Goal: Information Seeking & Learning: Learn about a topic

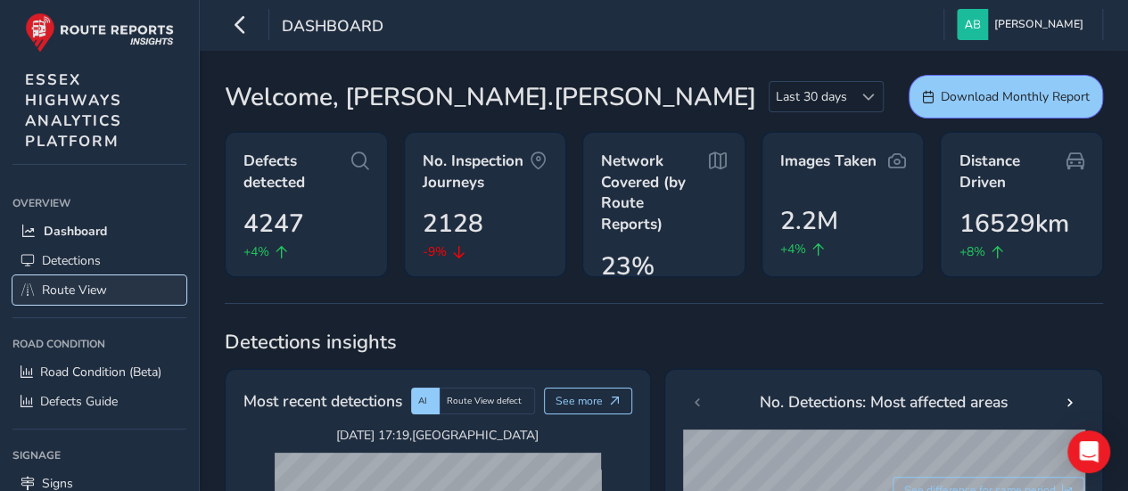
click at [65, 291] on span "Route View" at bounding box center [74, 290] width 65 height 17
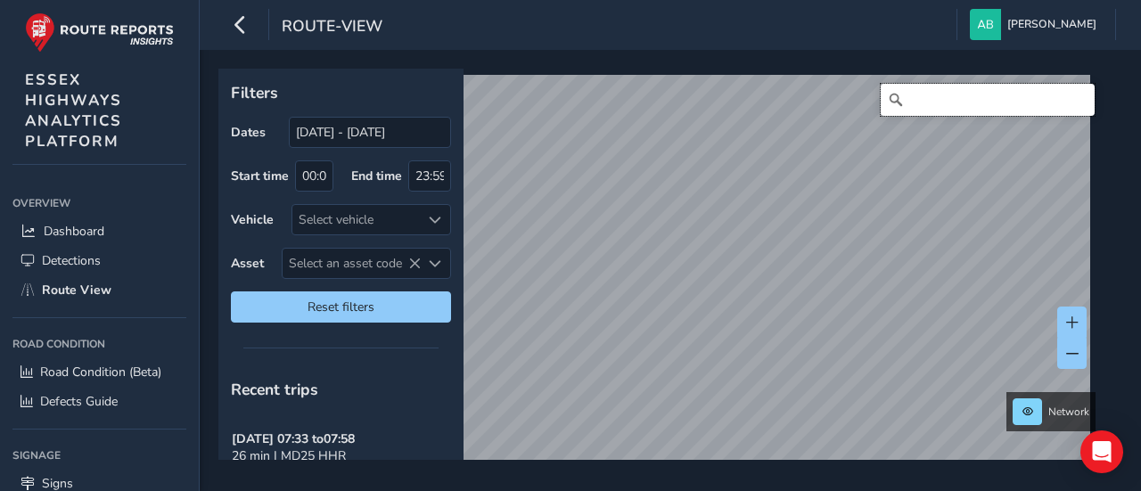
click at [959, 95] on input "Search" at bounding box center [988, 100] width 214 height 32
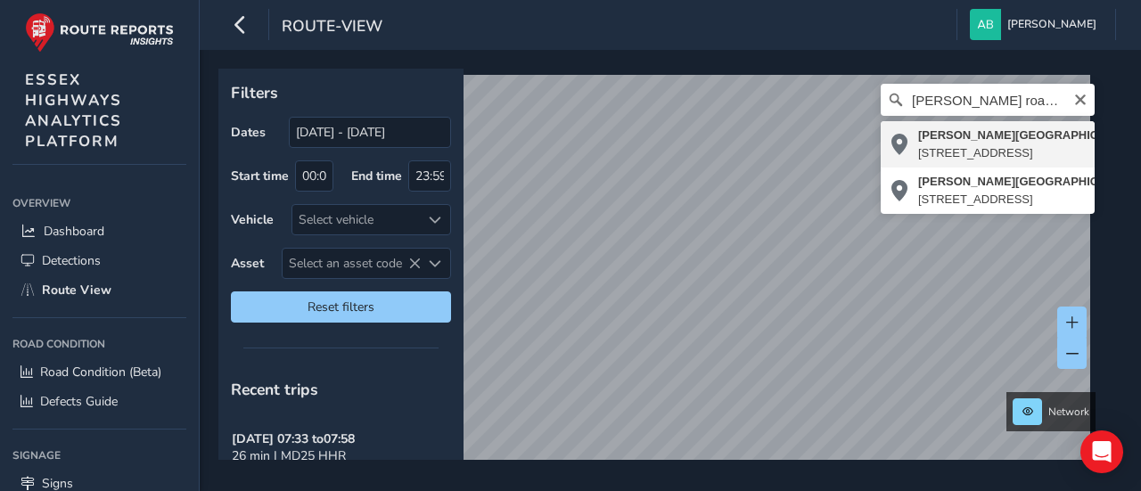
type input "[PERSON_NAME][STREET_ADDRESS]"
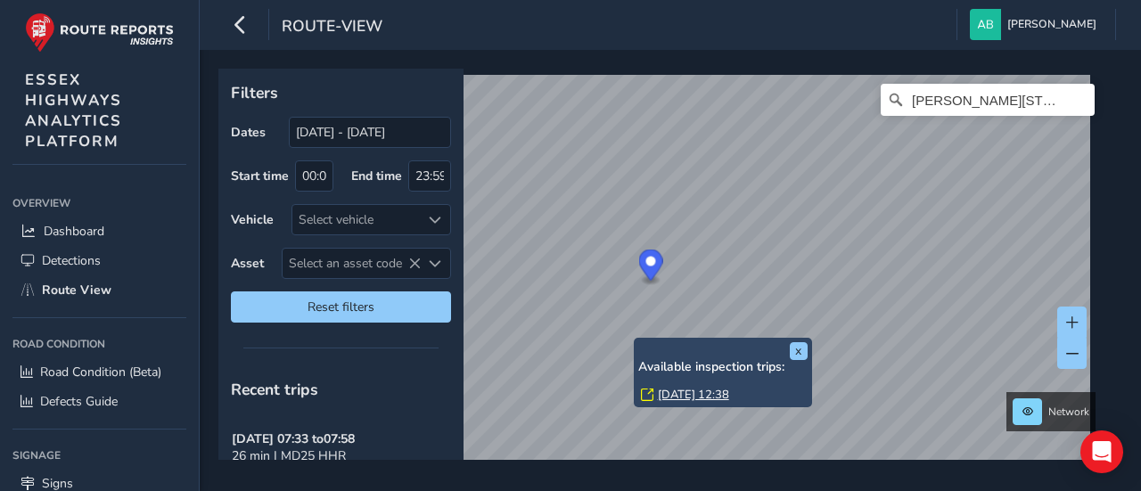
click at [697, 396] on link "[DATE] 12:38" at bounding box center [693, 395] width 71 height 16
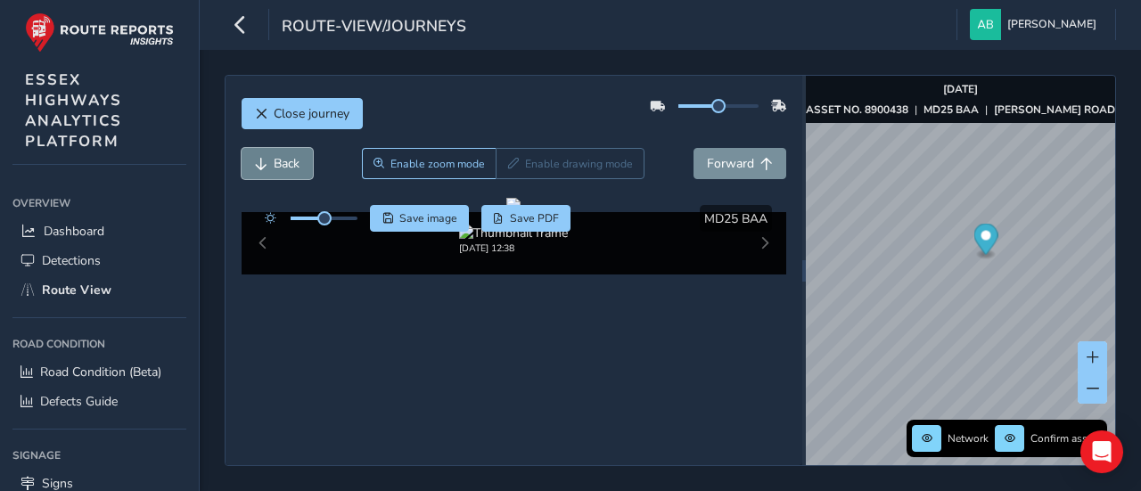
click at [280, 161] on span "Back" at bounding box center [287, 163] width 26 height 17
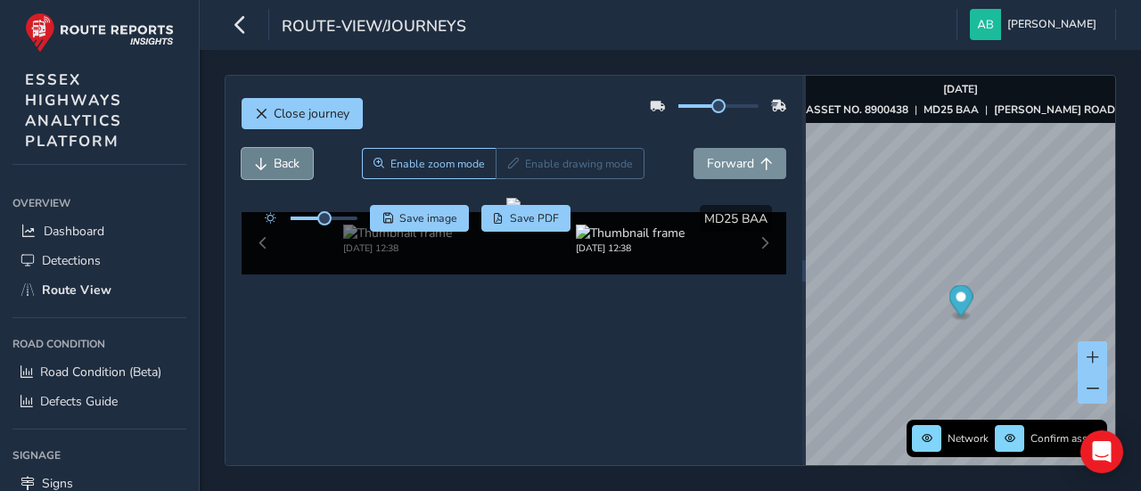
click at [280, 161] on span "Back" at bounding box center [287, 163] width 26 height 17
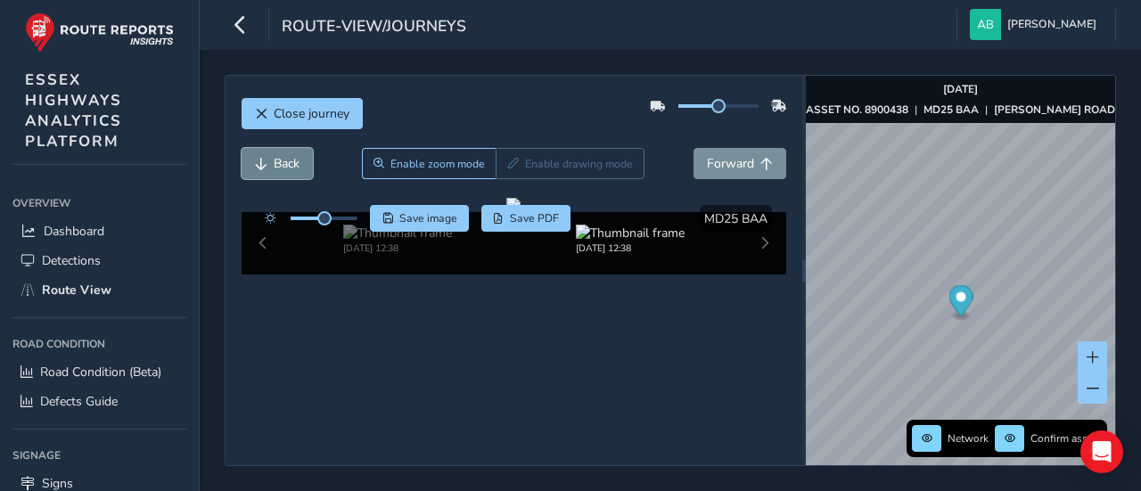
click at [280, 161] on span "Back" at bounding box center [287, 163] width 26 height 17
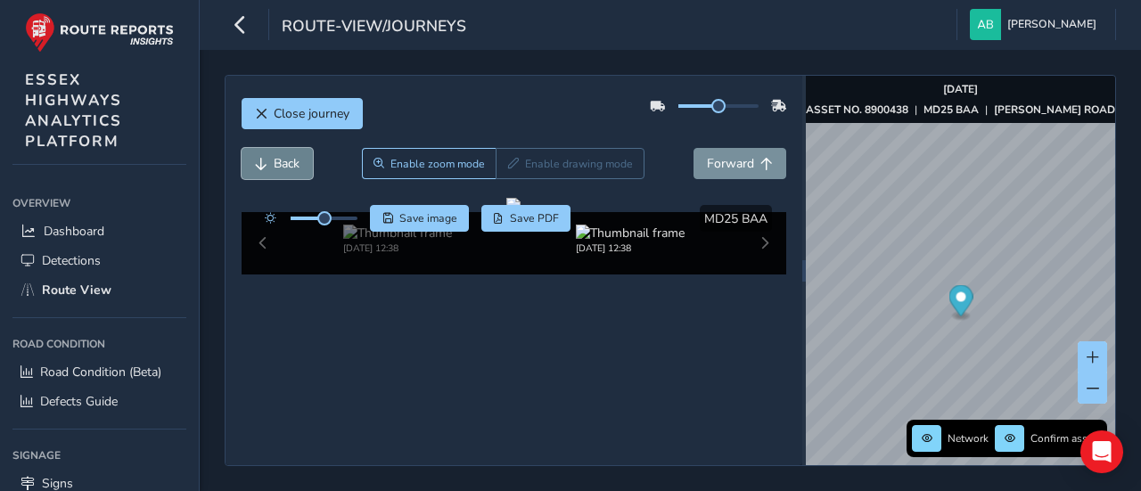
click at [280, 161] on span "Back" at bounding box center [287, 163] width 26 height 17
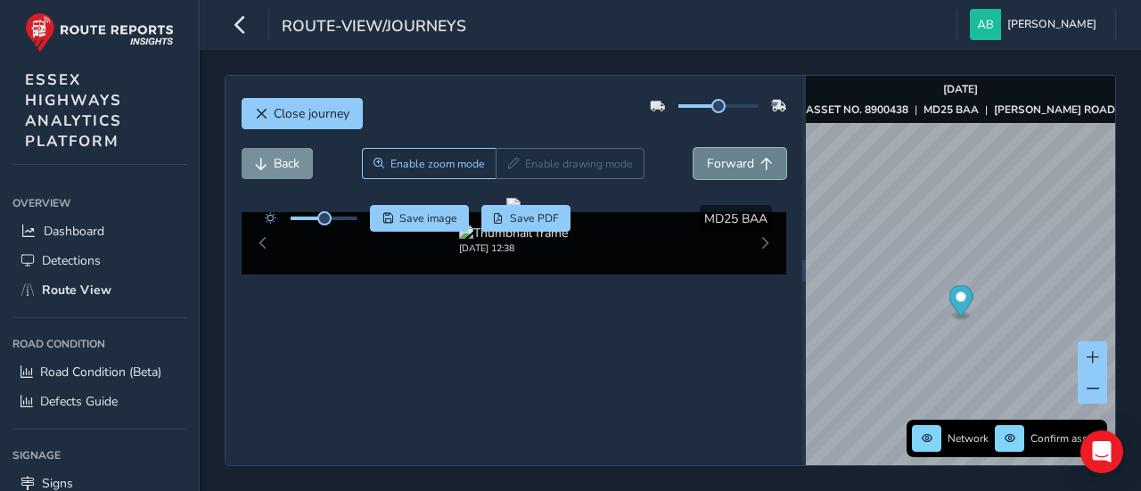
click at [707, 162] on span "Forward" at bounding box center [730, 163] width 47 height 17
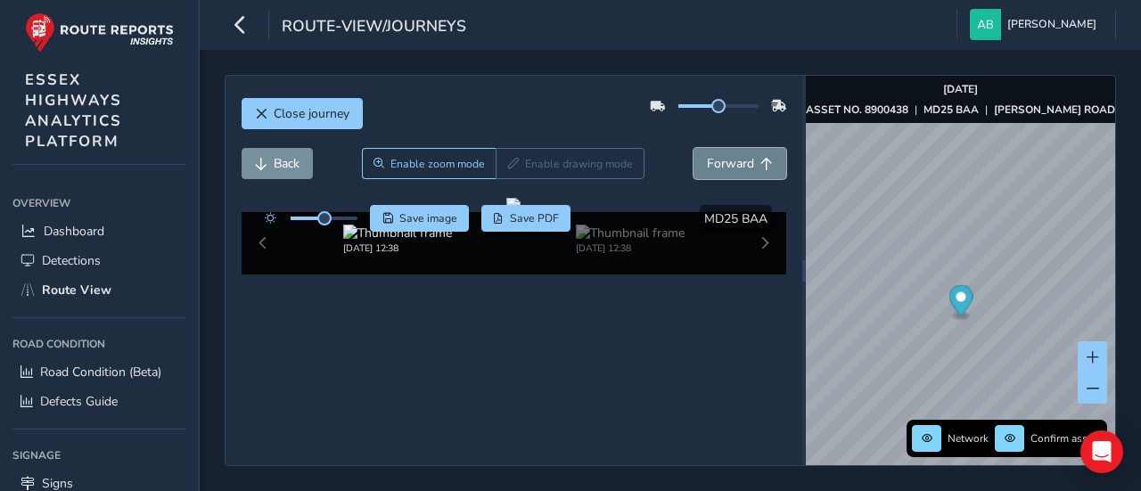
click at [707, 162] on span "Forward" at bounding box center [730, 163] width 47 height 17
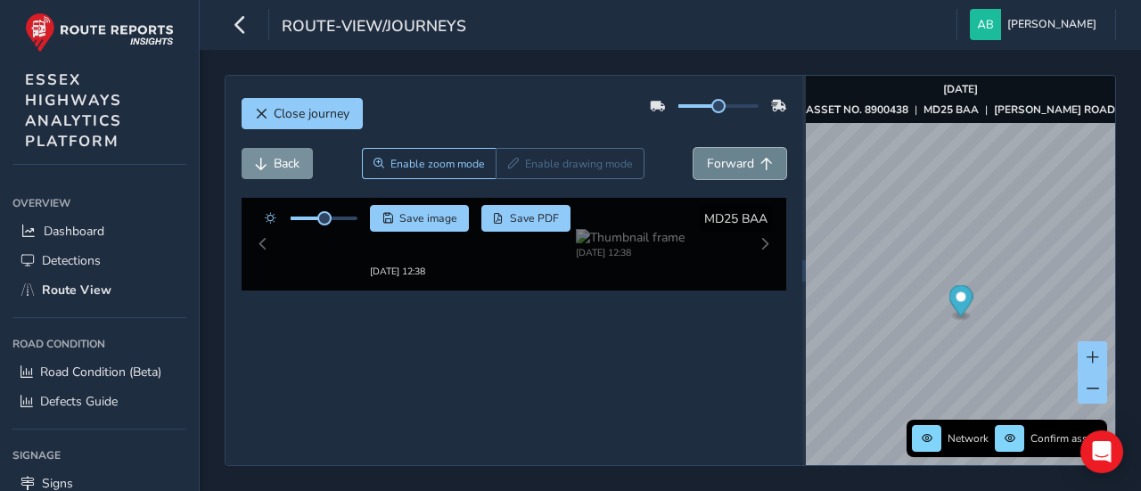
click at [707, 162] on span "Forward" at bounding box center [730, 163] width 47 height 17
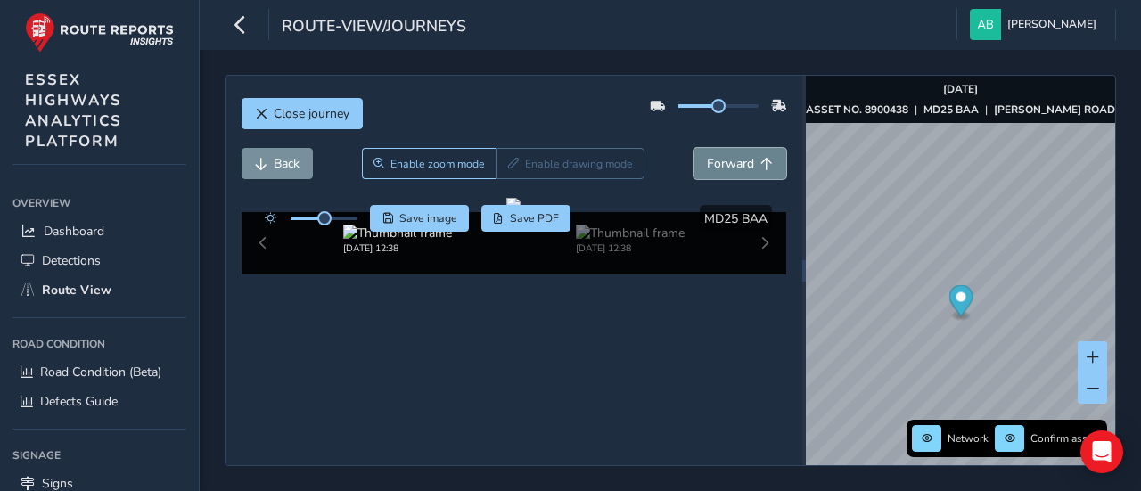
click at [707, 162] on span "Forward" at bounding box center [730, 163] width 47 height 17
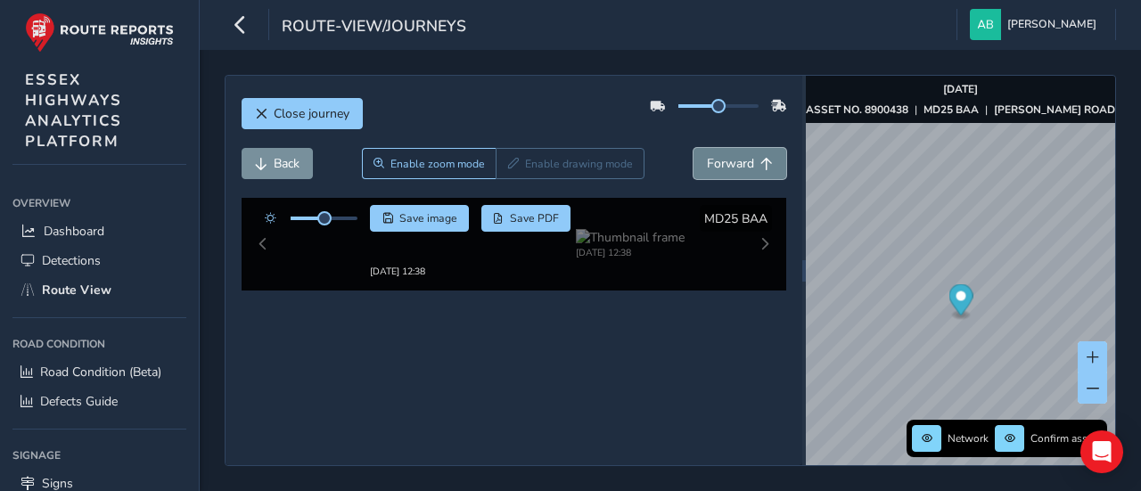
click at [707, 162] on span "Forward" at bounding box center [730, 163] width 47 height 17
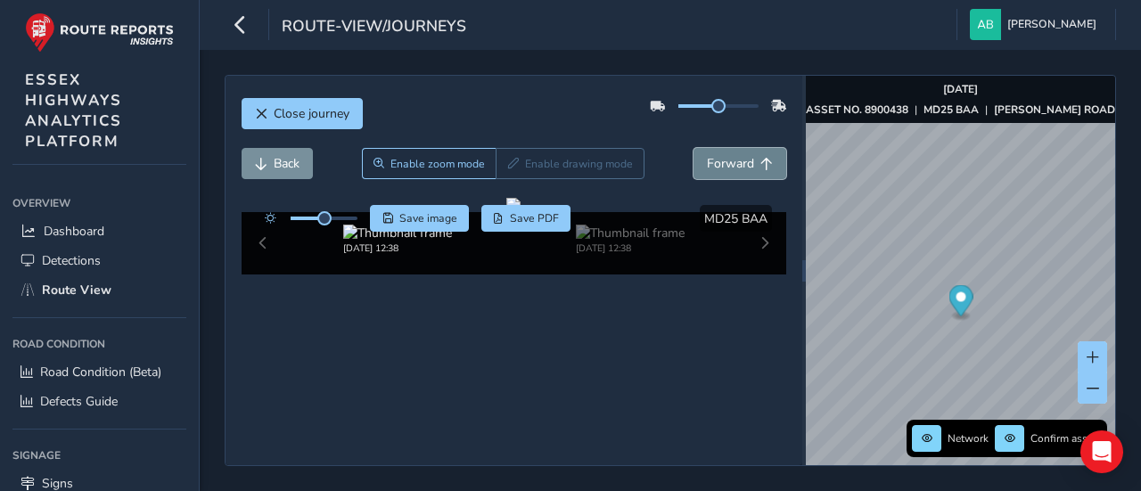
click at [707, 162] on span "Forward" at bounding box center [730, 163] width 47 height 17
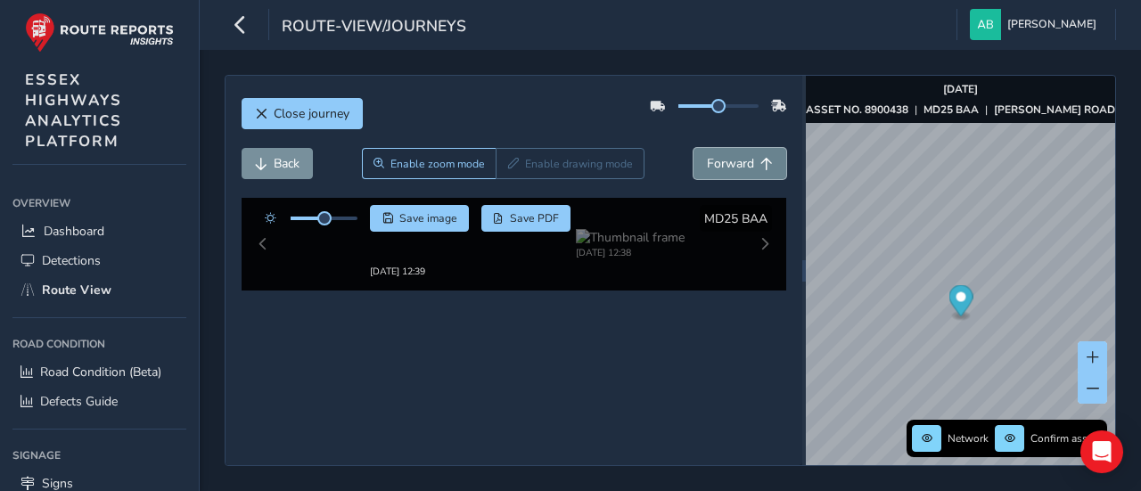
click at [707, 162] on span "Forward" at bounding box center [730, 163] width 47 height 17
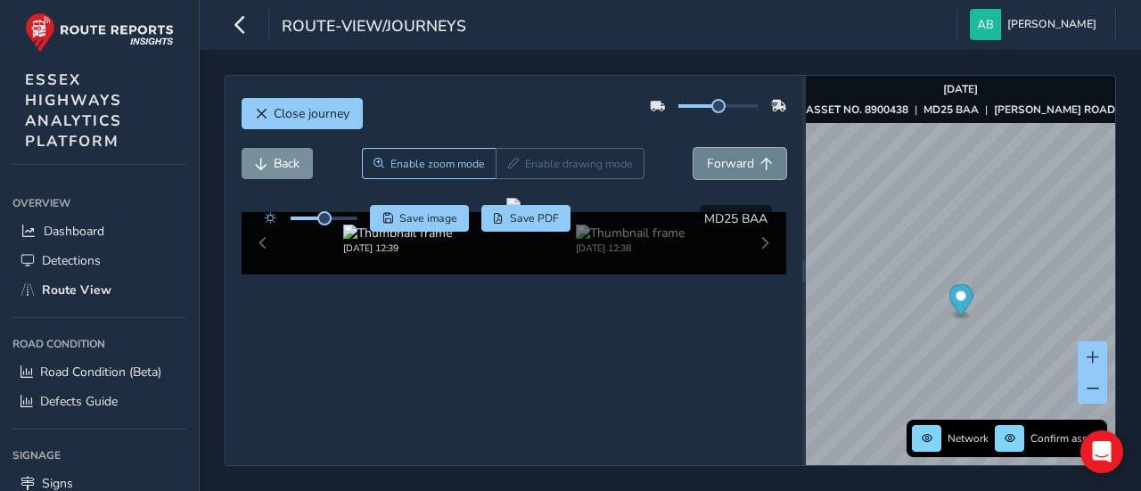
click at [707, 162] on span "Forward" at bounding box center [730, 163] width 47 height 17
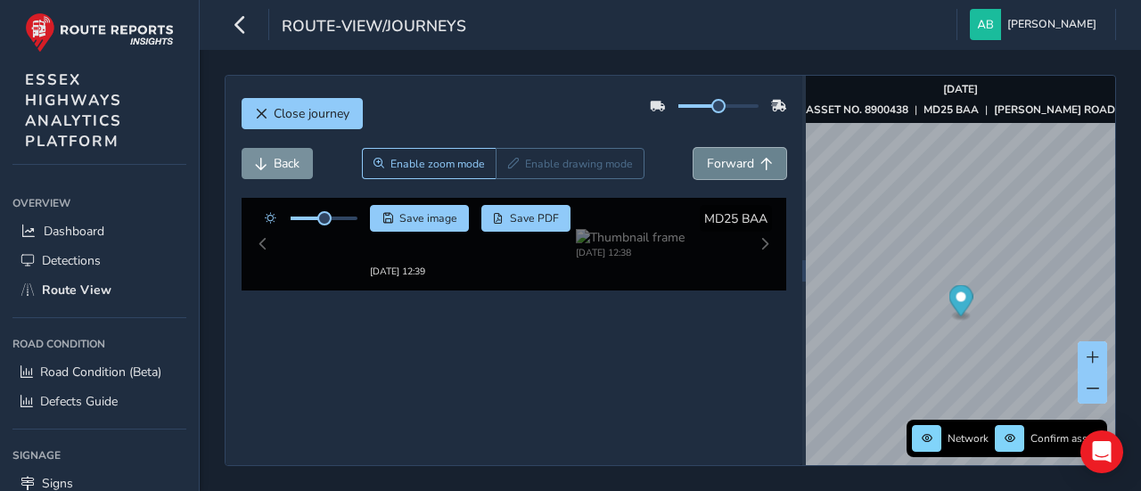
click at [707, 162] on span "Forward" at bounding box center [730, 163] width 47 height 17
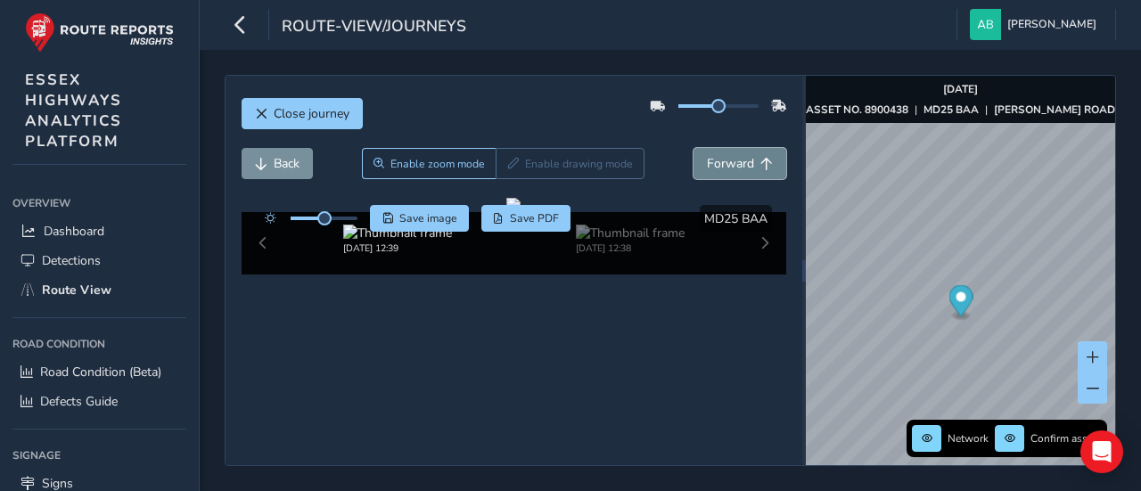
click at [707, 162] on span "Forward" at bounding box center [730, 163] width 47 height 17
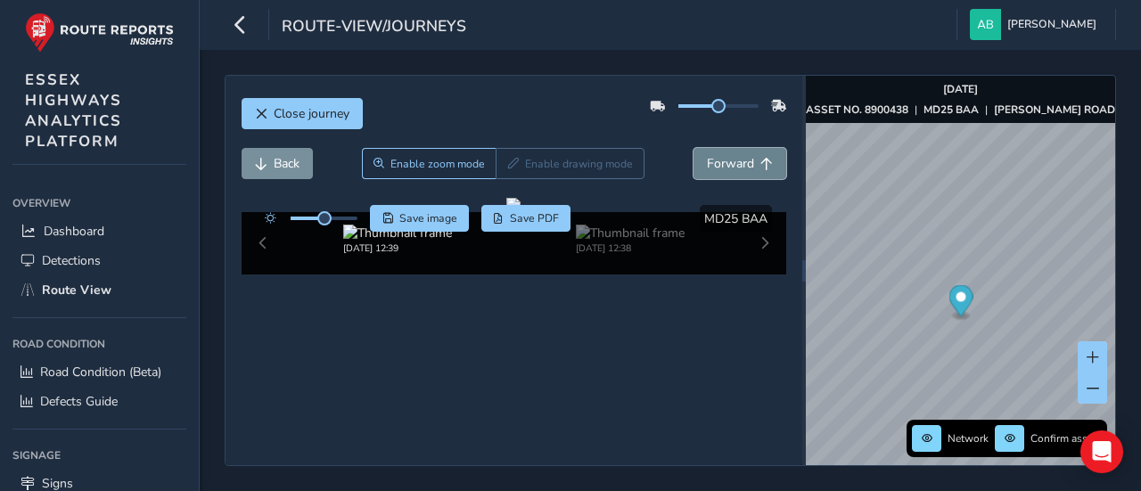
click at [707, 162] on span "Forward" at bounding box center [730, 163] width 47 height 17
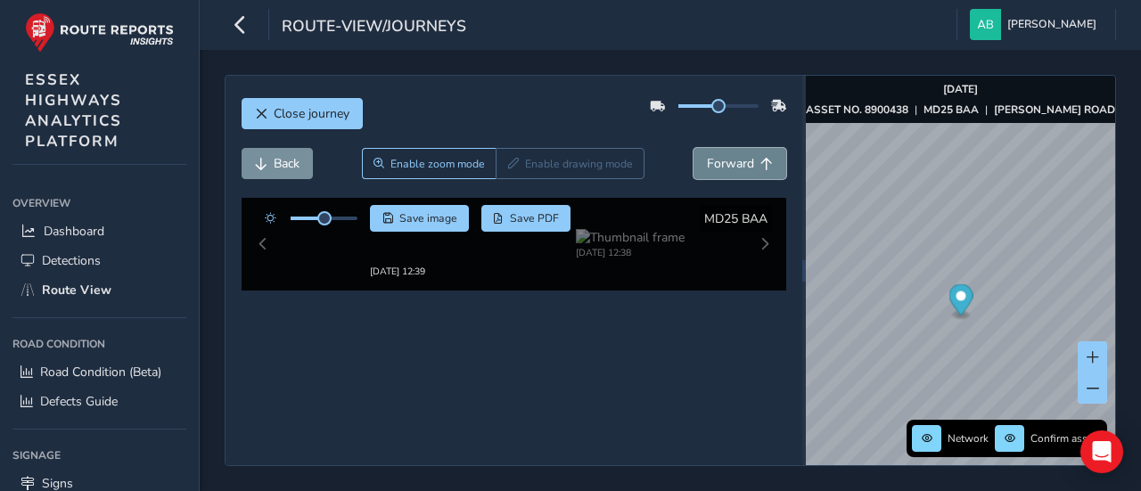
click at [707, 162] on span "Forward" at bounding box center [730, 163] width 47 height 17
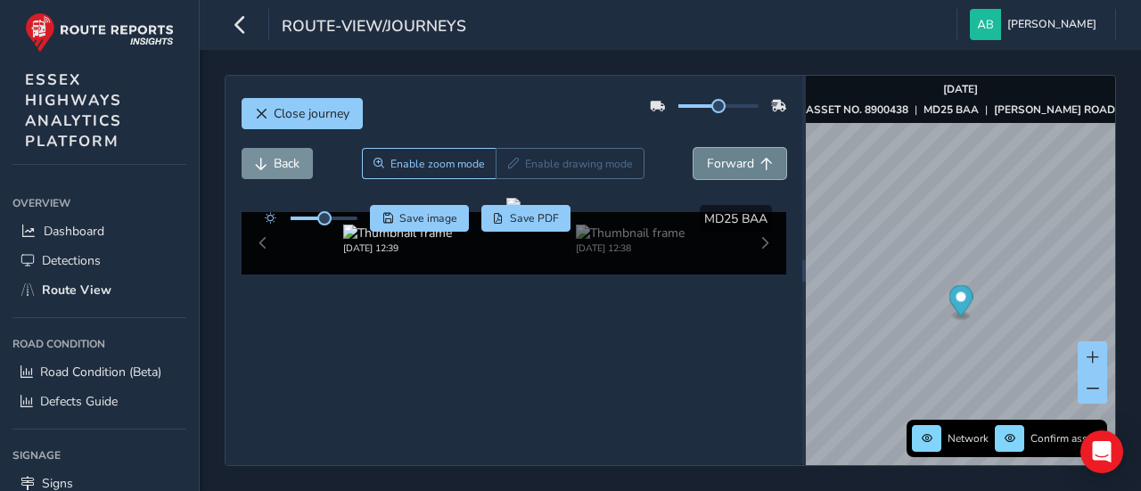
click at [707, 162] on span "Forward" at bounding box center [730, 163] width 47 height 17
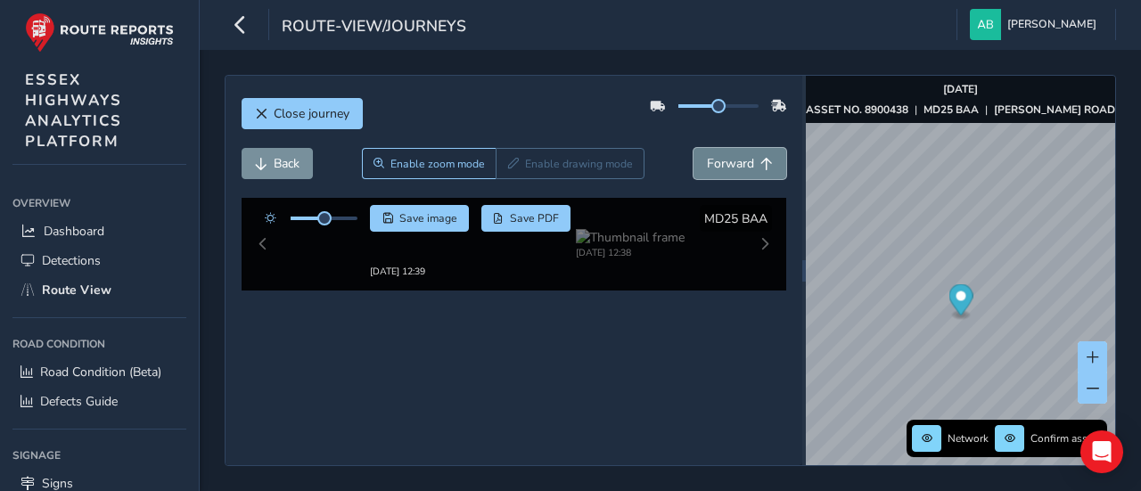
click at [707, 162] on span "Forward" at bounding box center [730, 163] width 47 height 17
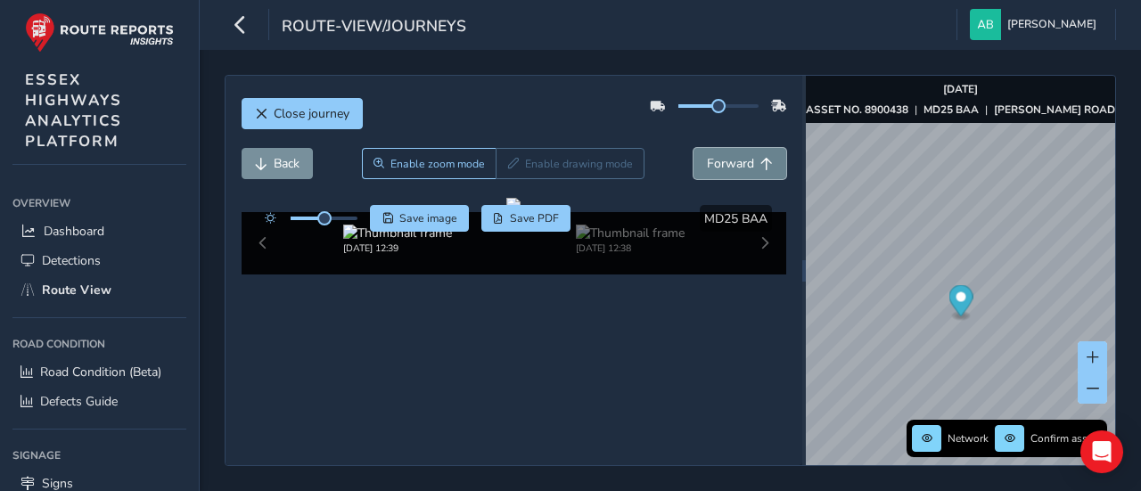
click at [707, 162] on span "Forward" at bounding box center [730, 163] width 47 height 17
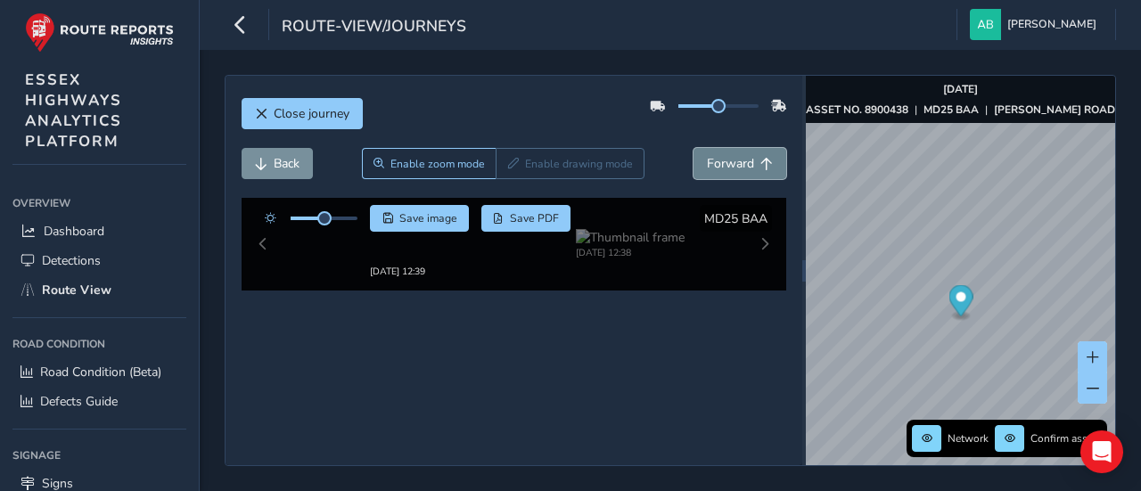
click at [707, 162] on span "Forward" at bounding box center [730, 163] width 47 height 17
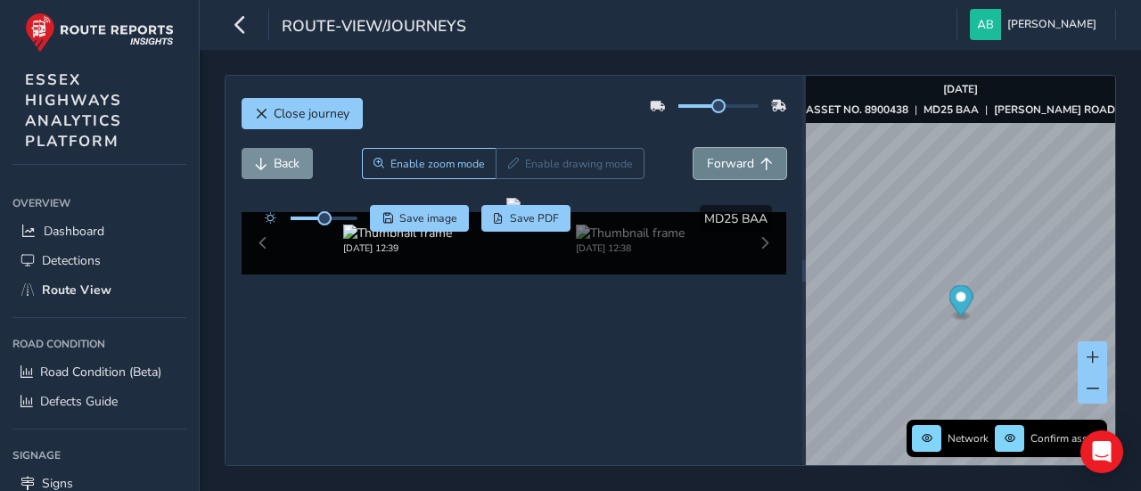
click at [707, 162] on span "Forward" at bounding box center [730, 163] width 47 height 17
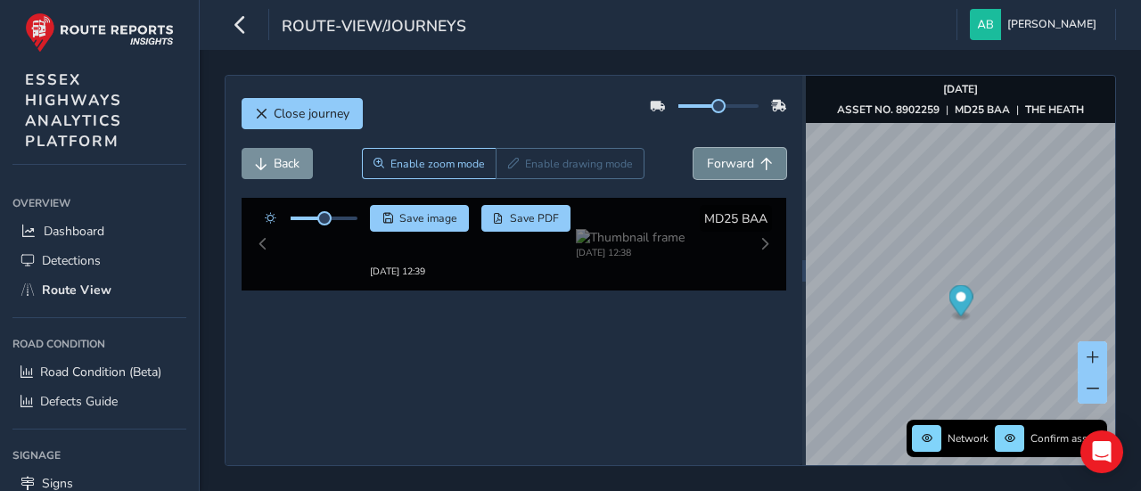
click at [707, 162] on span "Forward" at bounding box center [730, 163] width 47 height 17
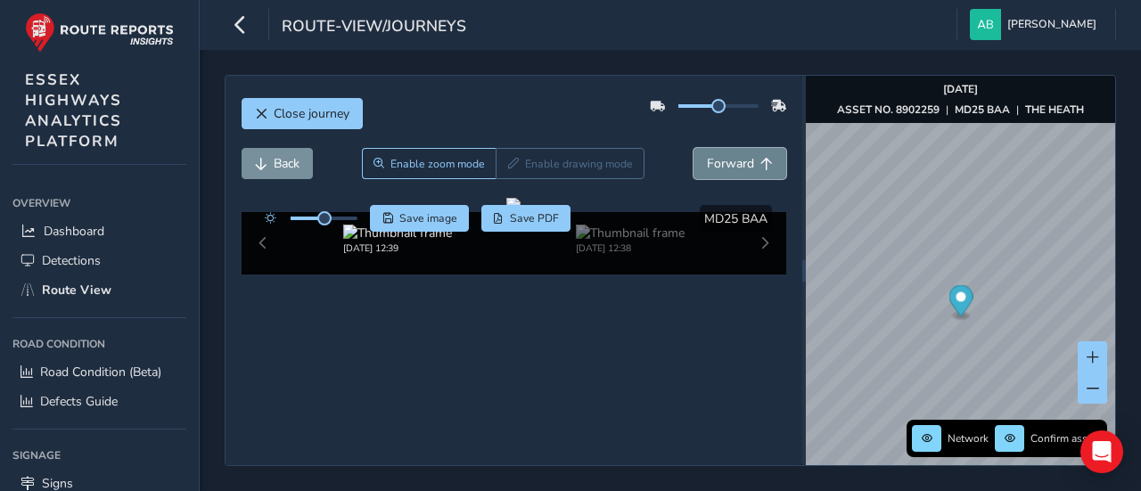
click at [707, 162] on span "Forward" at bounding box center [730, 163] width 47 height 17
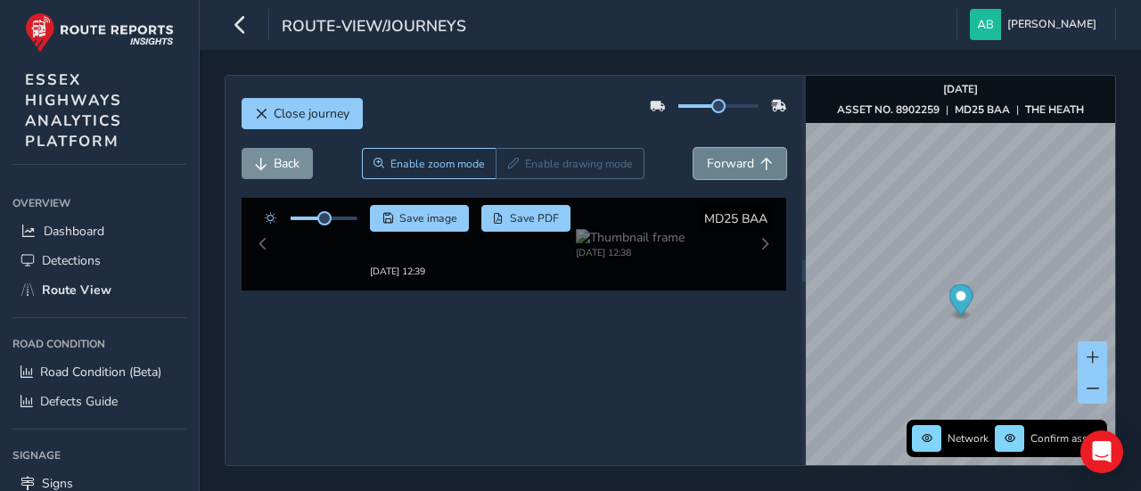
click at [707, 162] on span "Forward" at bounding box center [730, 163] width 47 height 17
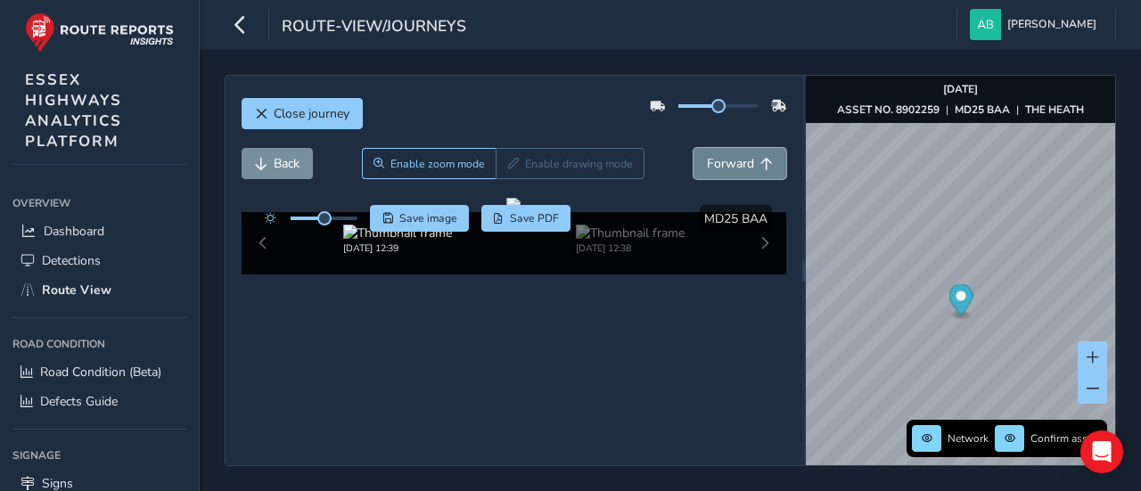
click at [707, 162] on span "Forward" at bounding box center [730, 163] width 47 height 17
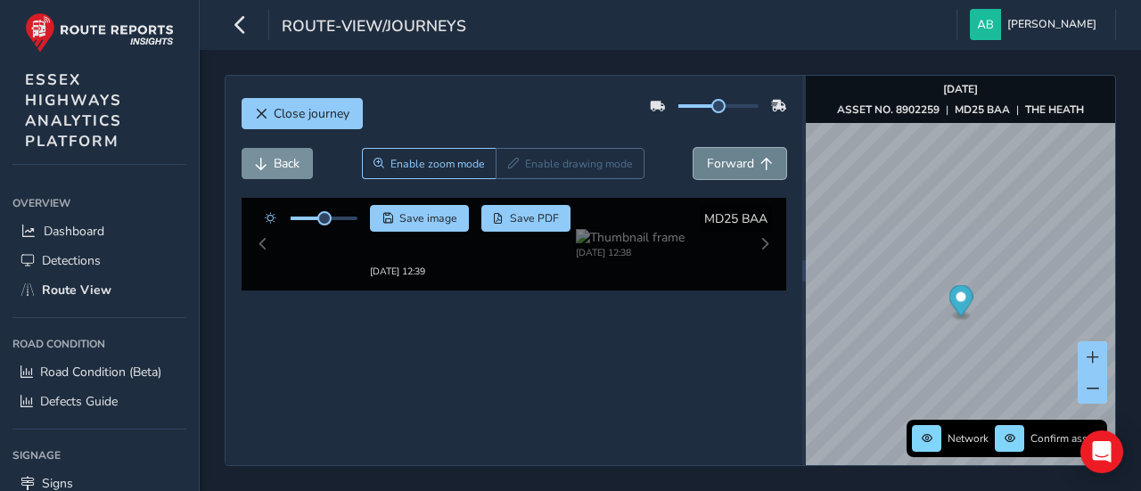
click at [707, 162] on span "Forward" at bounding box center [730, 163] width 47 height 17
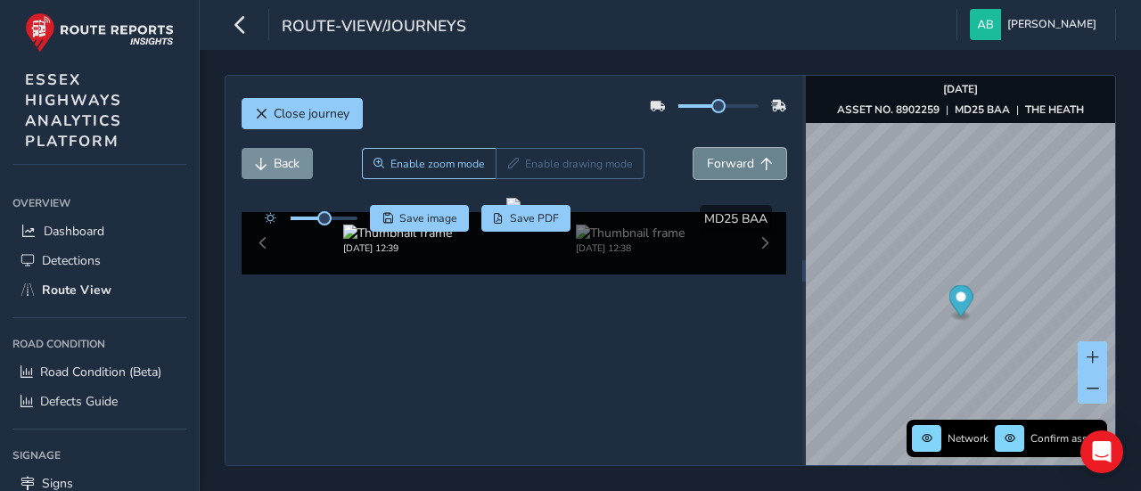
click at [707, 162] on span "Forward" at bounding box center [730, 163] width 47 height 17
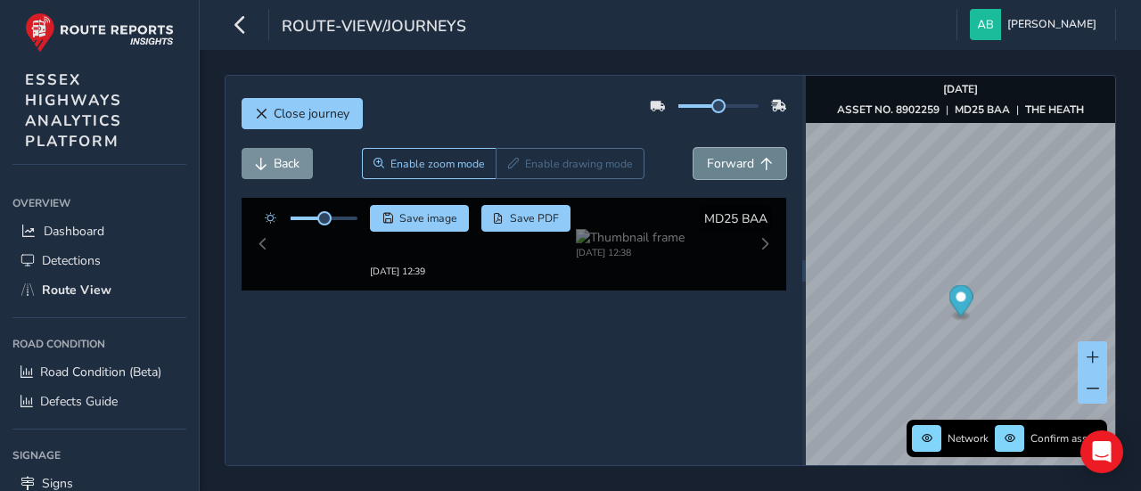
click at [707, 162] on span "Forward" at bounding box center [730, 163] width 47 height 17
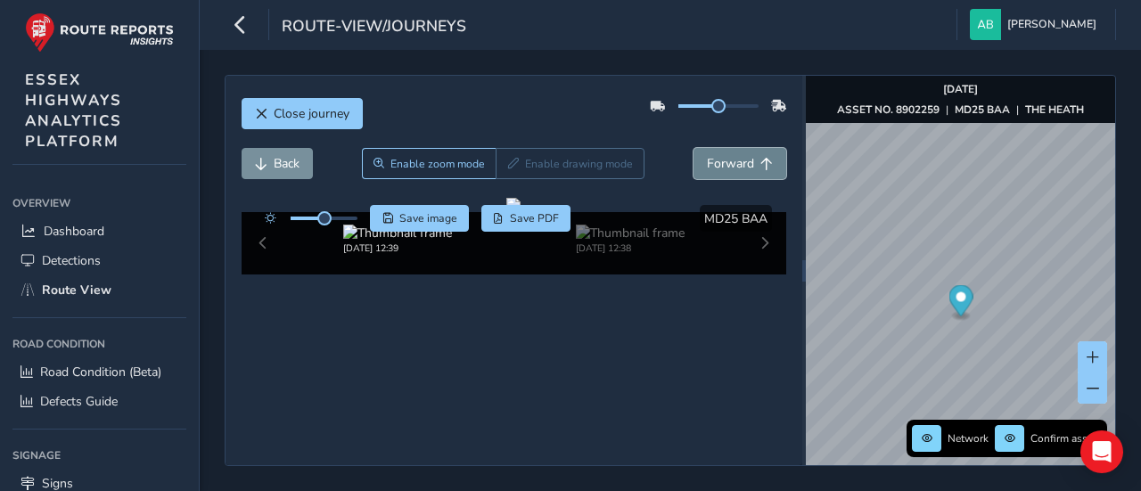
click at [707, 162] on span "Forward" at bounding box center [730, 163] width 47 height 17
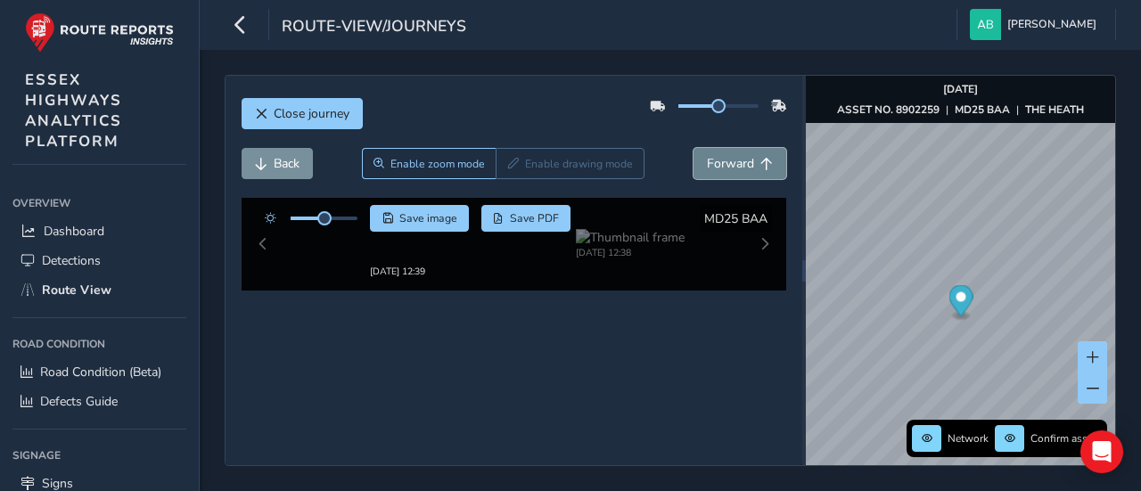
click at [707, 162] on span "Forward" at bounding box center [730, 163] width 47 height 17
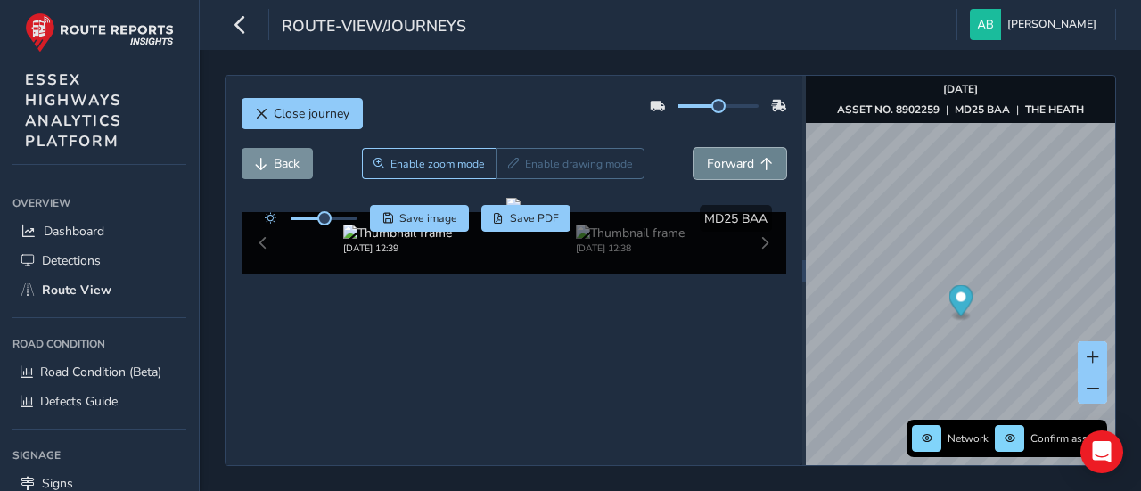
click at [707, 162] on span "Forward" at bounding box center [730, 163] width 47 height 17
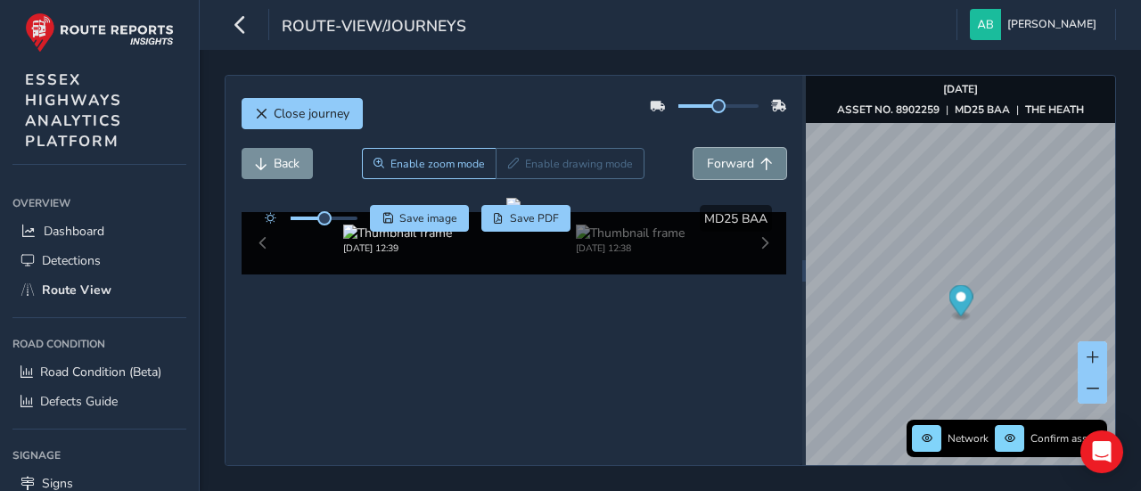
click at [707, 162] on span "Forward" at bounding box center [730, 163] width 47 height 17
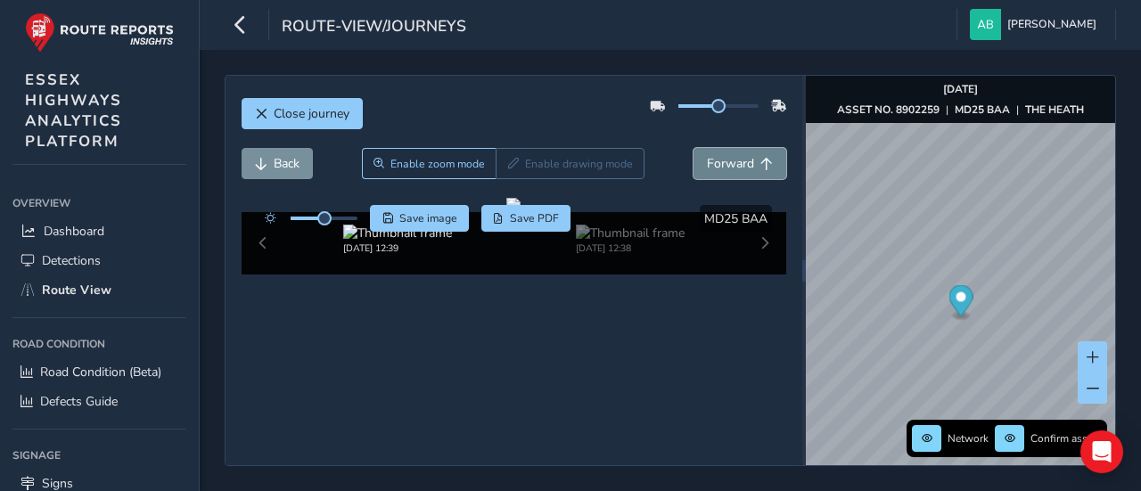
click at [707, 162] on span "Forward" at bounding box center [730, 163] width 47 height 17
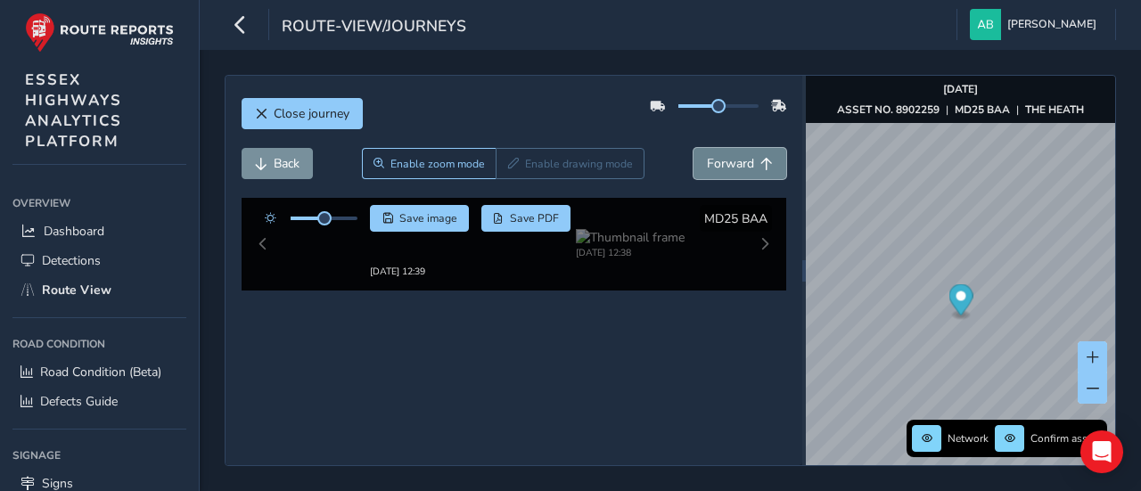
click at [707, 162] on span "Forward" at bounding box center [730, 163] width 47 height 17
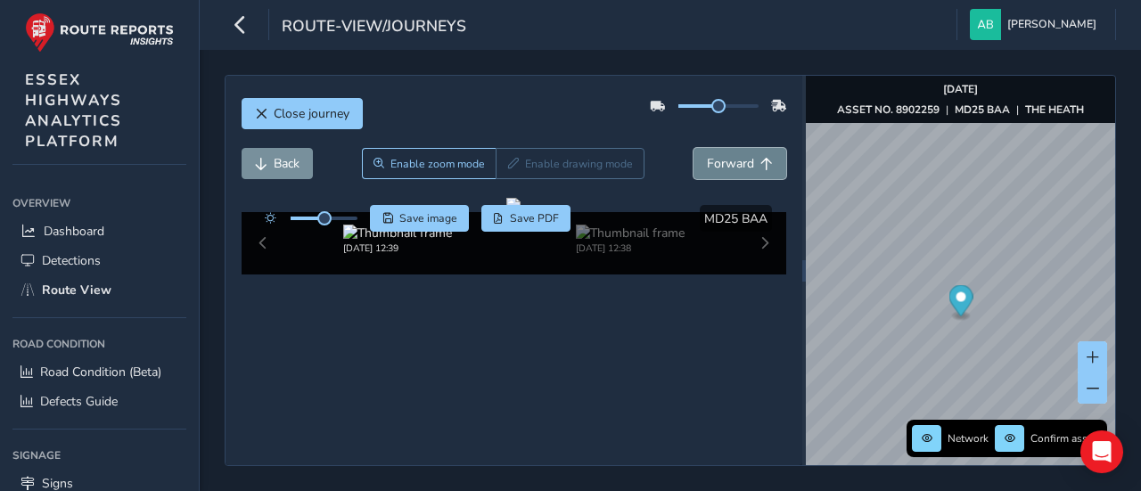
click at [707, 162] on span "Forward" at bounding box center [730, 163] width 47 height 17
click at [301, 116] on span "Close journey" at bounding box center [312, 113] width 76 height 17
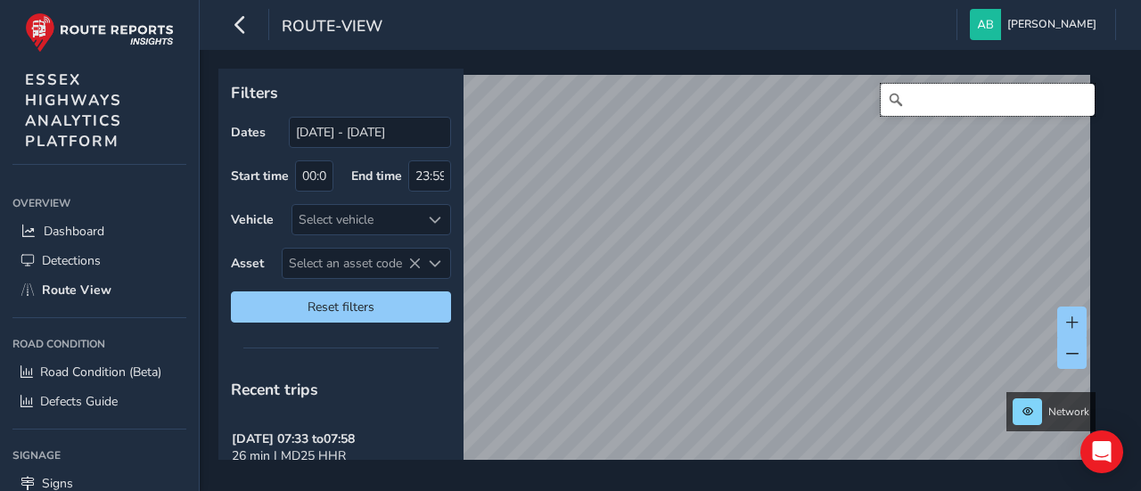
click at [943, 104] on input "Search" at bounding box center [988, 100] width 214 height 32
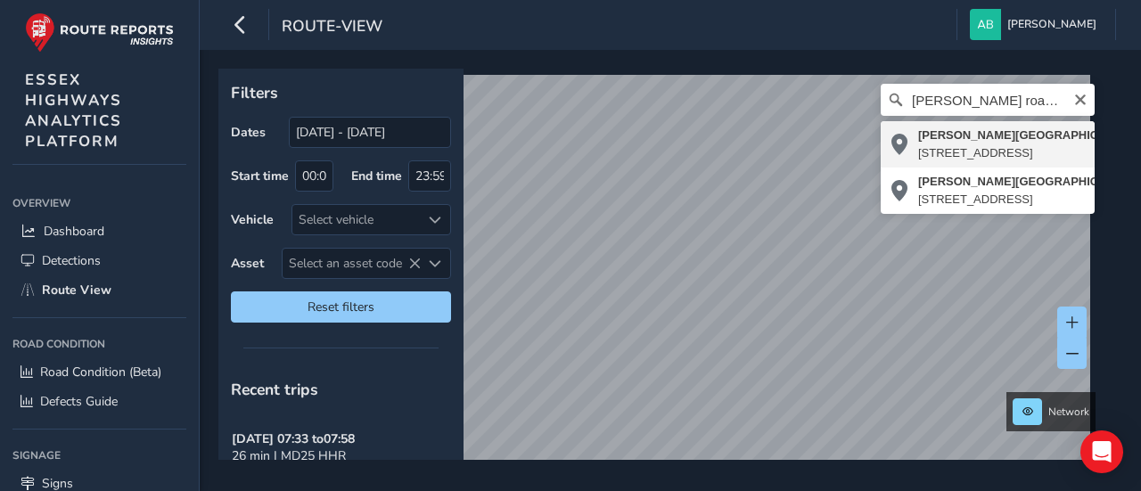
type input "[PERSON_NAME][STREET_ADDRESS]"
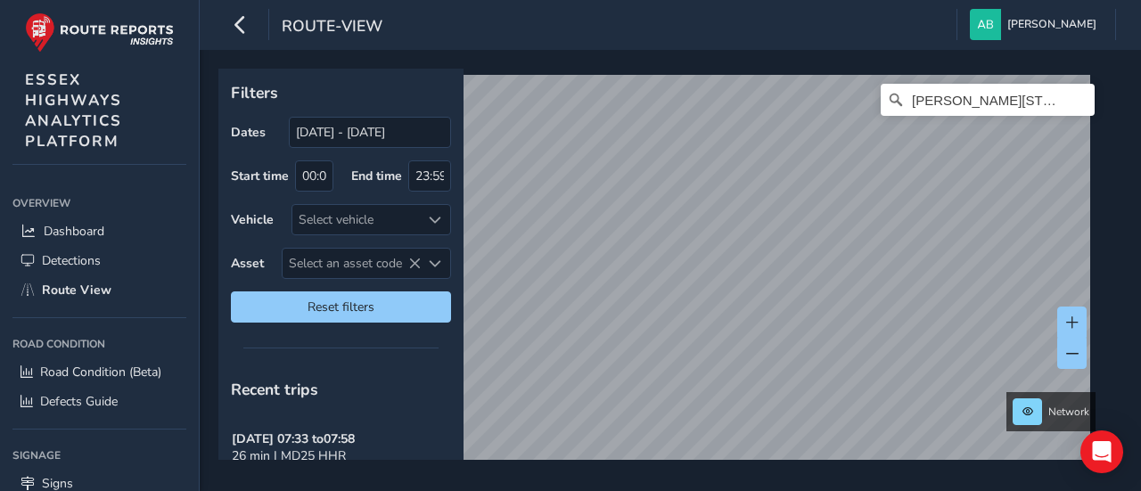
click at [700, 26] on div "route-view [PERSON_NAME] Colour Scheme: Dark Dim Light Logout Filters Dates [DA…" at bounding box center [671, 245] width 942 height 491
click at [701, 6] on div "route-view [PERSON_NAME] Colour Scheme: Dark Dim Light Logout Filters Dates [DA…" at bounding box center [671, 245] width 942 height 491
click at [772, 62] on div "Filters Dates [DATE] - [DATE] Start time 00:00 End time 23:59 Vehicle Select ve…" at bounding box center [671, 270] width 942 height 441
click at [789, 39] on div "route-view [PERSON_NAME] Colour Scheme: Dark Dim Light Logout Filters Dates [DA…" at bounding box center [671, 245] width 942 height 491
click at [778, 67] on div "Filters Dates [DATE] - [DATE] Start time 00:00 End time 23:59 Vehicle Select ve…" at bounding box center [671, 270] width 942 height 441
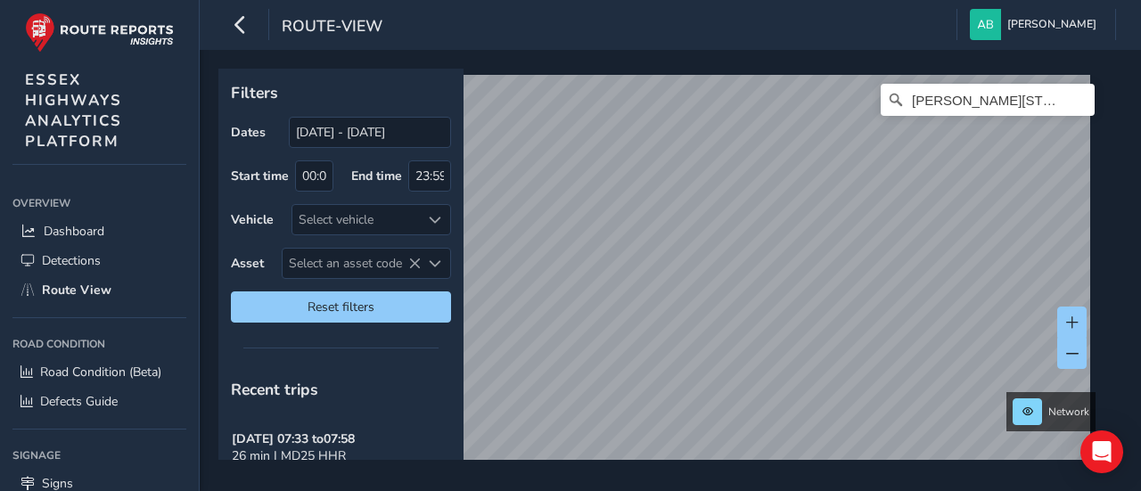
click at [853, 0] on html "route-view [PERSON_NAME] Colour Scheme: Dark Dim Light Logout Filters Dates [DA…" at bounding box center [570, 245] width 1141 height 491
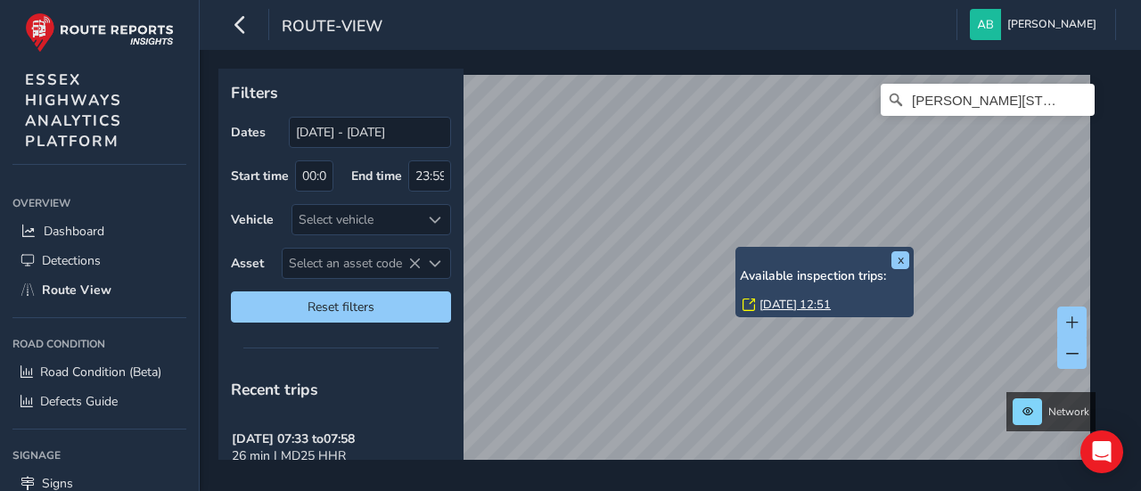
click at [772, 306] on link "[DATE] 12:51" at bounding box center [795, 305] width 71 height 16
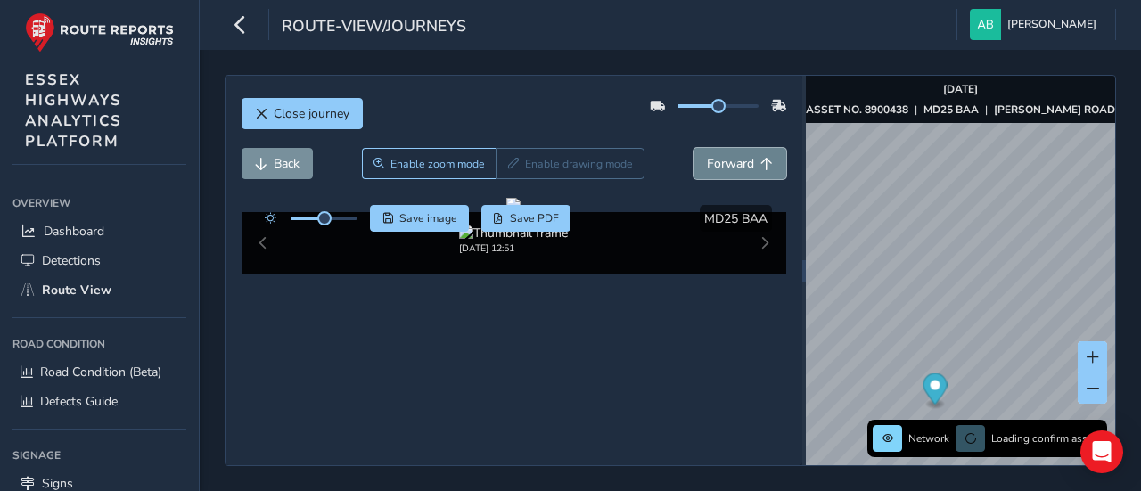
click at [721, 163] on span "Forward" at bounding box center [730, 163] width 47 height 17
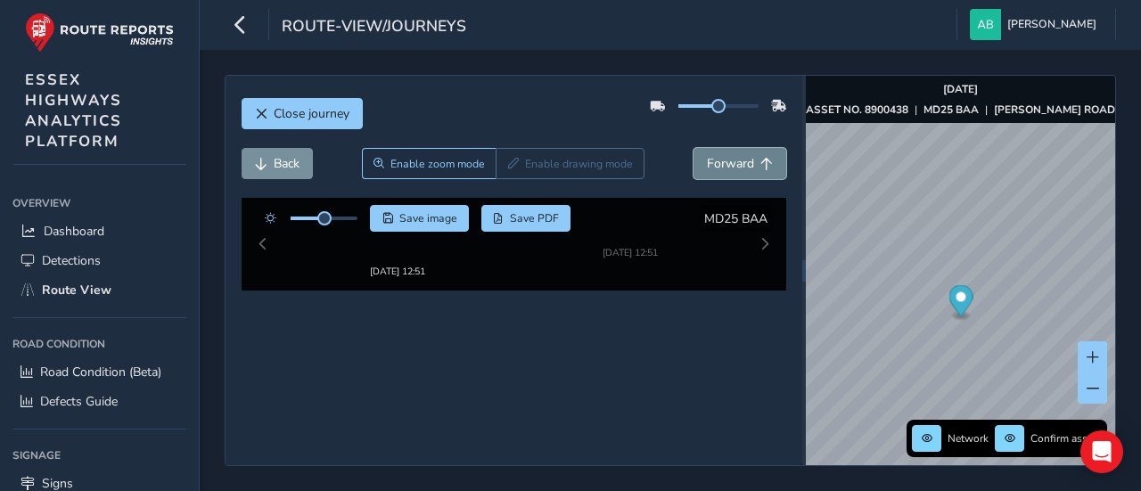
click at [721, 163] on span "Forward" at bounding box center [730, 163] width 47 height 17
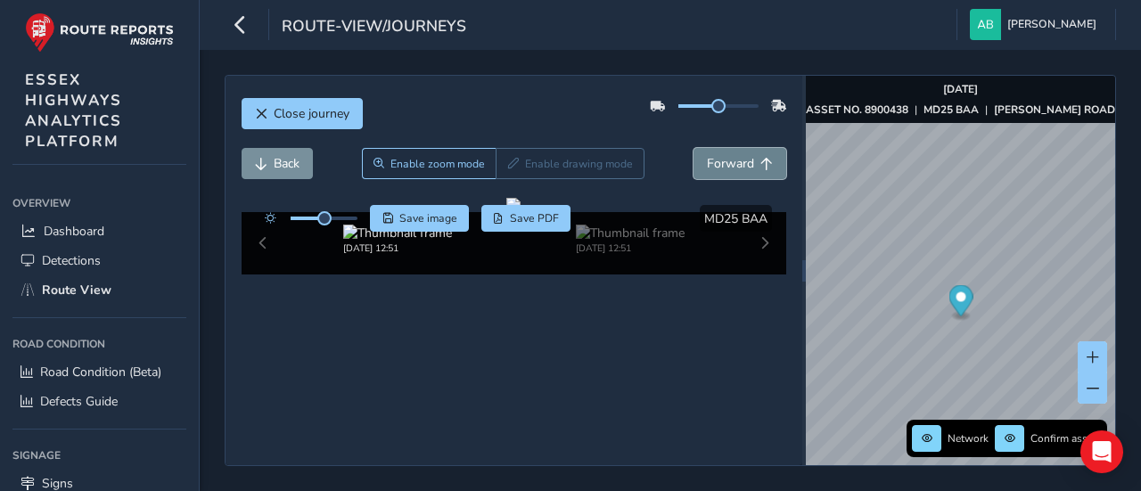
click at [721, 163] on span "Forward" at bounding box center [730, 163] width 47 height 17
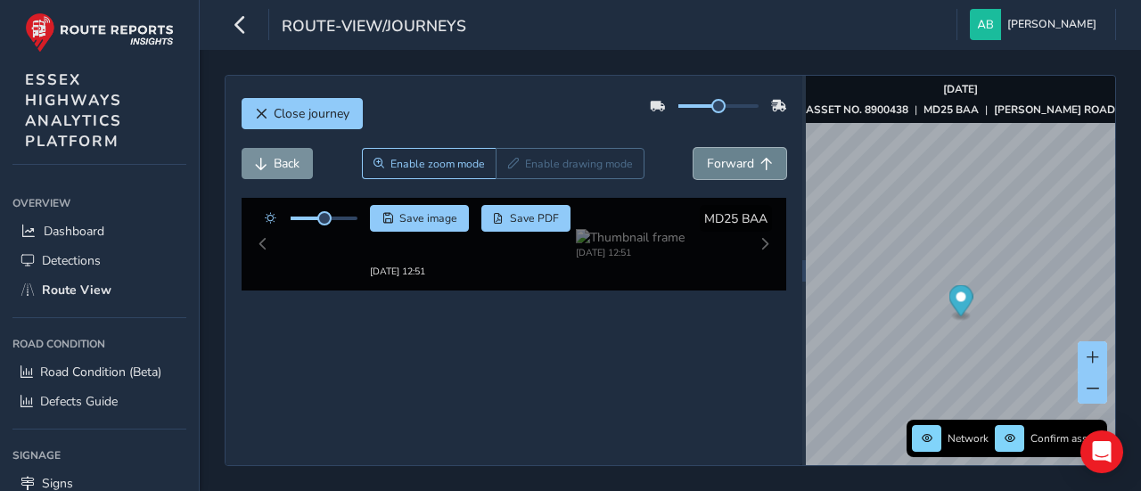
click at [721, 163] on span "Forward" at bounding box center [730, 163] width 47 height 17
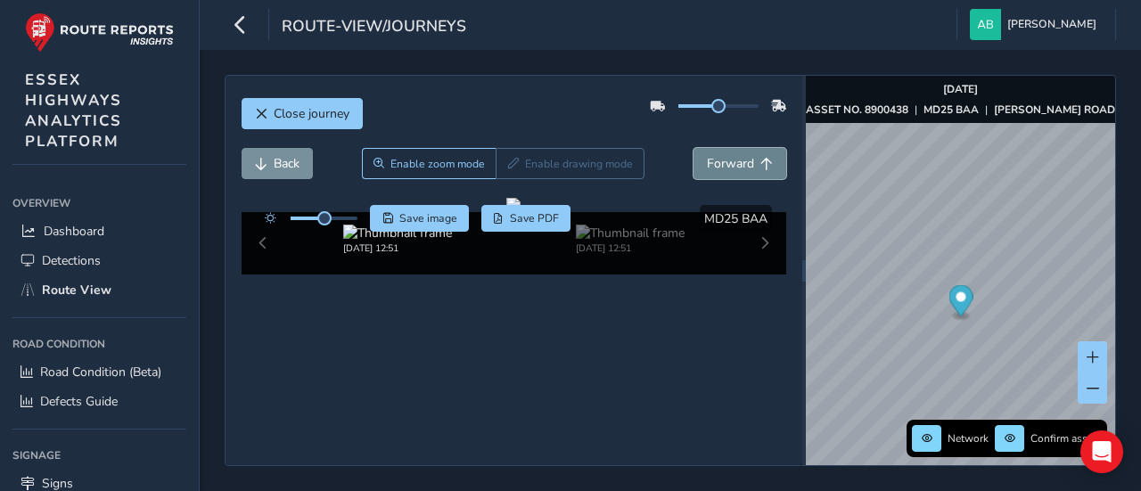
click at [721, 163] on span "Forward" at bounding box center [730, 163] width 47 height 17
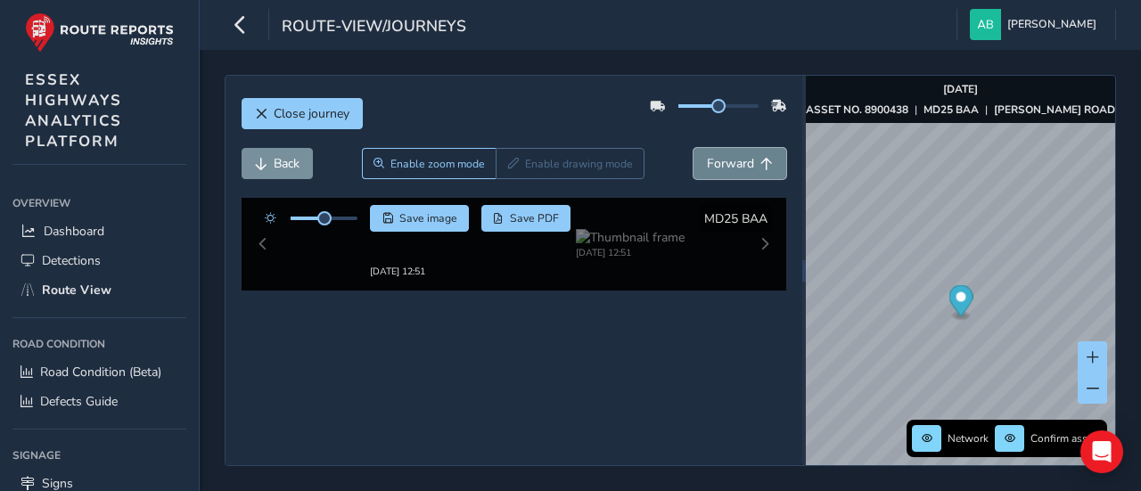
click at [721, 163] on span "Forward" at bounding box center [730, 163] width 47 height 17
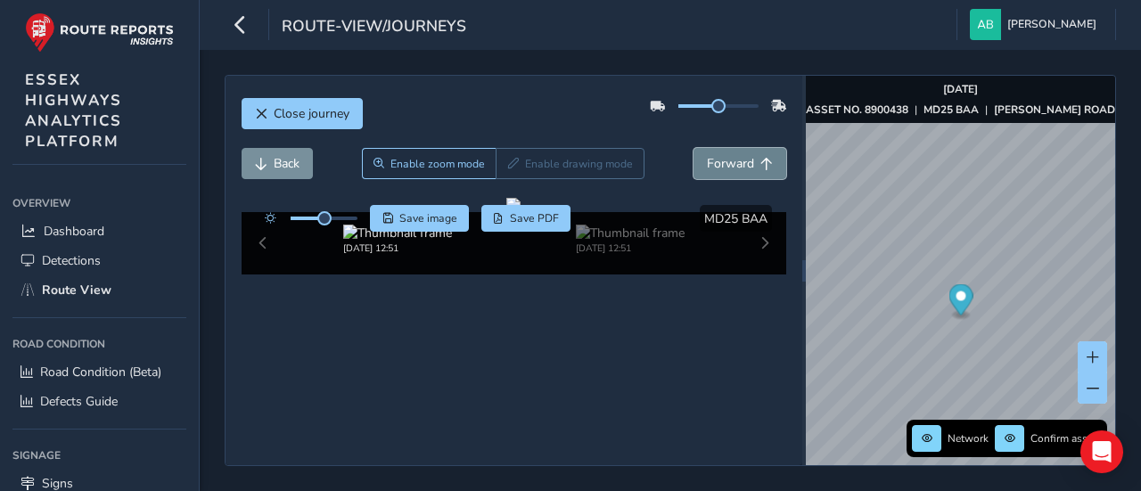
click at [721, 163] on span "Forward" at bounding box center [730, 163] width 47 height 17
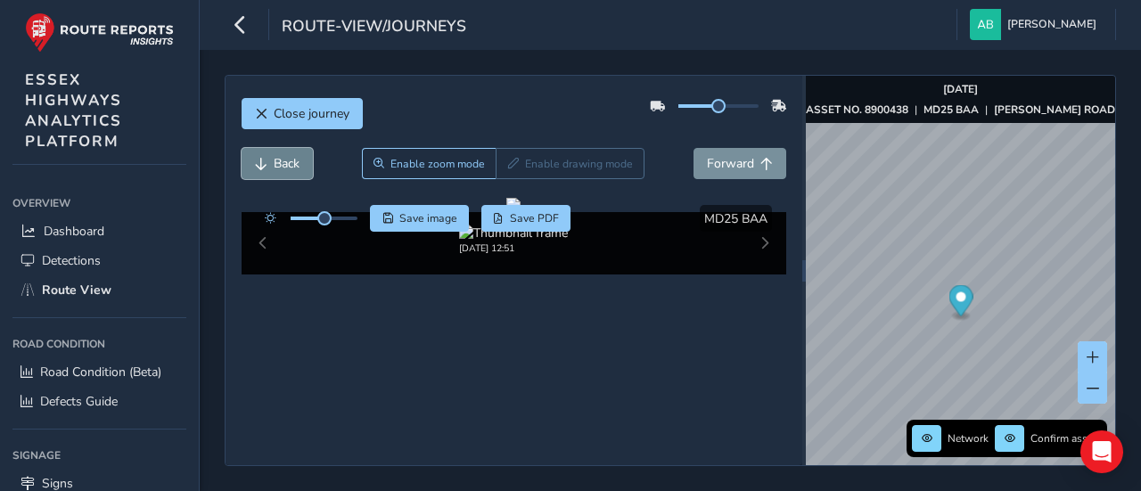
click at [278, 167] on span "Back" at bounding box center [287, 163] width 26 height 17
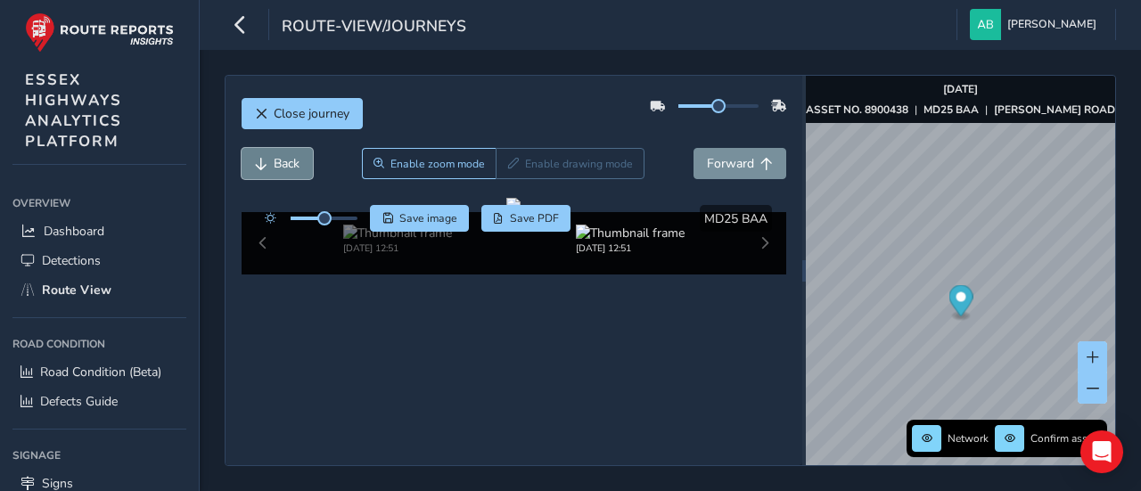
click at [278, 167] on span "Back" at bounding box center [287, 163] width 26 height 17
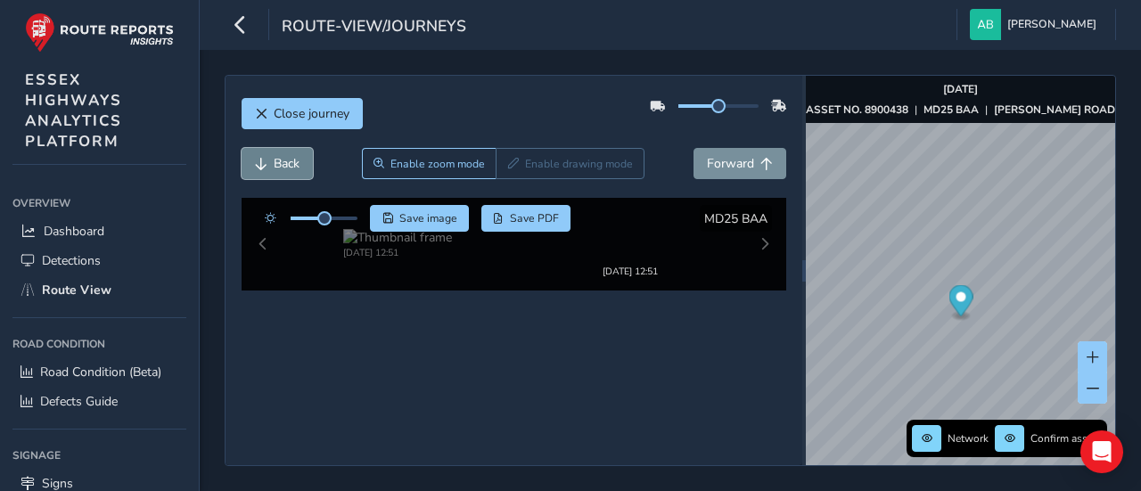
click at [278, 167] on span "Back" at bounding box center [287, 163] width 26 height 17
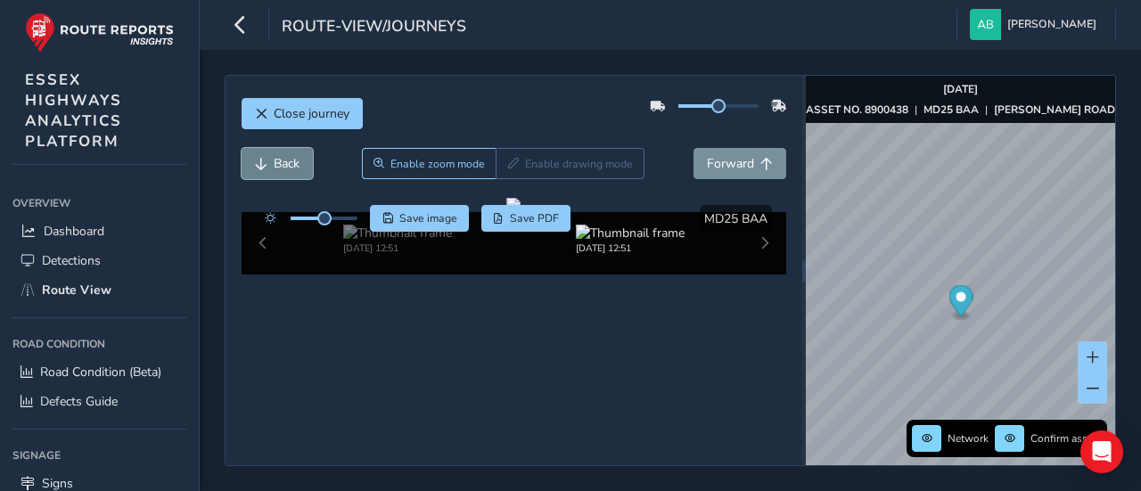
click at [278, 167] on span "Back" at bounding box center [287, 163] width 26 height 17
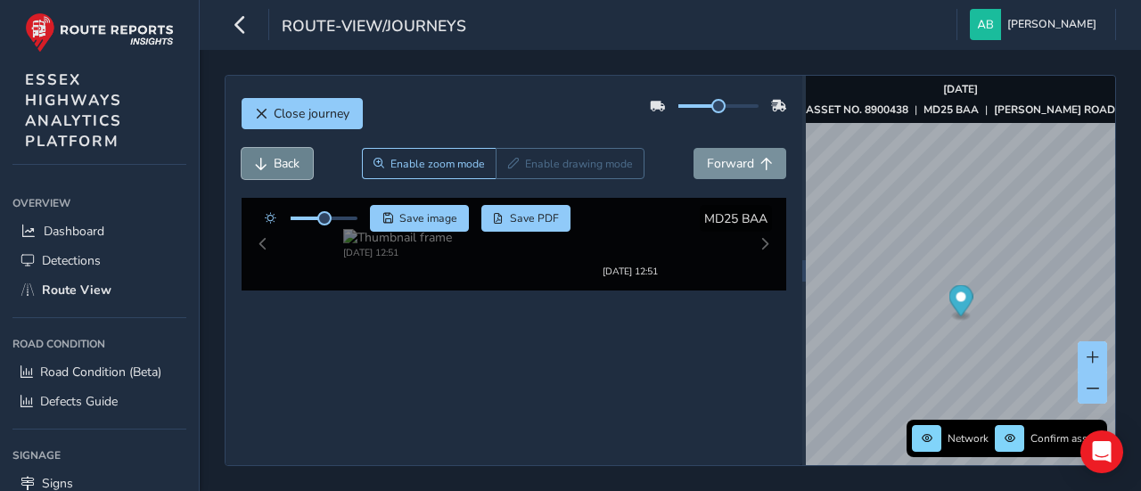
click at [278, 167] on span "Back" at bounding box center [287, 163] width 26 height 17
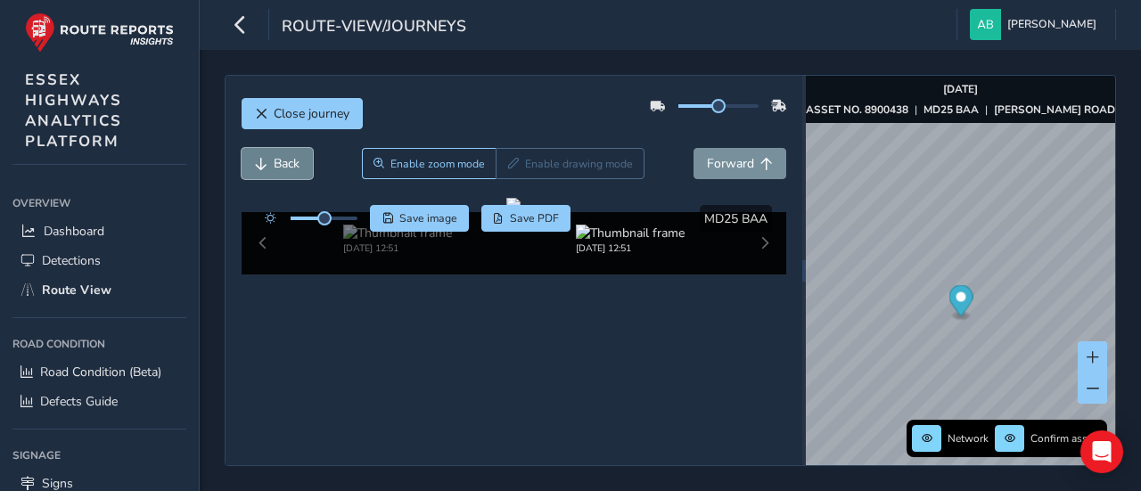
click at [278, 167] on span "Back" at bounding box center [287, 163] width 26 height 17
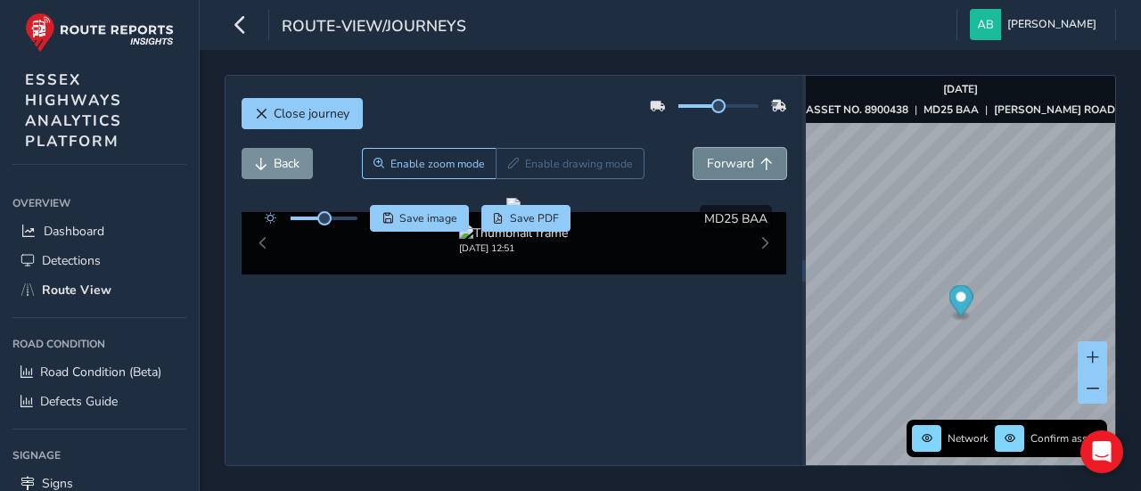
click at [728, 160] on span "Forward" at bounding box center [730, 163] width 47 height 17
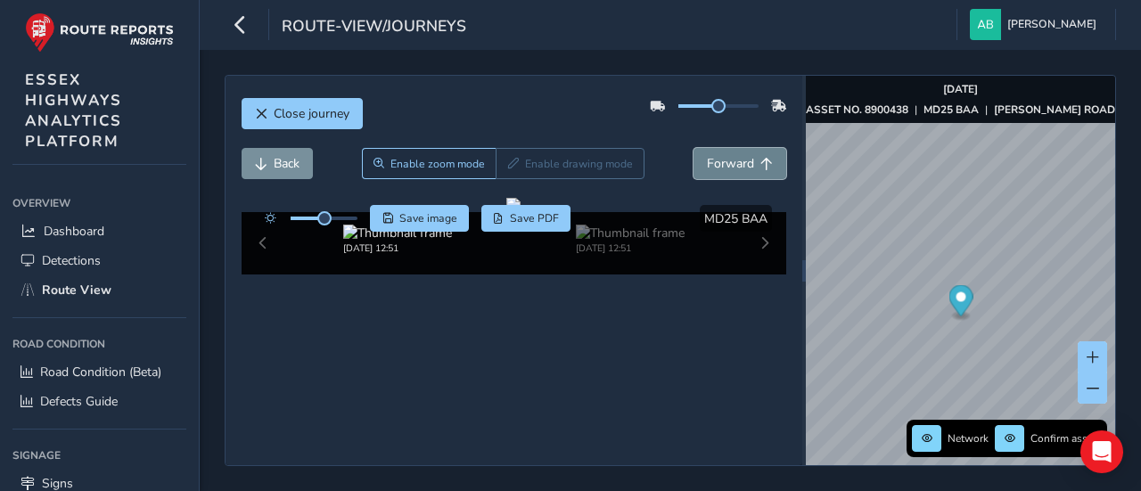
click at [728, 160] on span "Forward" at bounding box center [730, 163] width 47 height 17
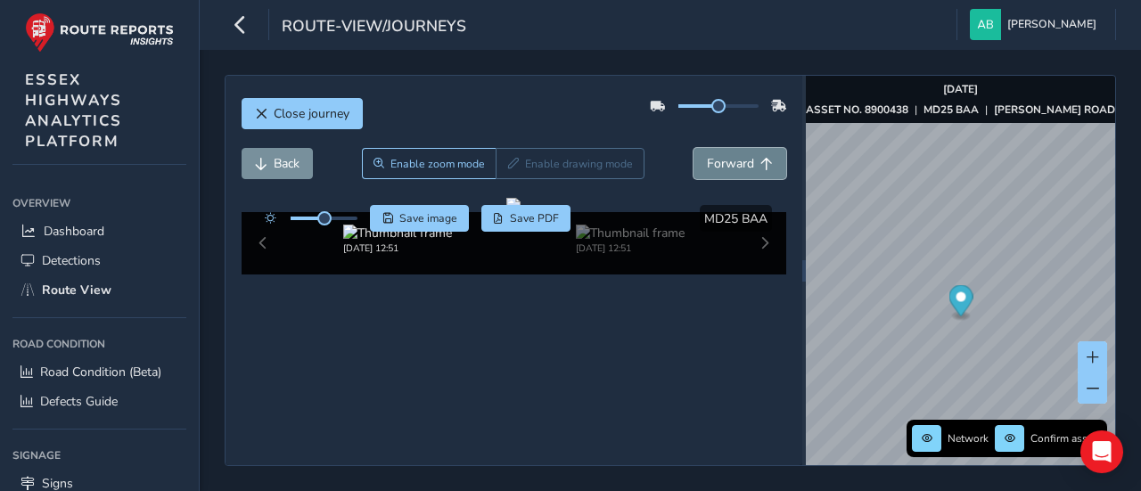
click at [728, 160] on span "Forward" at bounding box center [730, 163] width 47 height 17
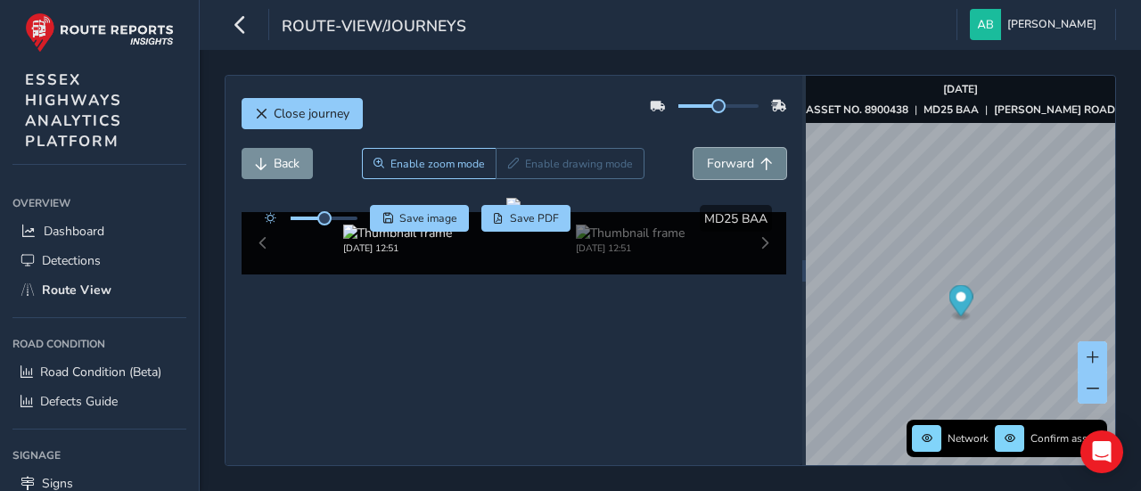
click at [728, 160] on span "Forward" at bounding box center [730, 163] width 47 height 17
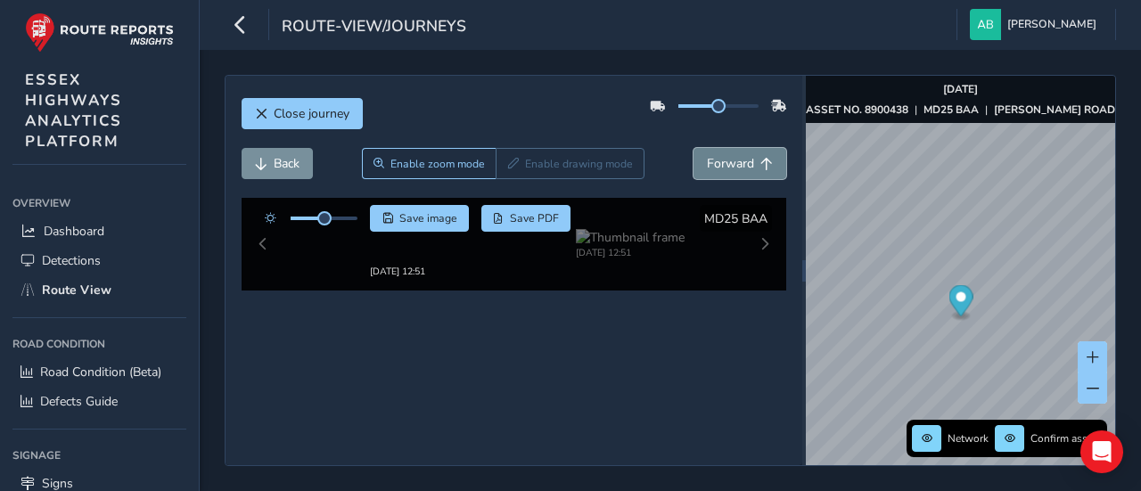
click at [728, 160] on span "Forward" at bounding box center [730, 163] width 47 height 17
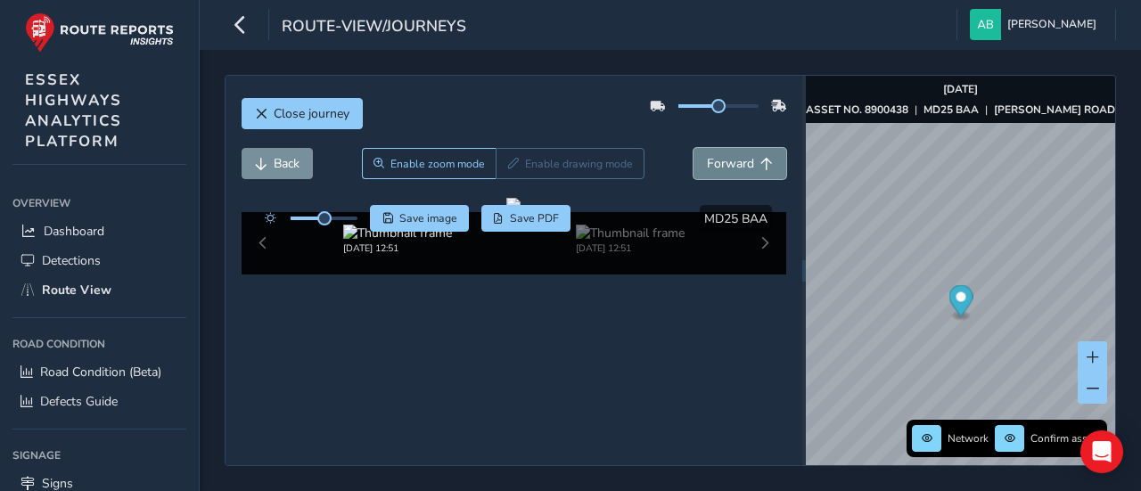
click at [728, 160] on span "Forward" at bounding box center [730, 163] width 47 height 17
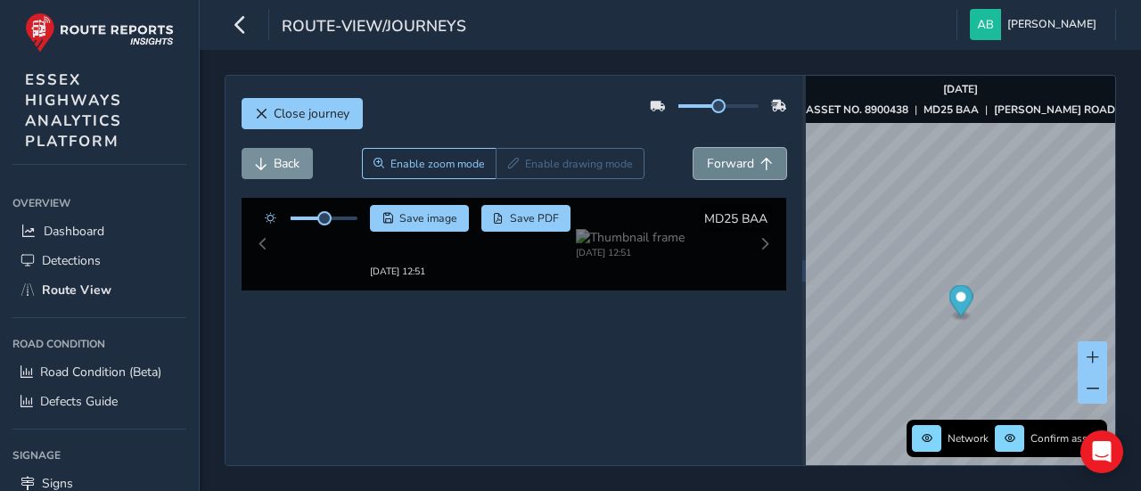
click at [728, 160] on span "Forward" at bounding box center [730, 163] width 47 height 17
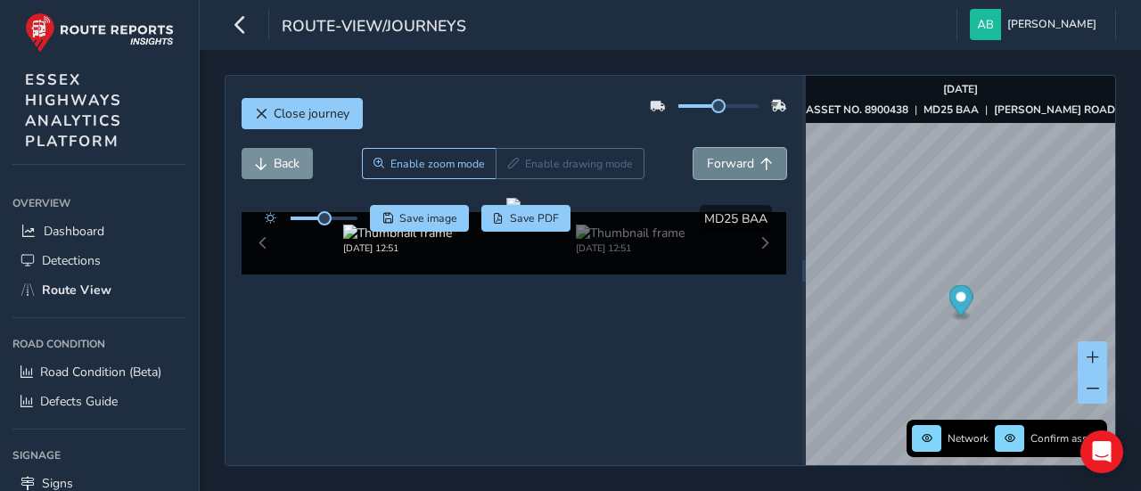
click at [728, 160] on span "Forward" at bounding box center [730, 163] width 47 height 17
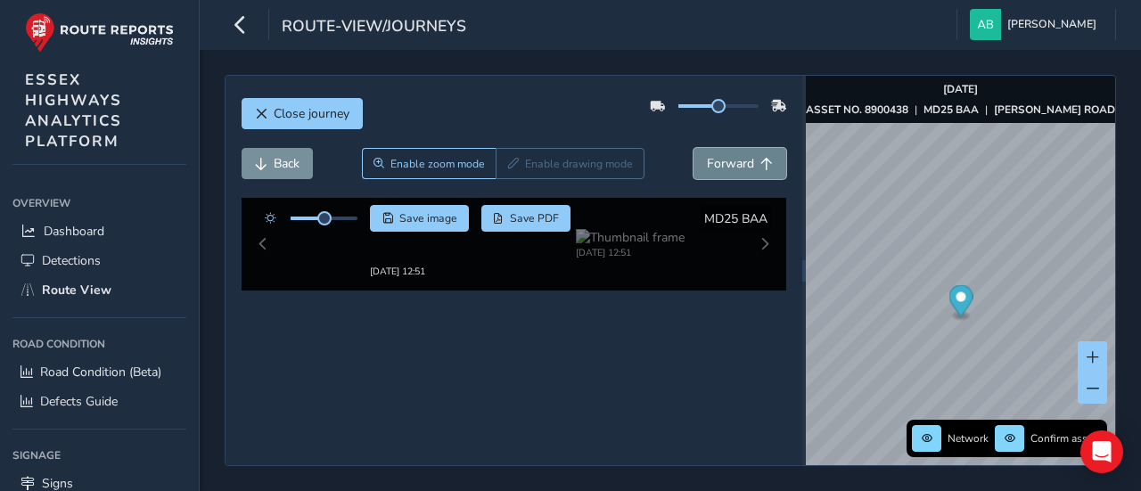
click at [728, 160] on span "Forward" at bounding box center [730, 163] width 47 height 17
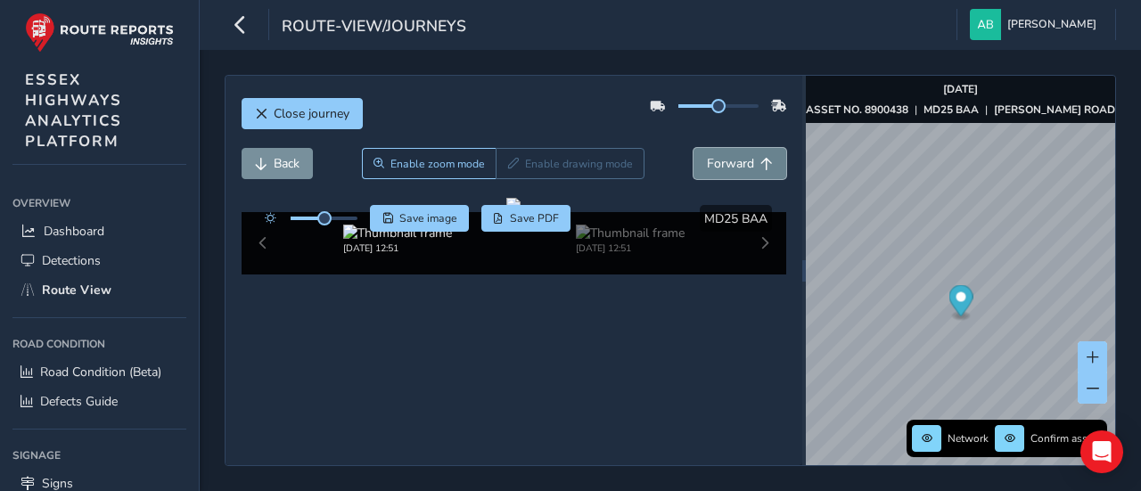
click at [728, 160] on span "Forward" at bounding box center [730, 163] width 47 height 17
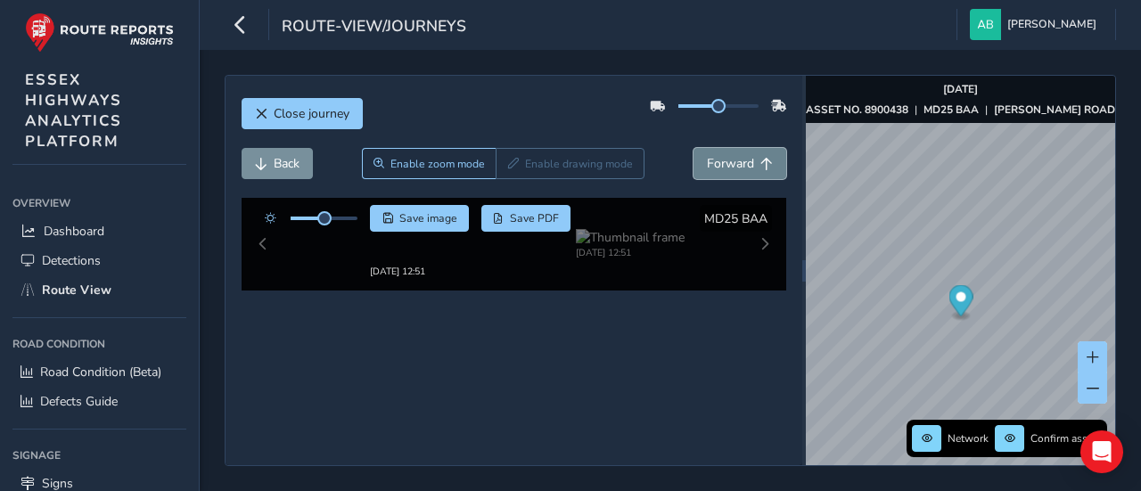
click at [728, 160] on span "Forward" at bounding box center [730, 163] width 47 height 17
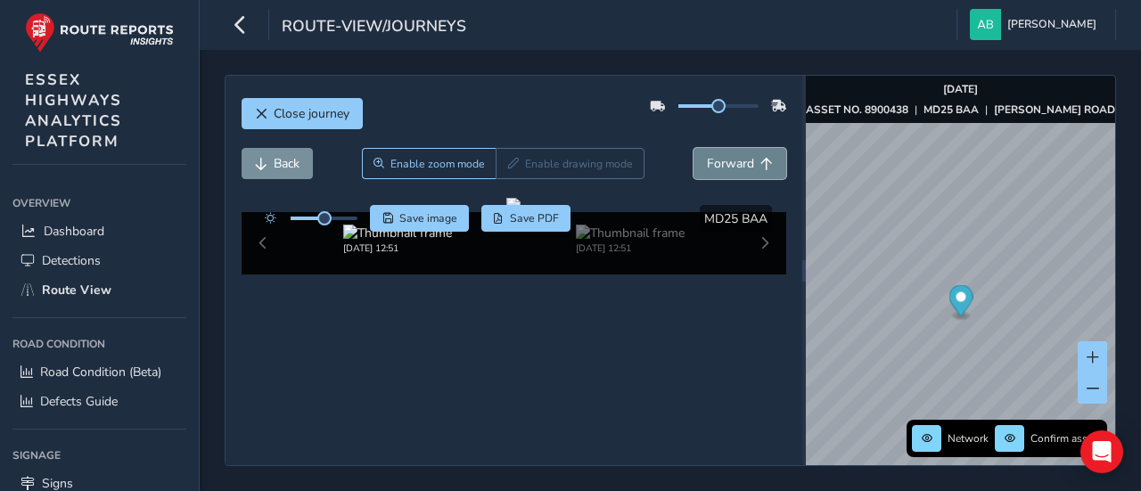
click at [728, 160] on span "Forward" at bounding box center [730, 163] width 47 height 17
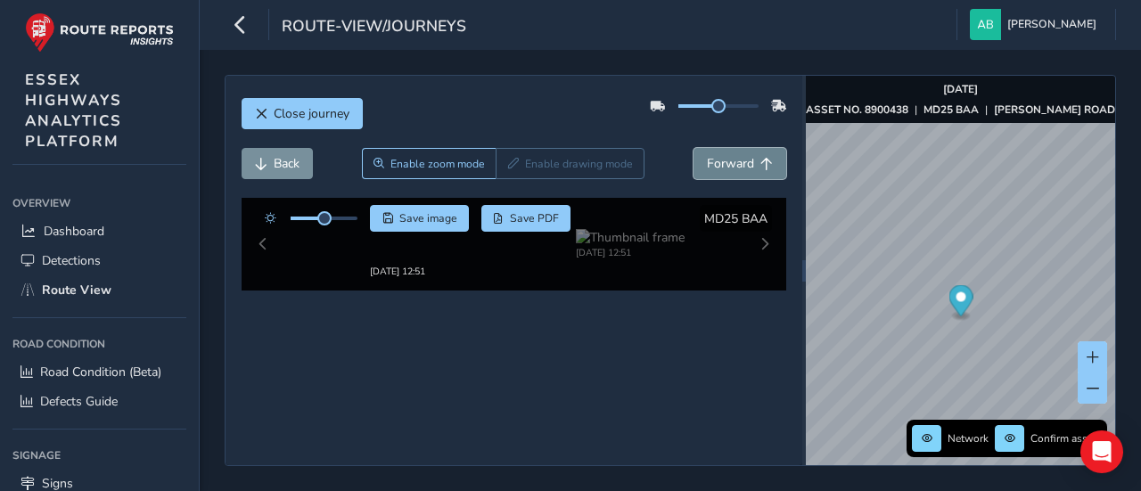
click at [728, 160] on span "Forward" at bounding box center [730, 163] width 47 height 17
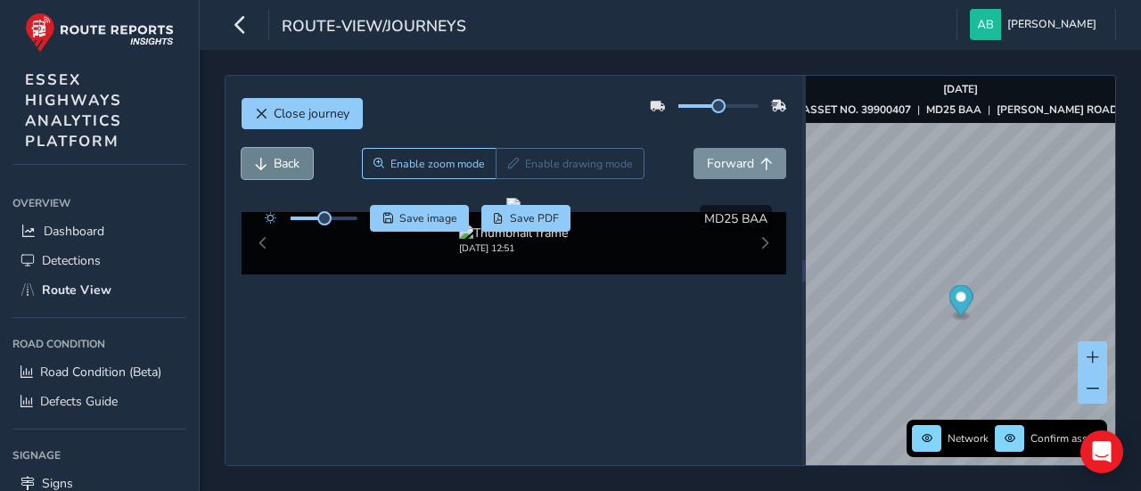
click at [270, 148] on button "Back" at bounding box center [277, 163] width 71 height 31
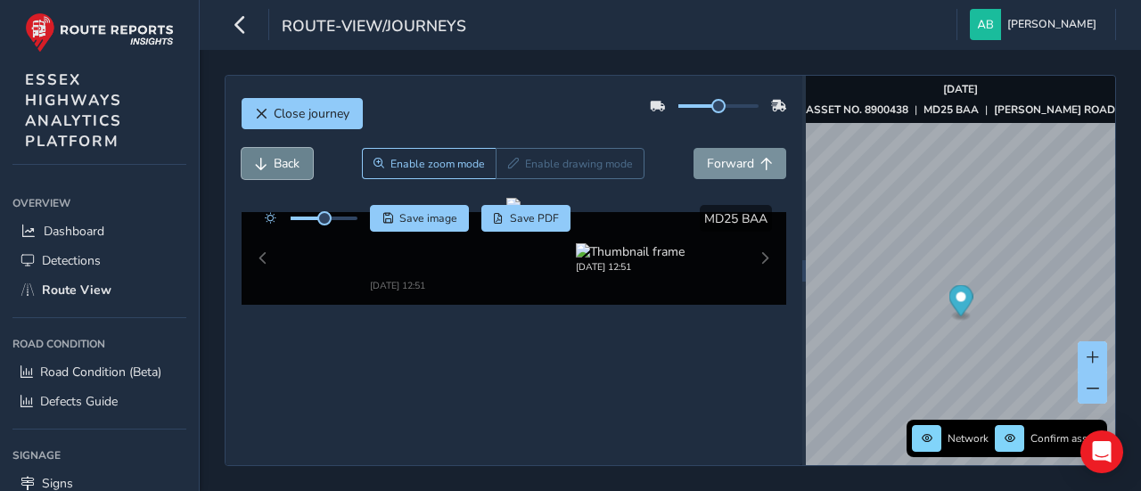
click at [270, 148] on button "Back" at bounding box center [277, 163] width 71 height 31
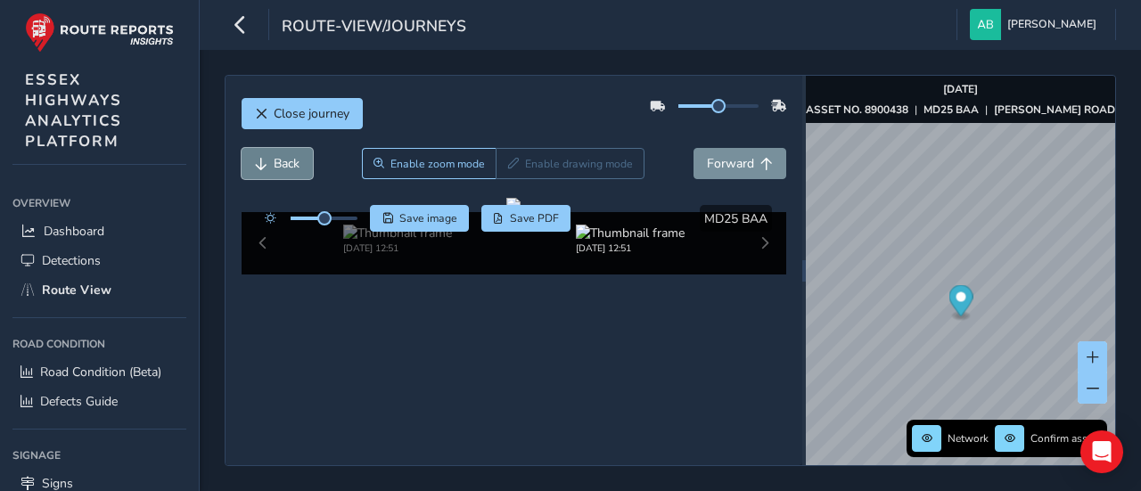
click at [270, 148] on button "Back" at bounding box center [277, 163] width 71 height 31
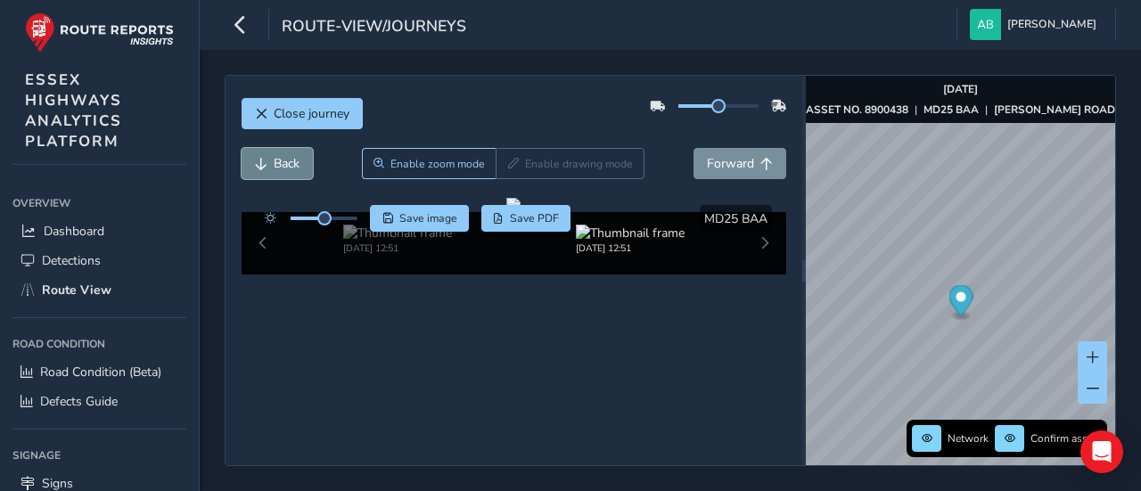
click at [270, 148] on button "Back" at bounding box center [277, 163] width 71 height 31
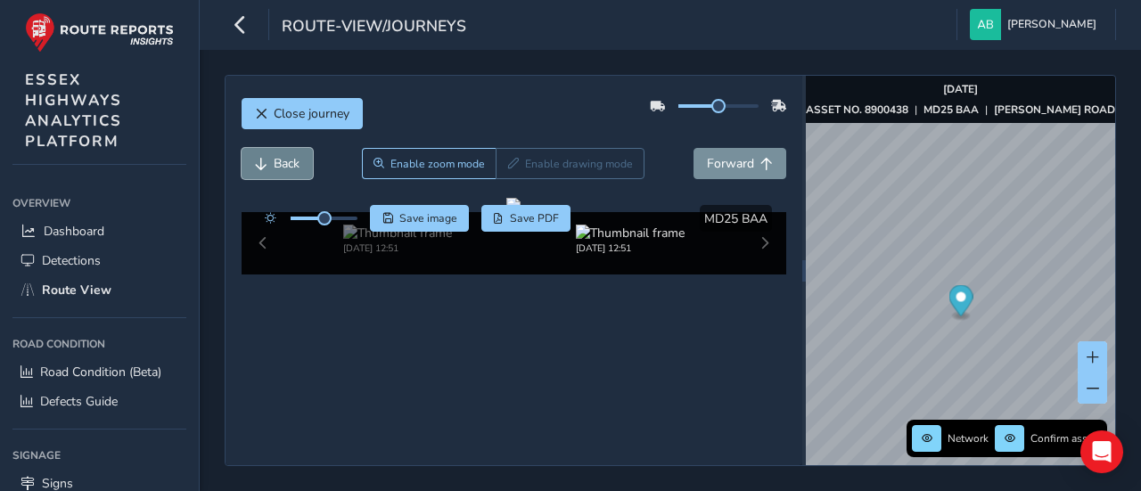
click at [270, 148] on button "Back" at bounding box center [277, 163] width 71 height 31
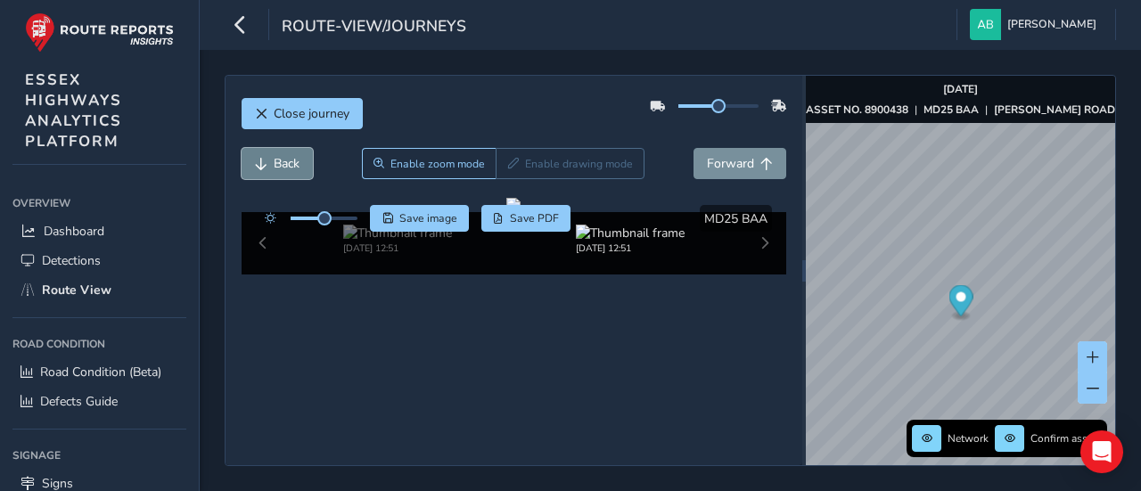
click at [270, 148] on button "Back" at bounding box center [277, 163] width 71 height 31
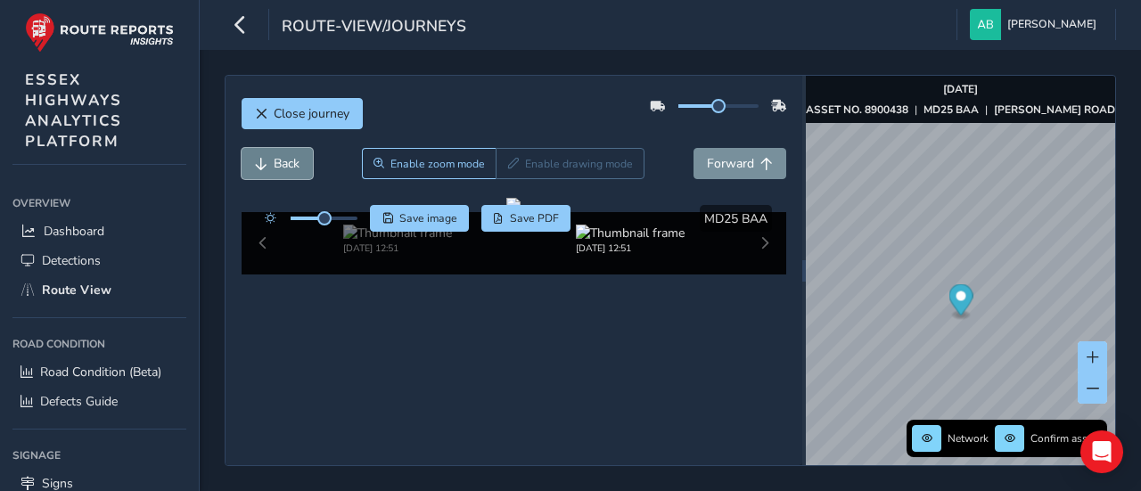
click at [270, 148] on button "Back" at bounding box center [277, 163] width 71 height 31
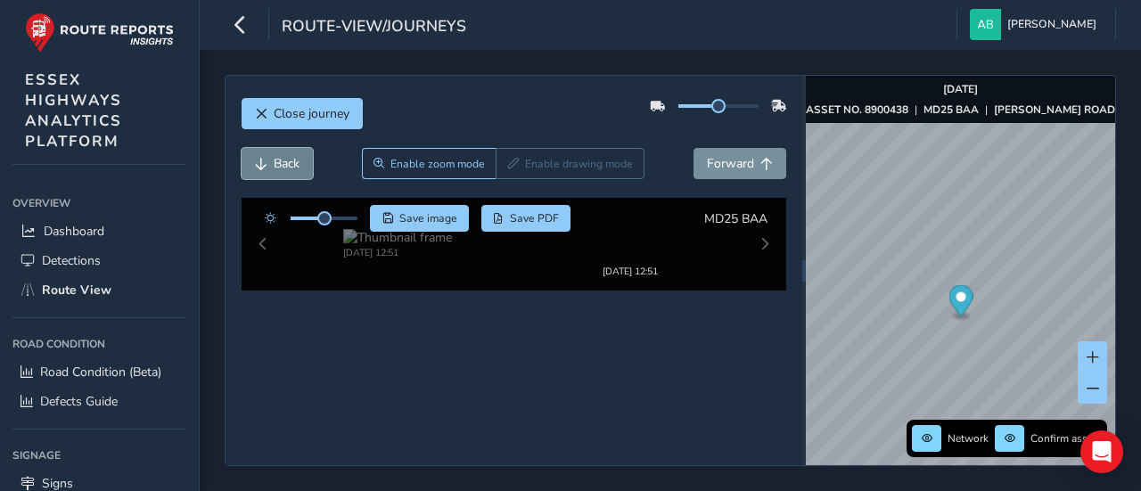
click at [270, 148] on button "Back" at bounding box center [277, 163] width 71 height 31
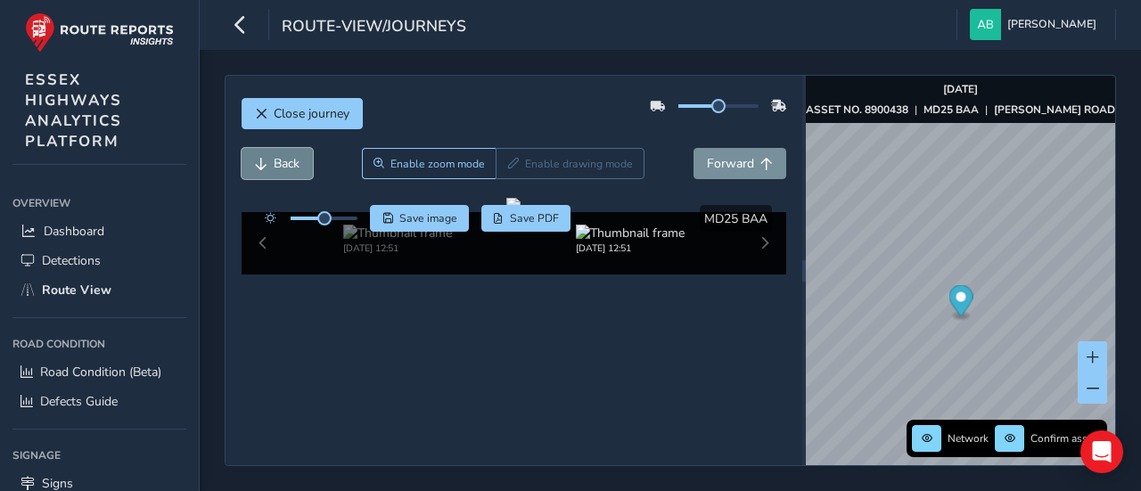
click at [270, 148] on button "Back" at bounding box center [277, 163] width 71 height 31
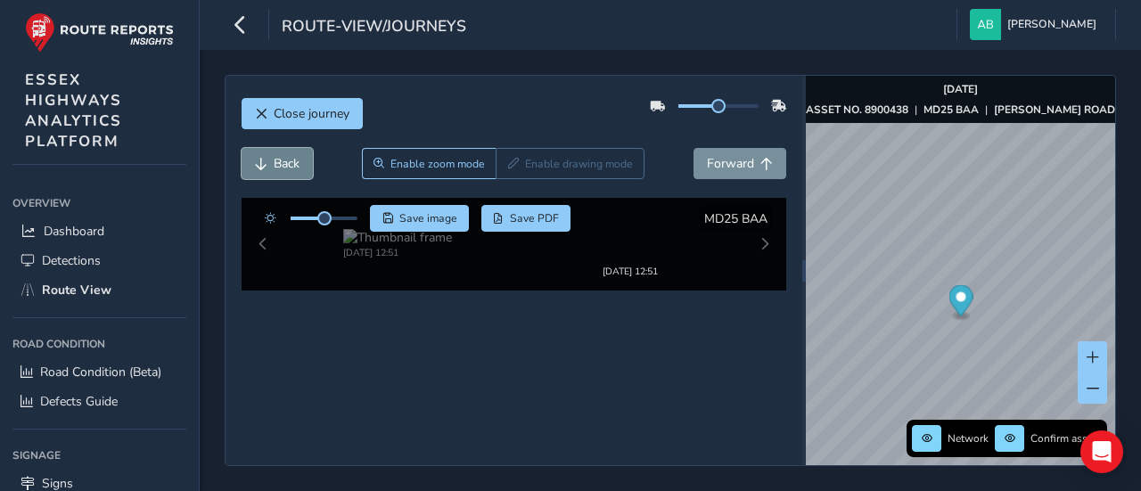
click at [270, 148] on button "Back" at bounding box center [277, 163] width 71 height 31
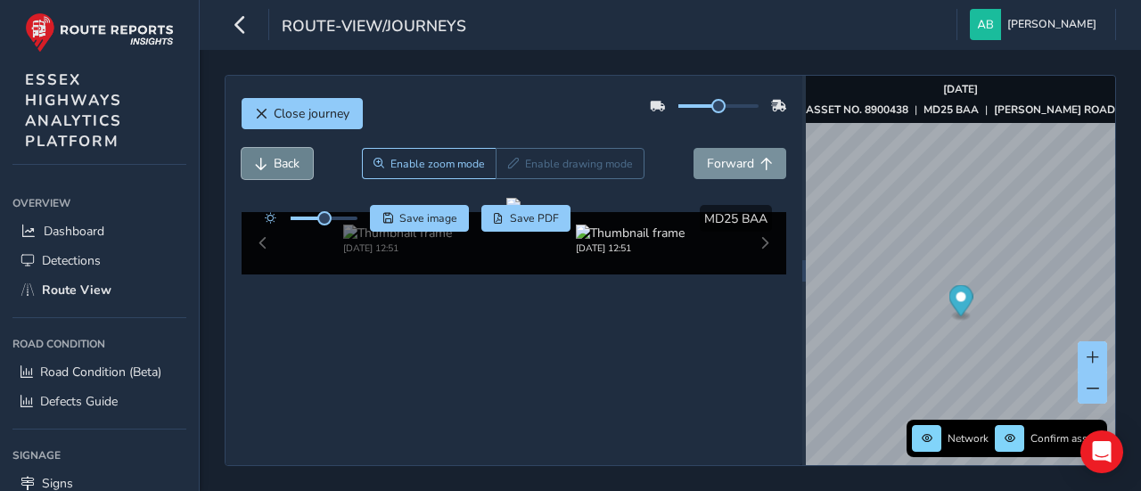
click at [270, 148] on button "Back" at bounding box center [277, 163] width 71 height 31
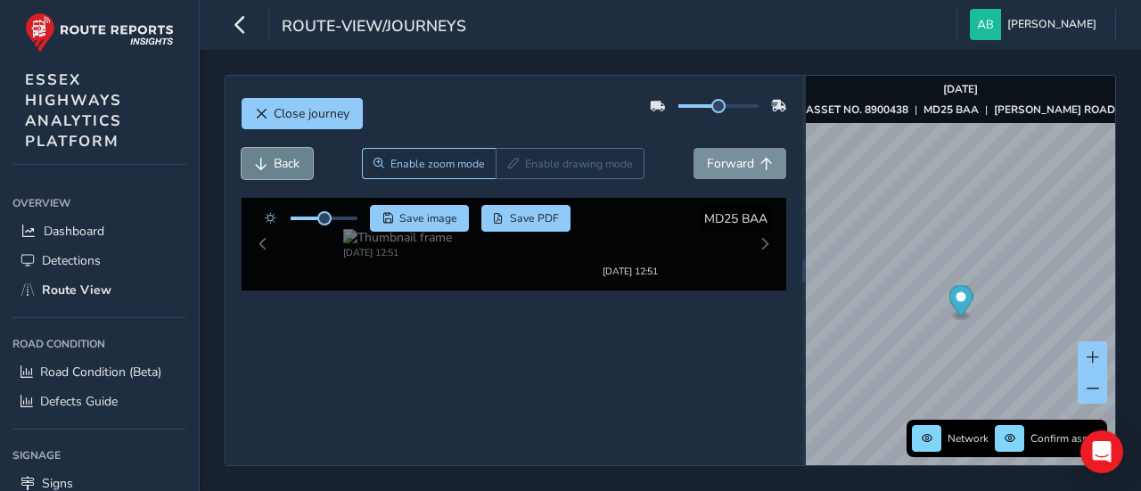
click at [270, 148] on button "Back" at bounding box center [277, 163] width 71 height 31
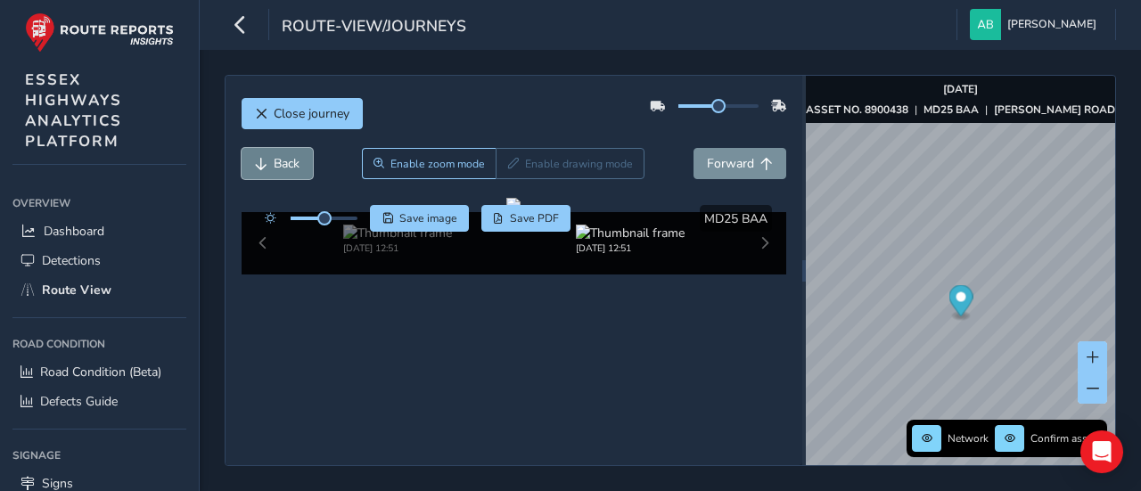
click at [270, 148] on button "Back" at bounding box center [277, 163] width 71 height 31
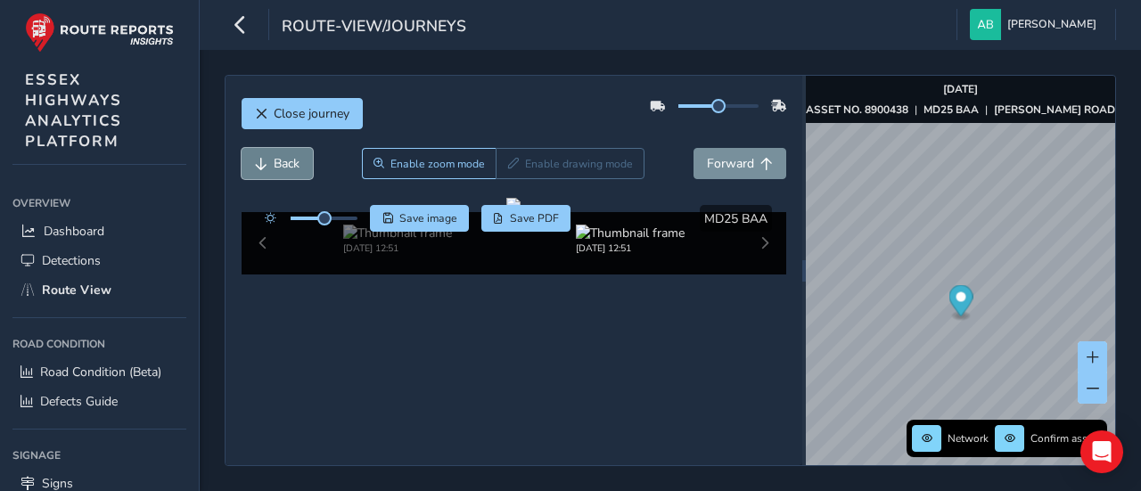
click at [270, 148] on button "Back" at bounding box center [277, 163] width 71 height 31
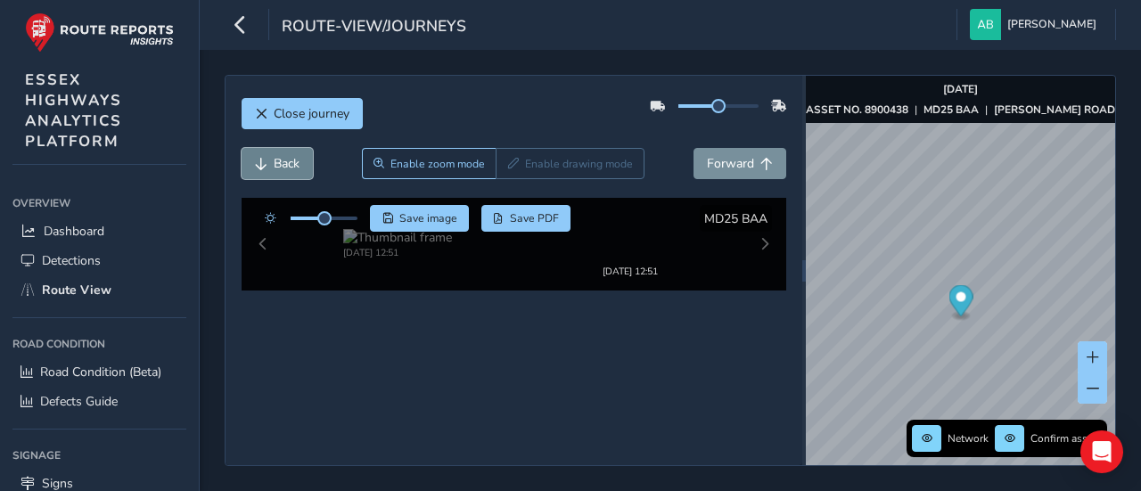
click at [270, 148] on button "Back" at bounding box center [277, 163] width 71 height 31
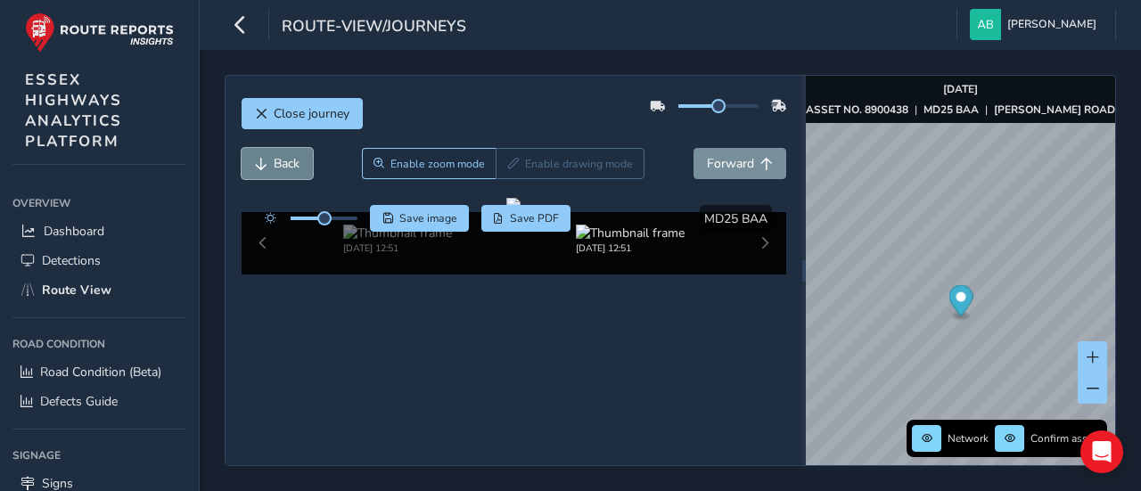
click at [270, 148] on button "Back" at bounding box center [277, 163] width 71 height 31
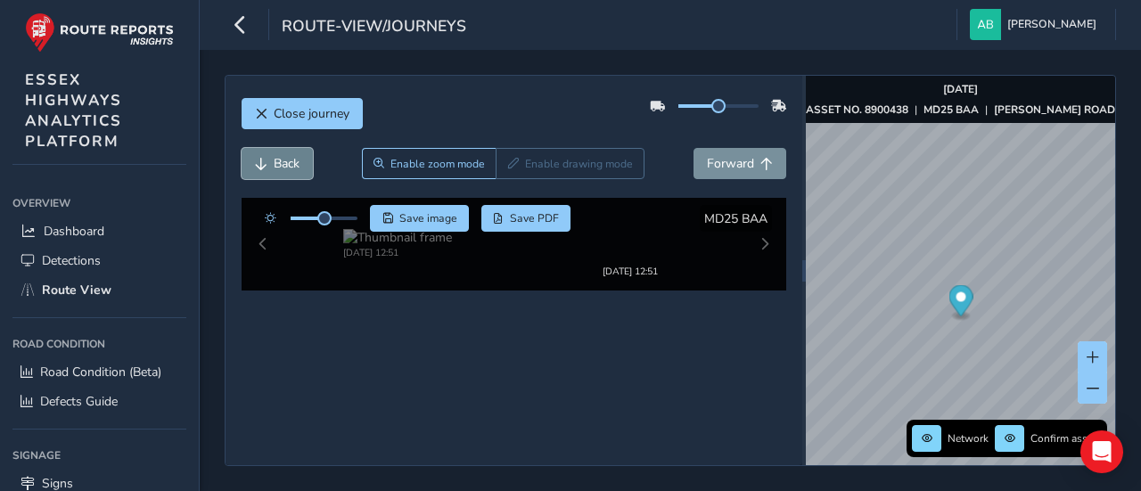
click at [270, 148] on button "Back" at bounding box center [277, 163] width 71 height 31
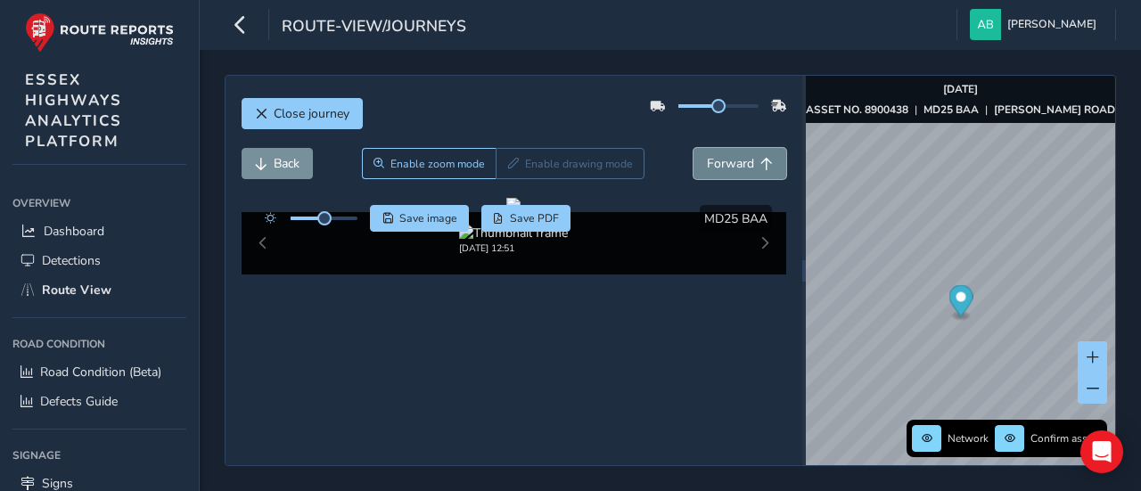
click at [719, 162] on span "Forward" at bounding box center [730, 163] width 47 height 17
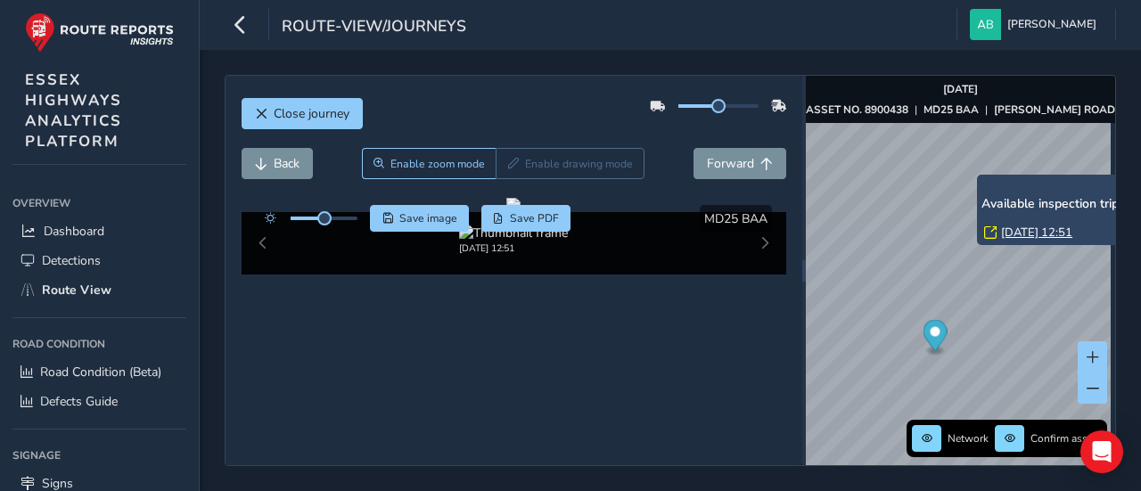
click at [1006, 236] on link "[DATE] 12:51" at bounding box center [1036, 233] width 71 height 16
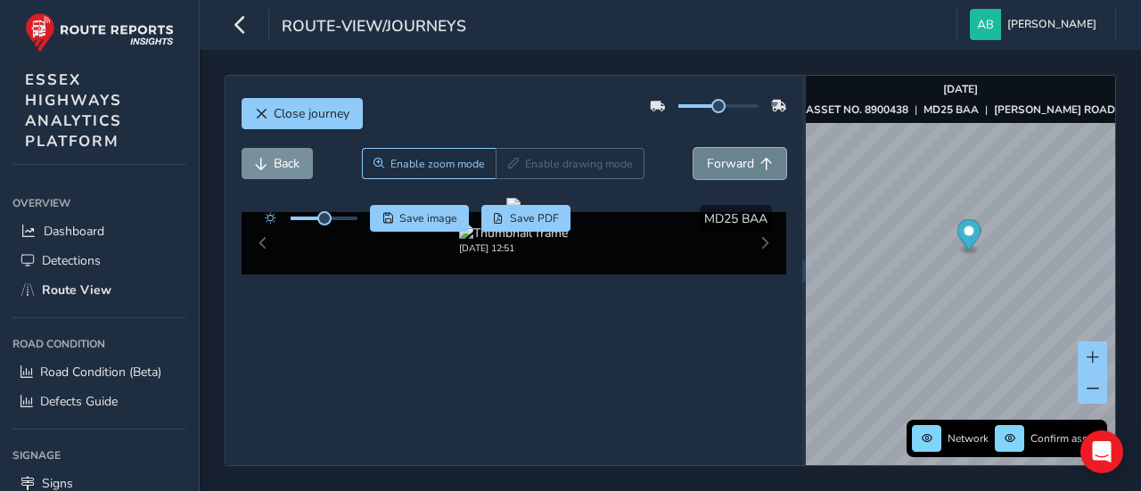
click at [727, 155] on span "Forward" at bounding box center [730, 163] width 47 height 17
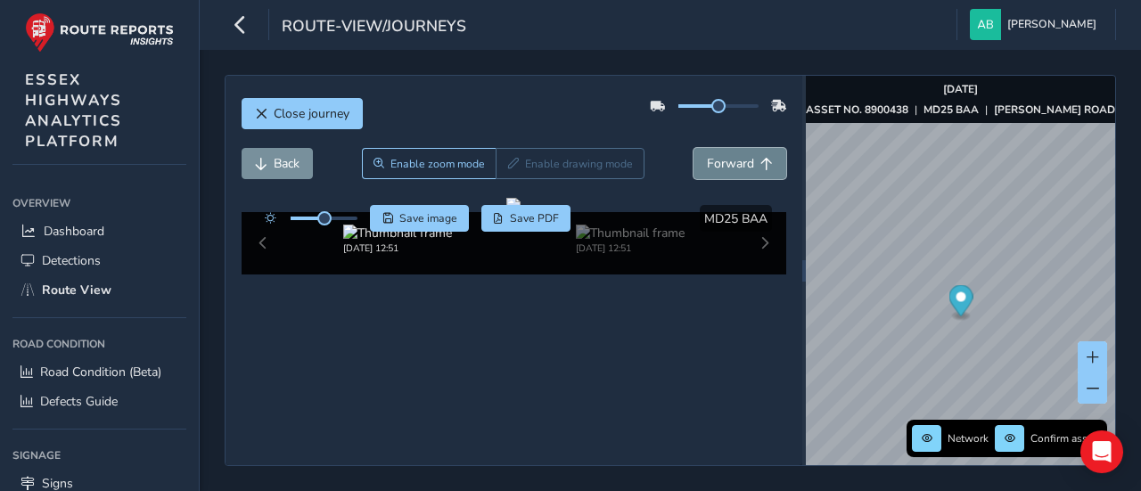
click at [727, 155] on span "Forward" at bounding box center [730, 163] width 47 height 17
click at [738, 172] on button "Forward" at bounding box center [740, 163] width 93 height 31
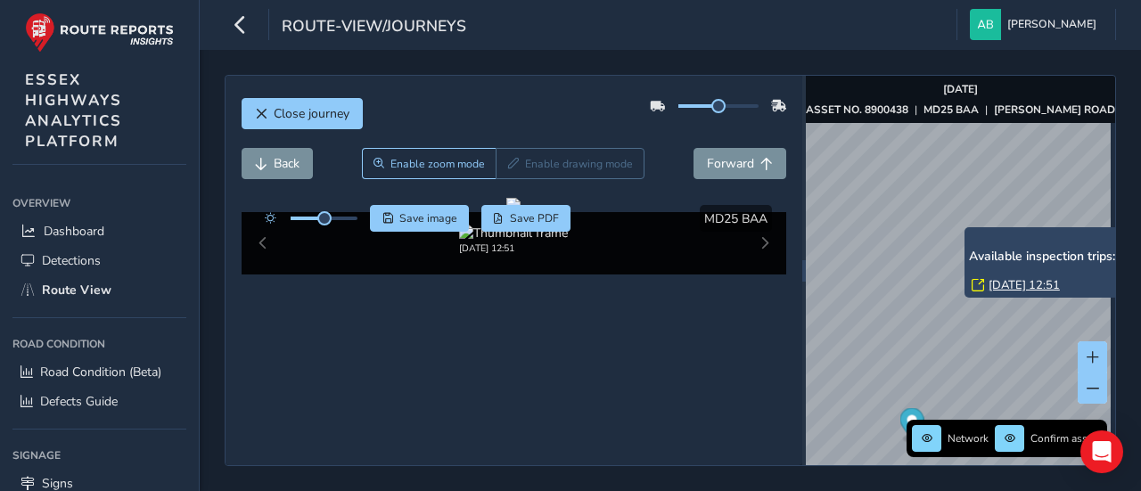
click at [1009, 284] on link "[DATE] 12:51" at bounding box center [1024, 285] width 71 height 16
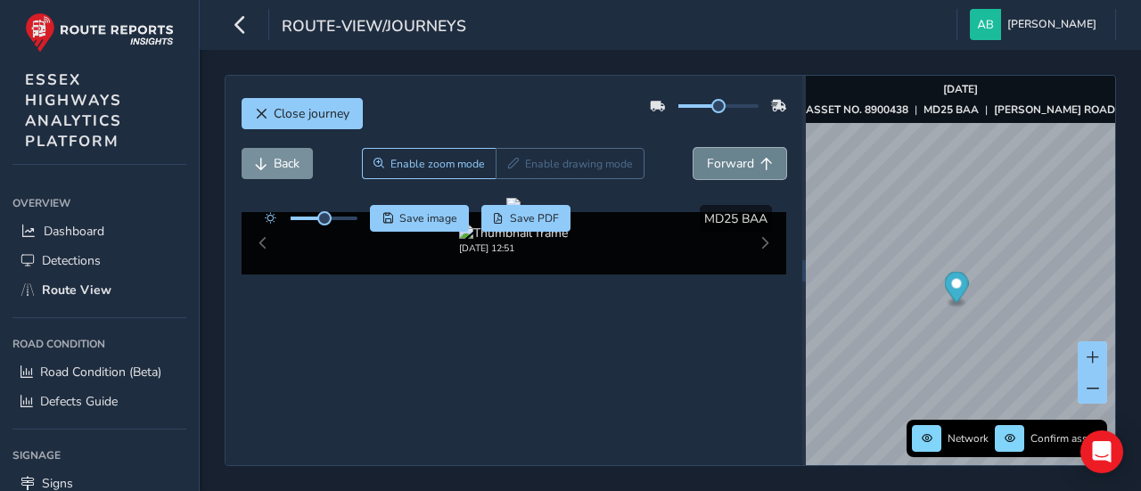
click at [719, 161] on span "Forward" at bounding box center [730, 163] width 47 height 17
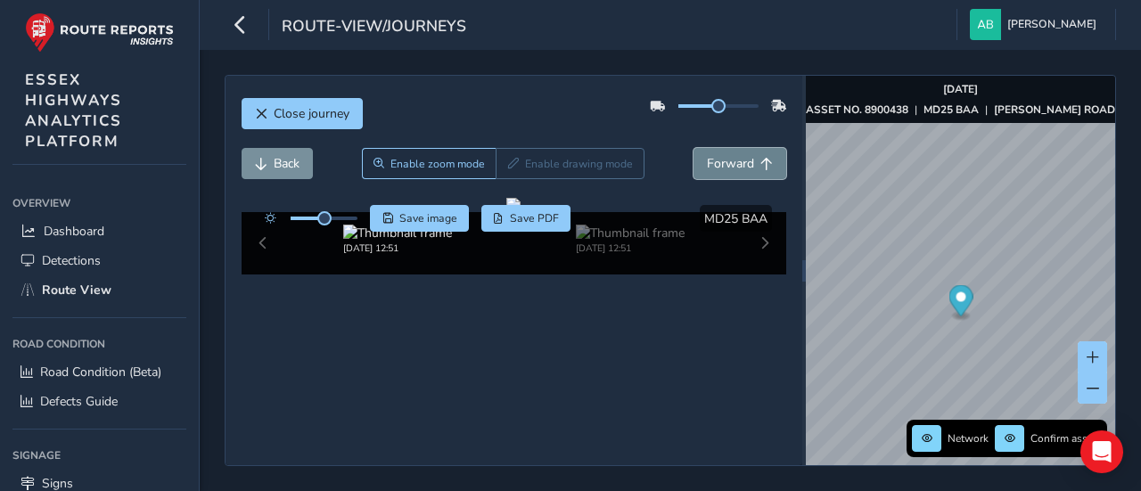
click at [719, 161] on span "Forward" at bounding box center [730, 163] width 47 height 17
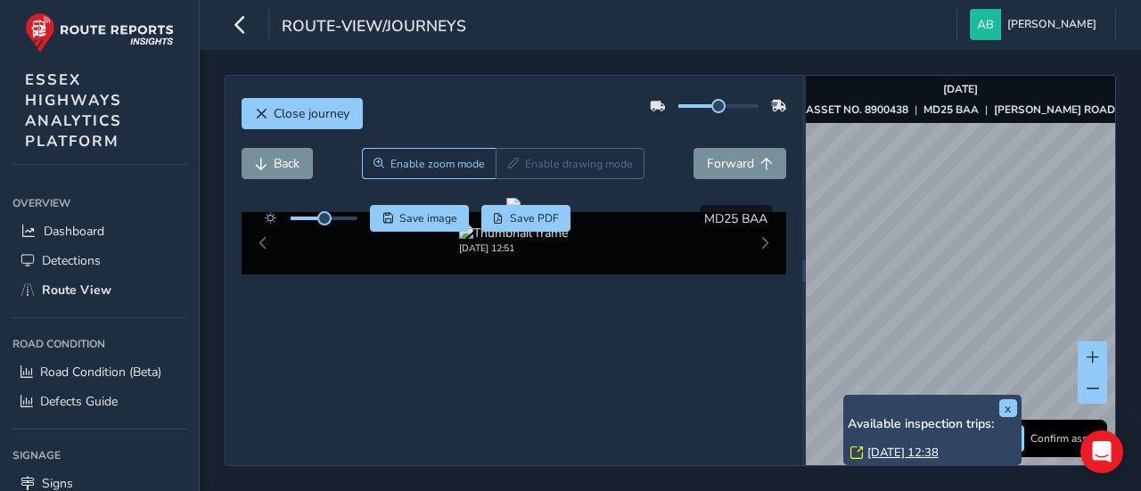
click at [883, 454] on link "[DATE] 12:38" at bounding box center [903, 453] width 71 height 16
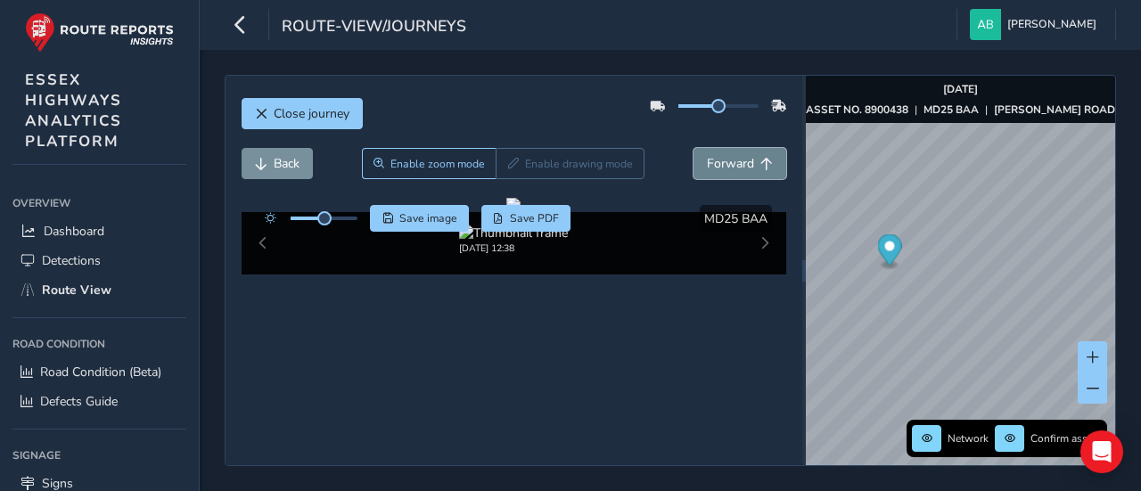
click at [707, 155] on span "Forward" at bounding box center [730, 163] width 47 height 17
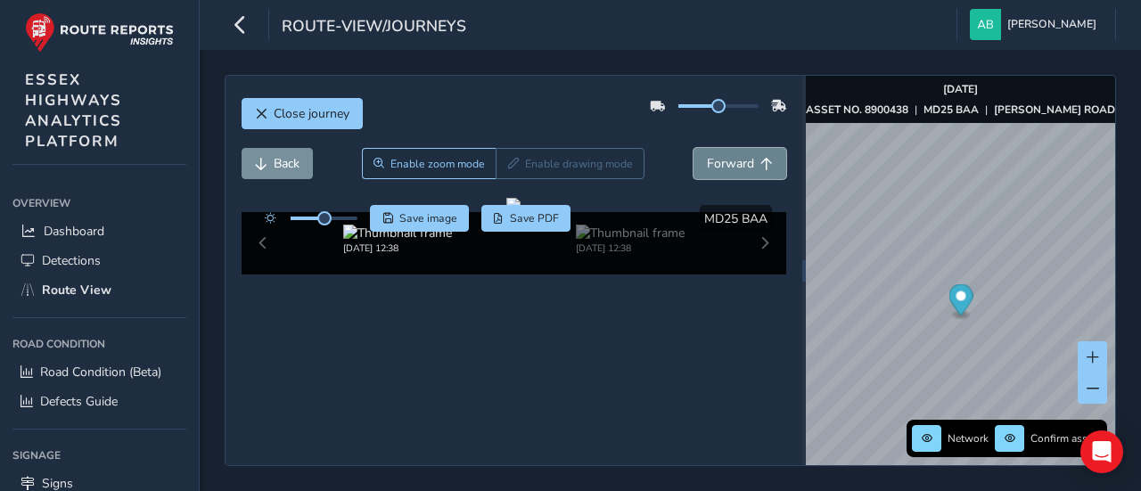
click at [707, 155] on span "Forward" at bounding box center [730, 163] width 47 height 17
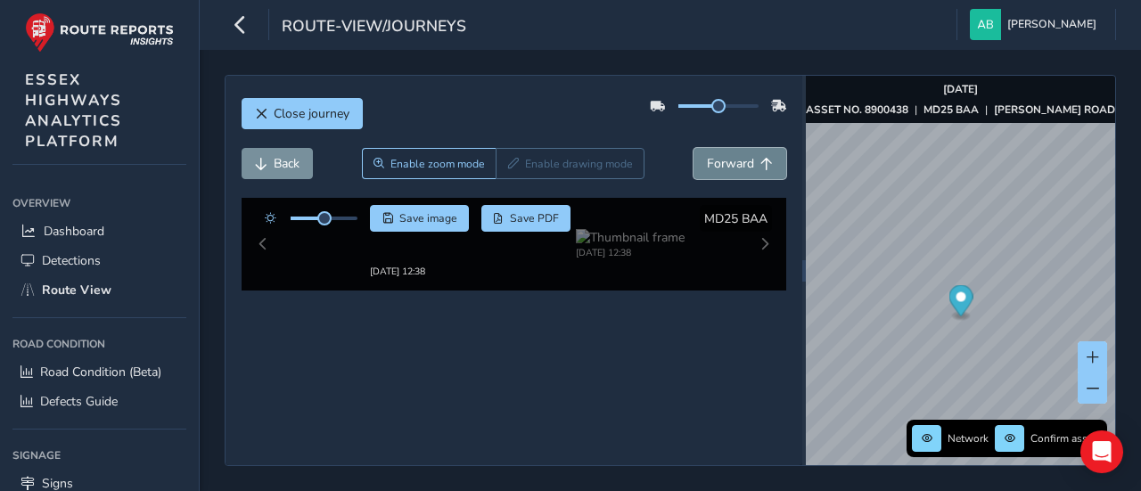
click at [707, 155] on span "Forward" at bounding box center [730, 163] width 47 height 17
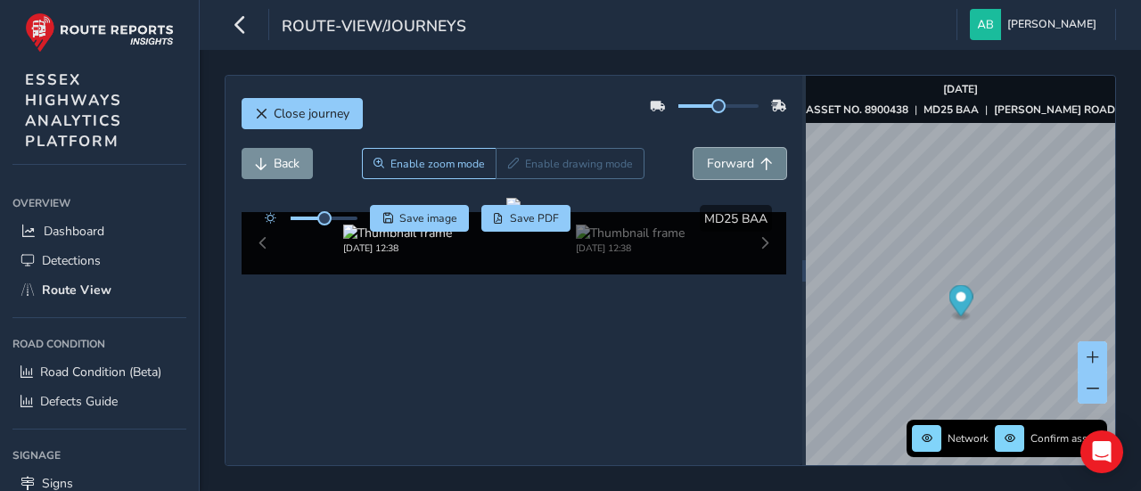
click at [707, 155] on span "Forward" at bounding box center [730, 163] width 47 height 17
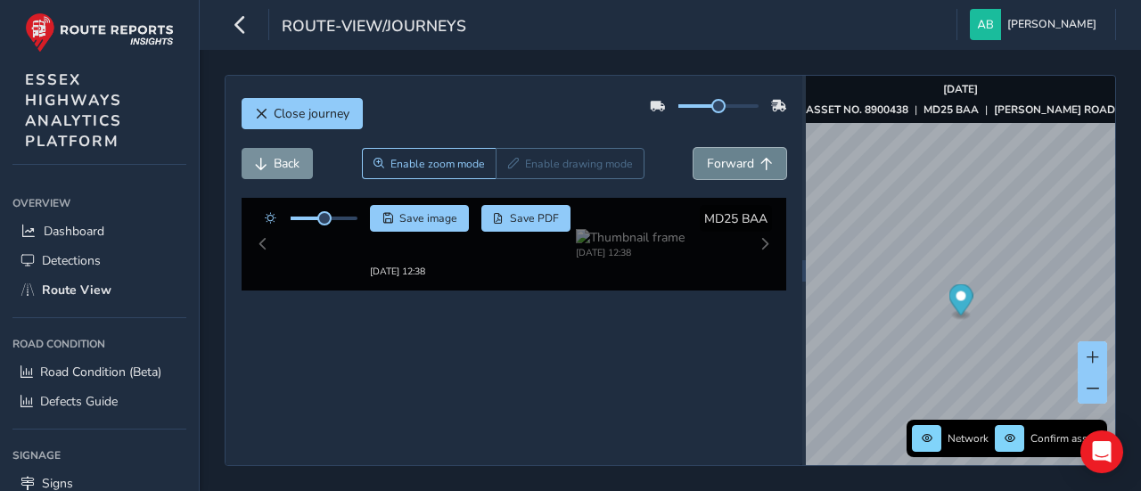
click at [707, 155] on span "Forward" at bounding box center [730, 163] width 47 height 17
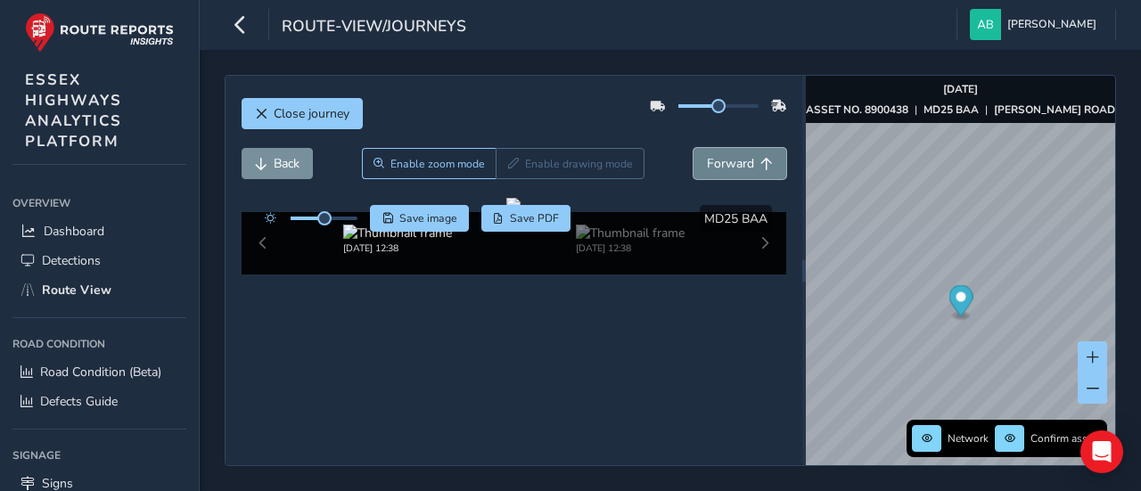
click at [707, 155] on span "Forward" at bounding box center [730, 163] width 47 height 17
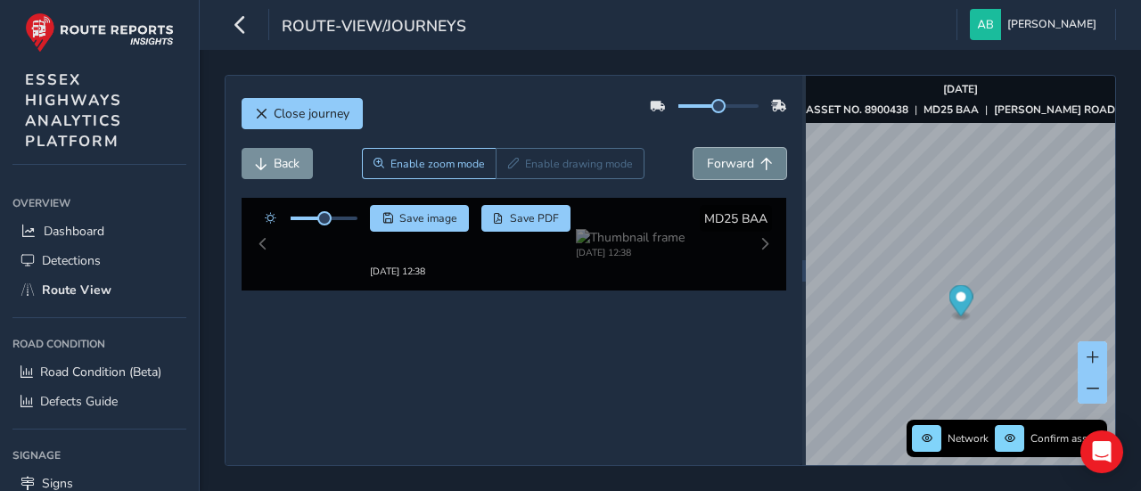
click at [707, 155] on span "Forward" at bounding box center [730, 163] width 47 height 17
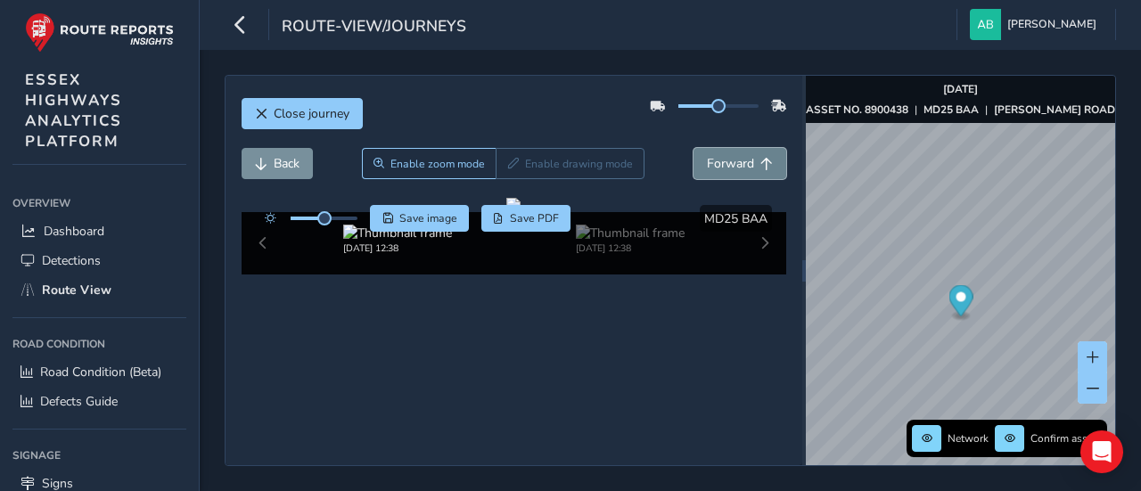
click at [707, 155] on span "Forward" at bounding box center [730, 163] width 47 height 17
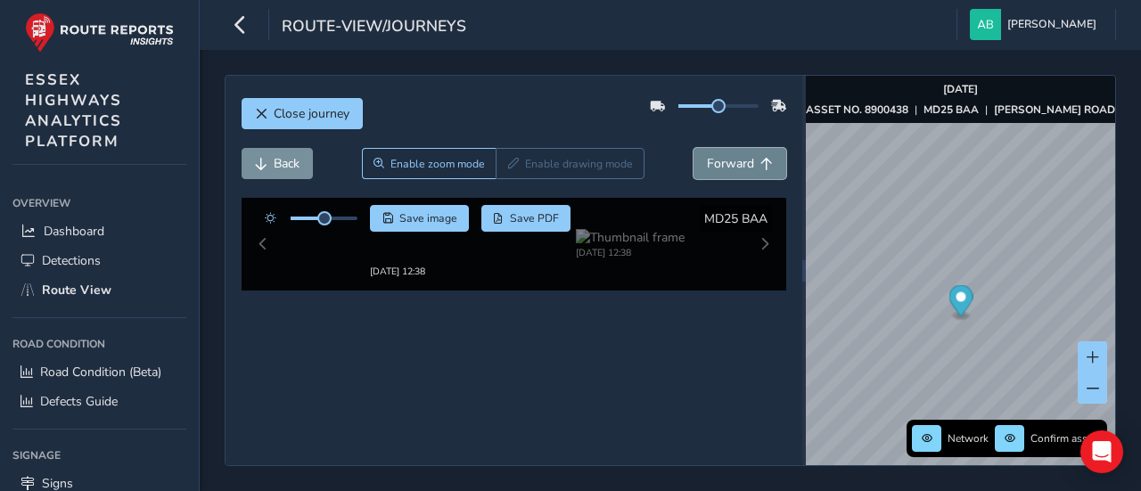
click at [707, 155] on span "Forward" at bounding box center [730, 163] width 47 height 17
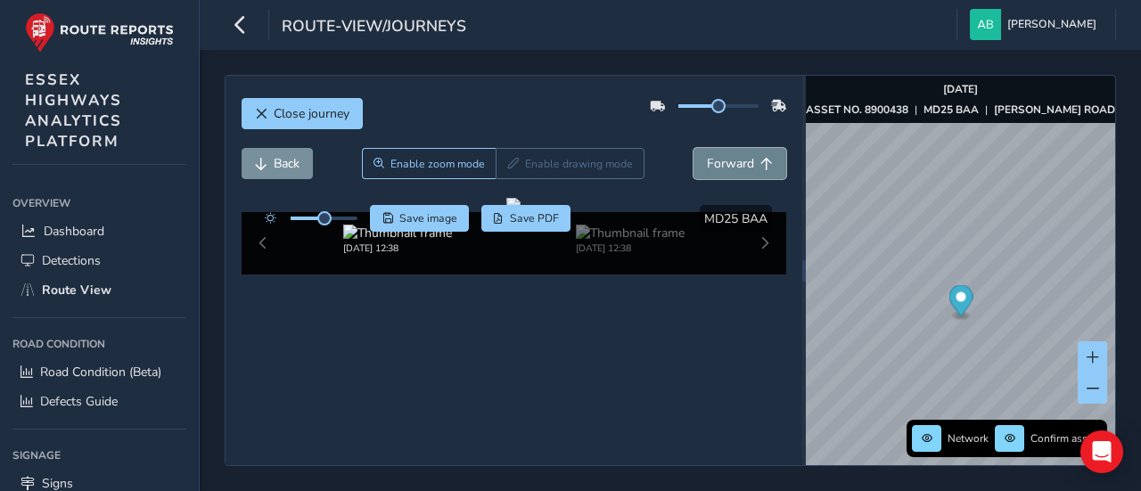
click at [707, 155] on span "Forward" at bounding box center [730, 163] width 47 height 17
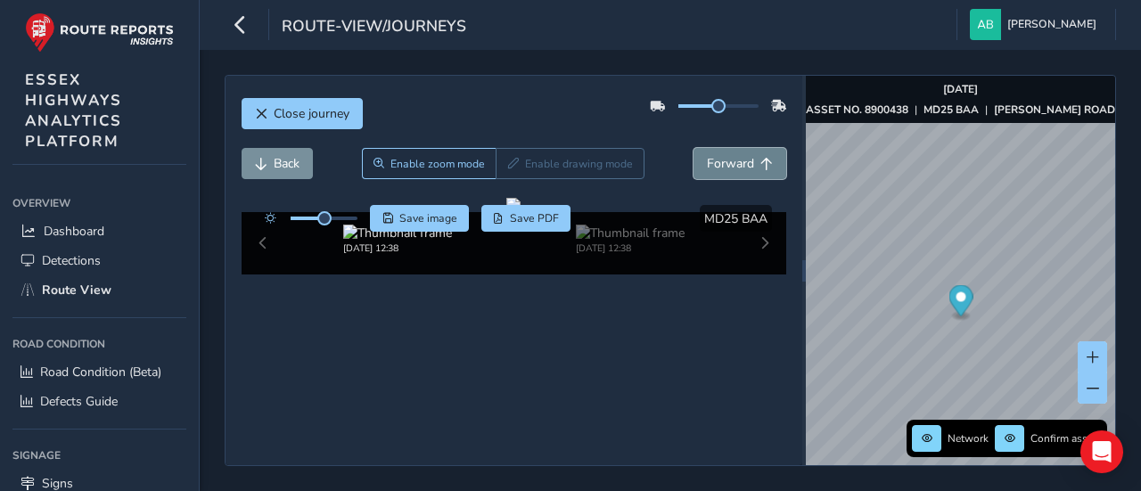
click at [707, 155] on span "Forward" at bounding box center [730, 163] width 47 height 17
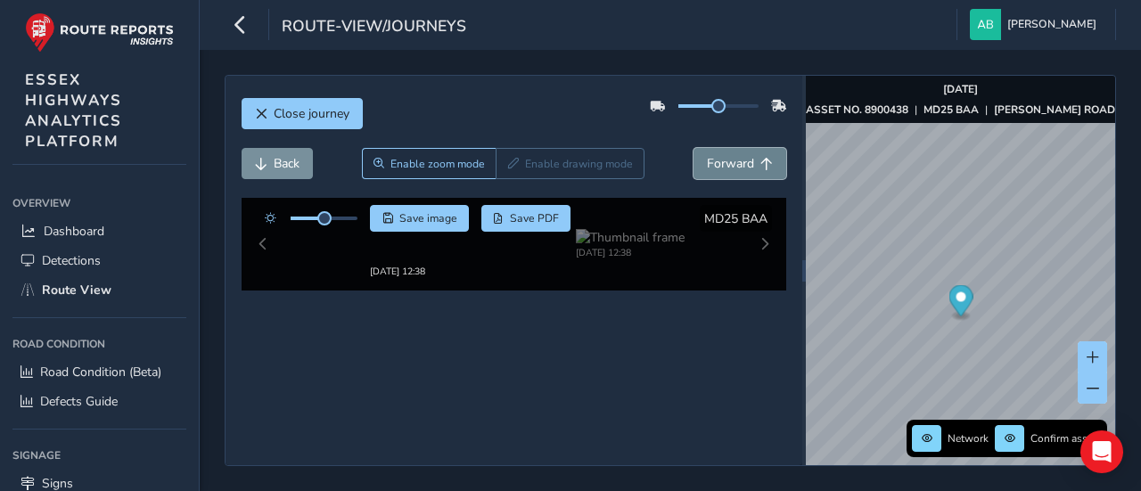
click at [707, 155] on span "Forward" at bounding box center [730, 163] width 47 height 17
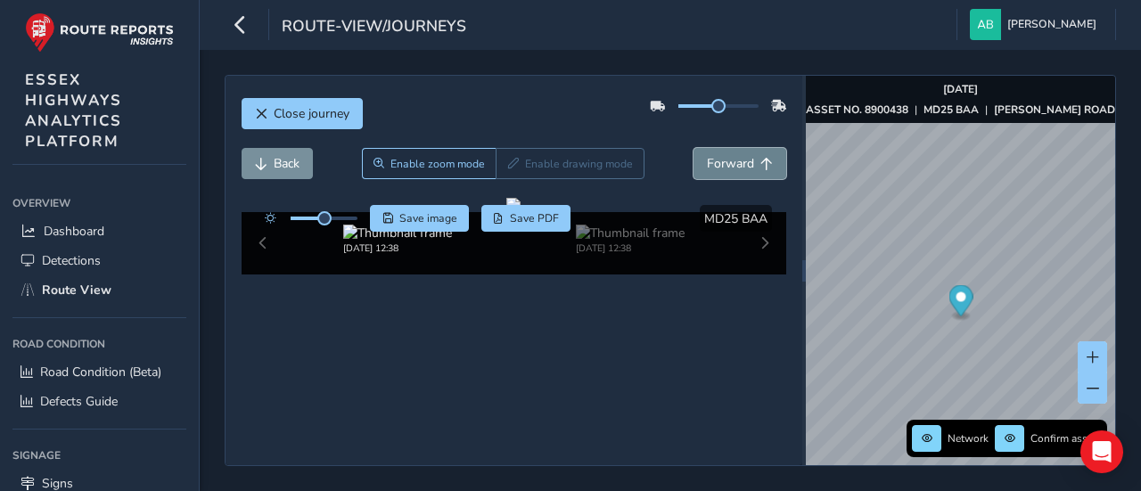
click at [707, 155] on span "Forward" at bounding box center [730, 163] width 47 height 17
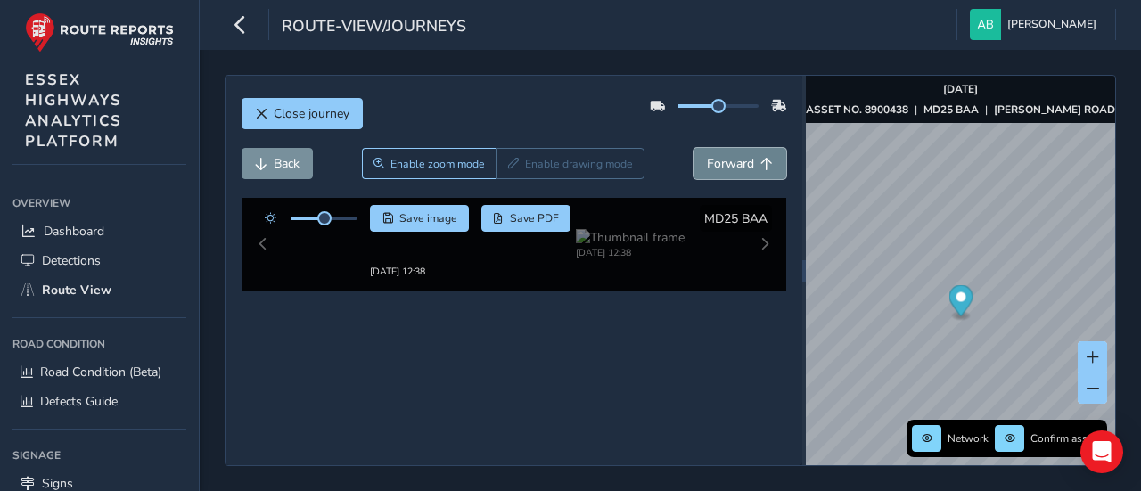
click at [707, 155] on span "Forward" at bounding box center [730, 163] width 47 height 17
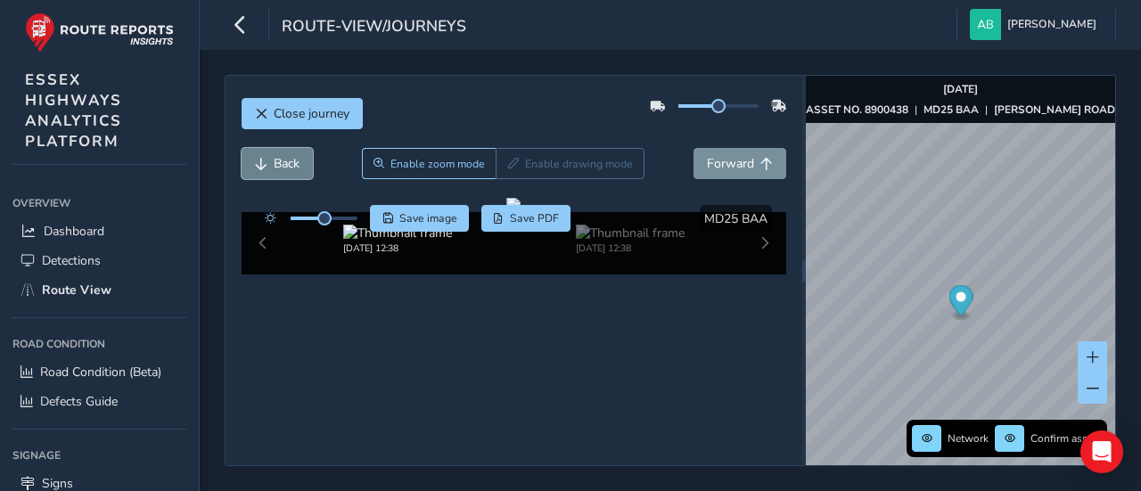
click at [296, 155] on span "Back" at bounding box center [287, 163] width 26 height 17
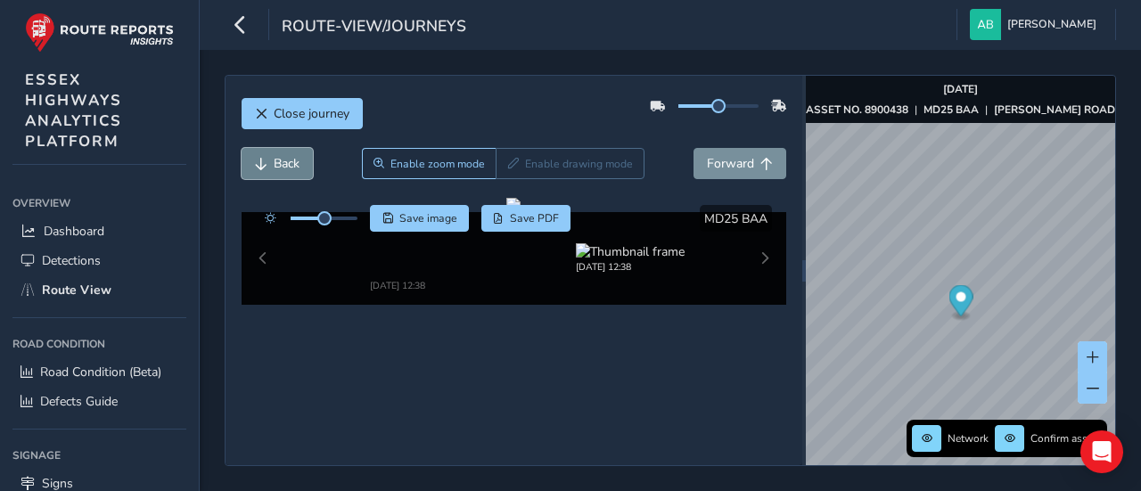
click at [296, 155] on span "Back" at bounding box center [287, 163] width 26 height 17
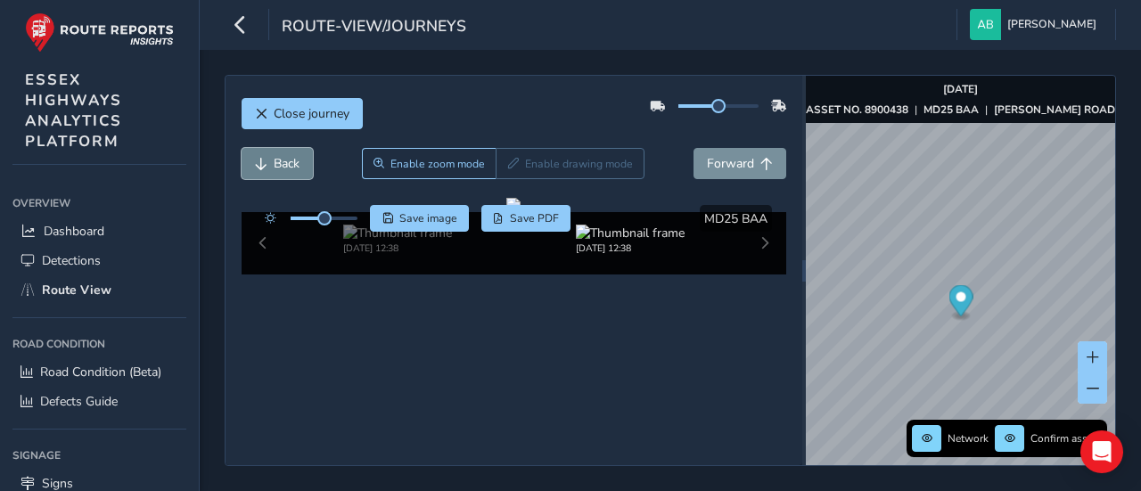
click at [296, 155] on span "Back" at bounding box center [287, 163] width 26 height 17
click at [764, 163] on button "Forward" at bounding box center [740, 163] width 93 height 31
click at [762, 159] on button "Forward" at bounding box center [740, 163] width 93 height 31
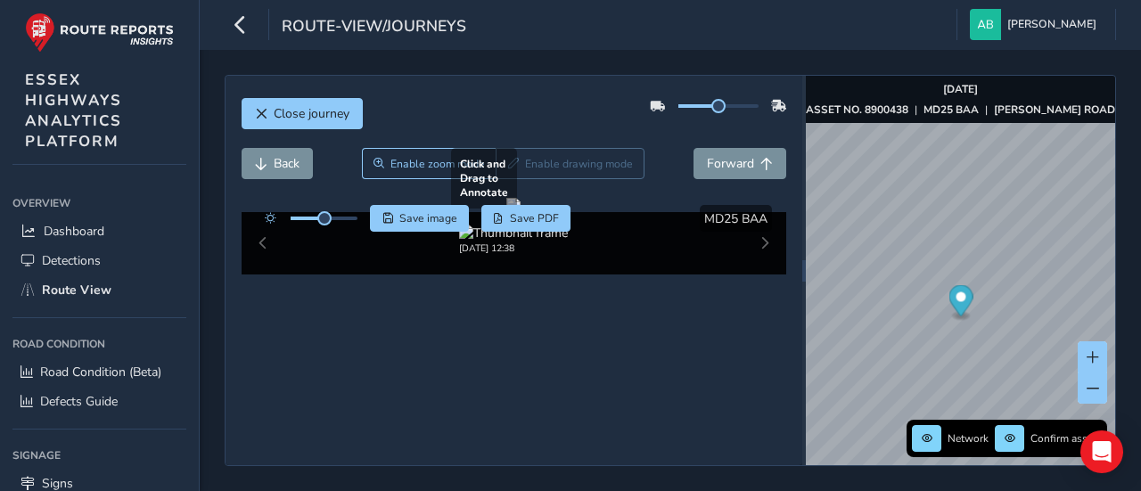
drag, startPoint x: 570, startPoint y: 281, endPoint x: 592, endPoint y: 320, distance: 45.1
click at [521, 212] on div at bounding box center [514, 205] width 14 height 14
click at [280, 168] on span "Back" at bounding box center [287, 163] width 26 height 17
click at [286, 160] on span "Back" at bounding box center [287, 163] width 26 height 17
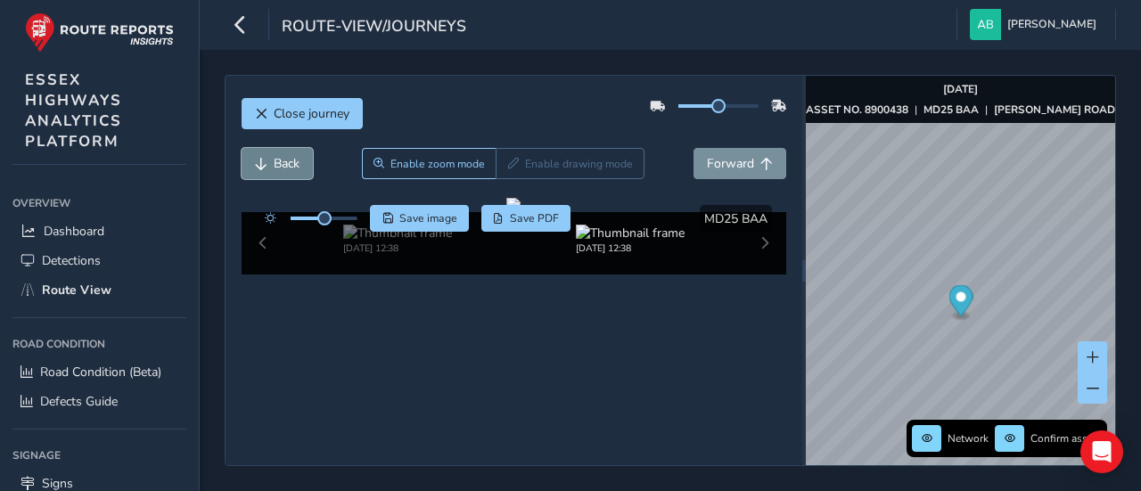
click at [287, 156] on span "Back" at bounding box center [287, 163] width 26 height 17
click at [731, 158] on span "Forward" at bounding box center [730, 163] width 47 height 17
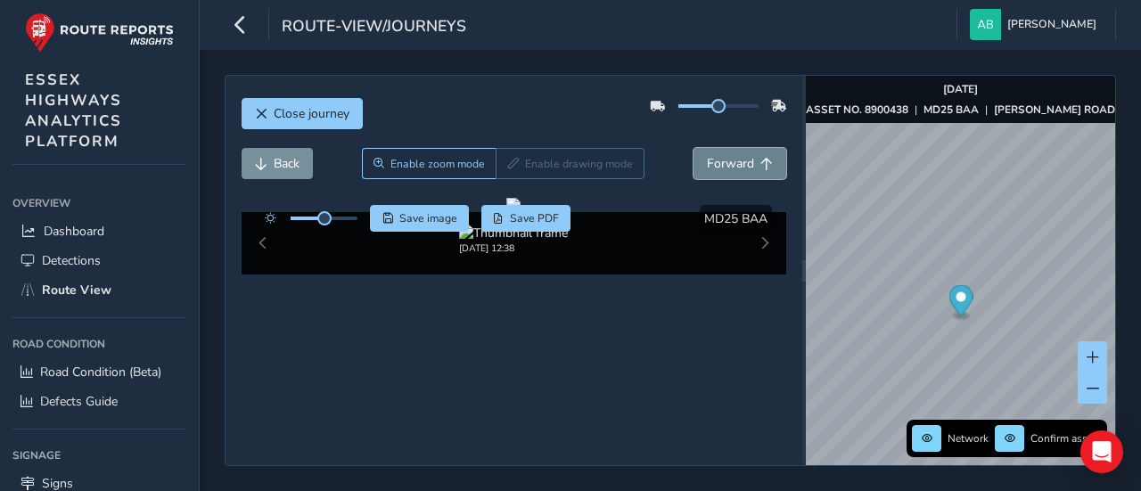
click at [731, 158] on span "Forward" at bounding box center [730, 163] width 47 height 17
drag, startPoint x: 474, startPoint y: 319, endPoint x: 482, endPoint y: 344, distance: 26.5
click at [507, 212] on div at bounding box center [514, 205] width 14 height 14
click at [726, 155] on span "Forward" at bounding box center [730, 163] width 47 height 17
click at [276, 155] on span "Back" at bounding box center [287, 163] width 26 height 17
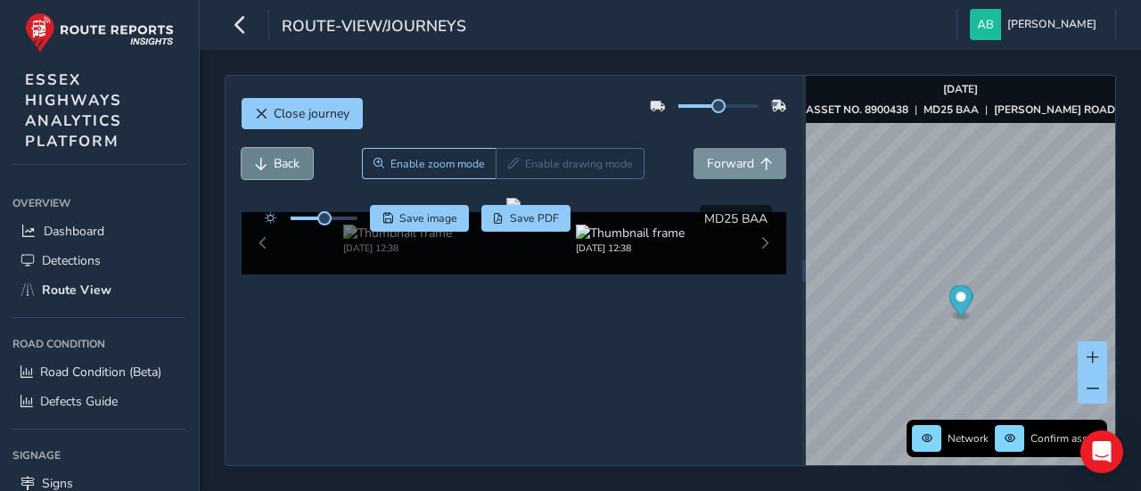
click at [276, 155] on span "Back" at bounding box center [287, 163] width 26 height 17
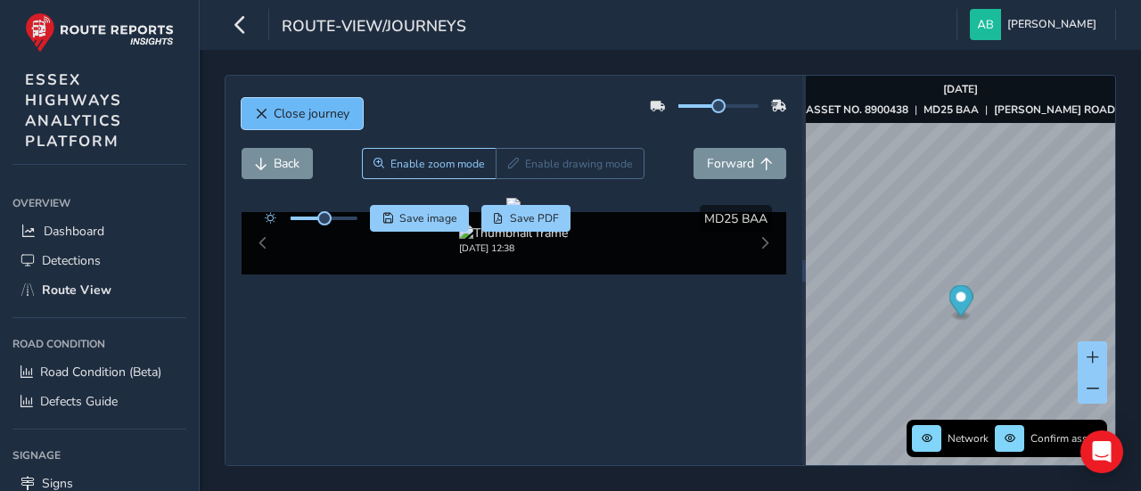
click at [328, 101] on button "Close journey" at bounding box center [302, 113] width 121 height 31
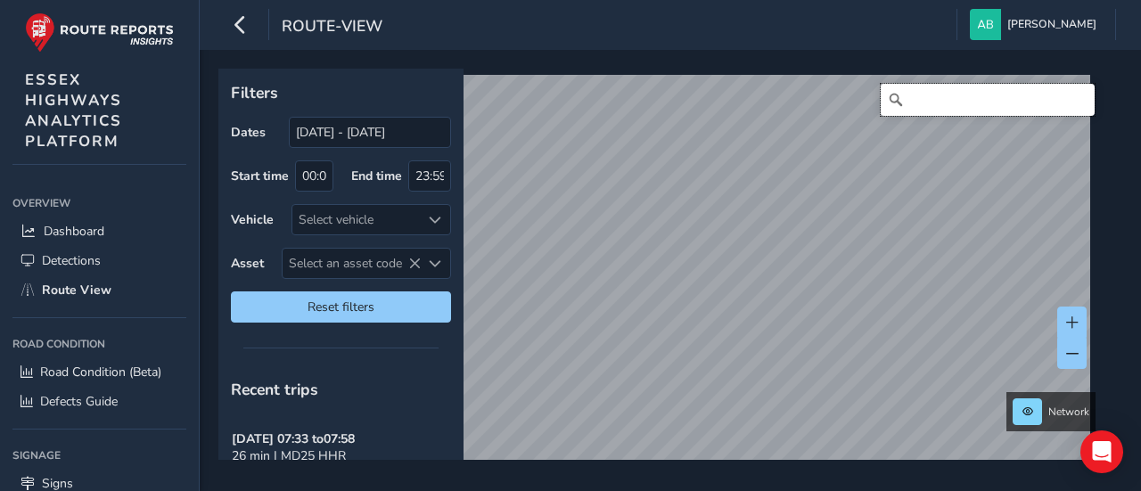
click at [916, 105] on input "Search" at bounding box center [988, 100] width 214 height 32
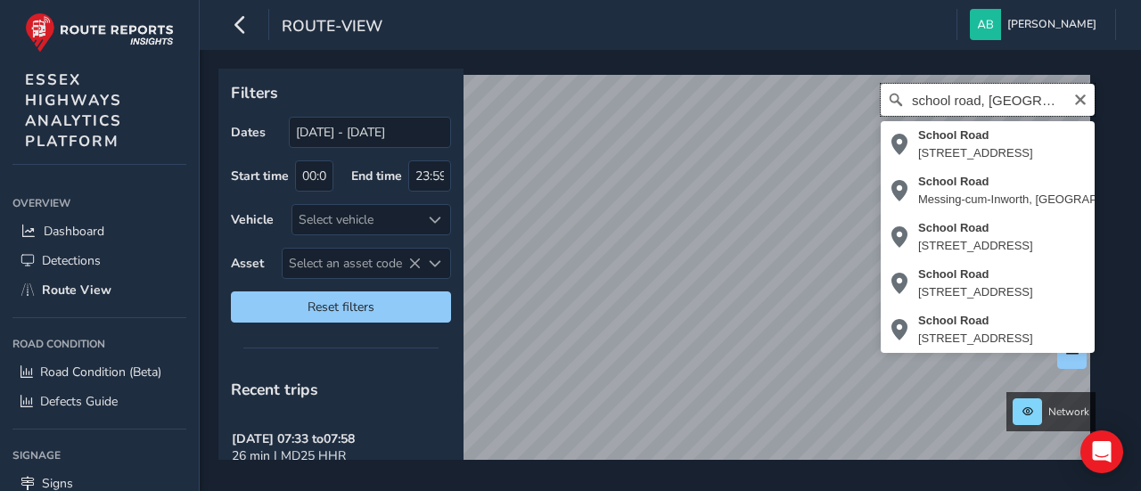
click at [1042, 99] on input "school road, [GEOGRAPHIC_DATA]" at bounding box center [988, 100] width 214 height 32
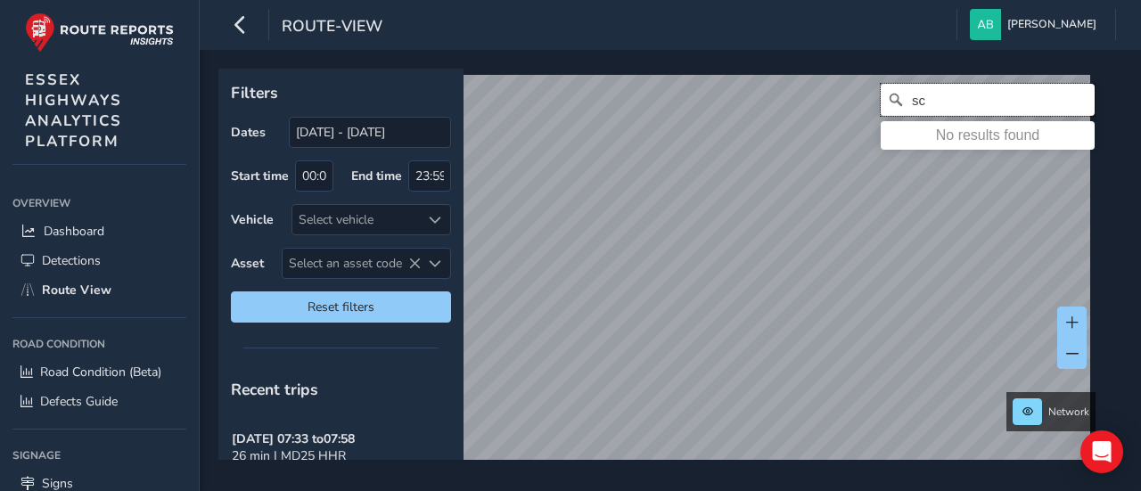
type input "s"
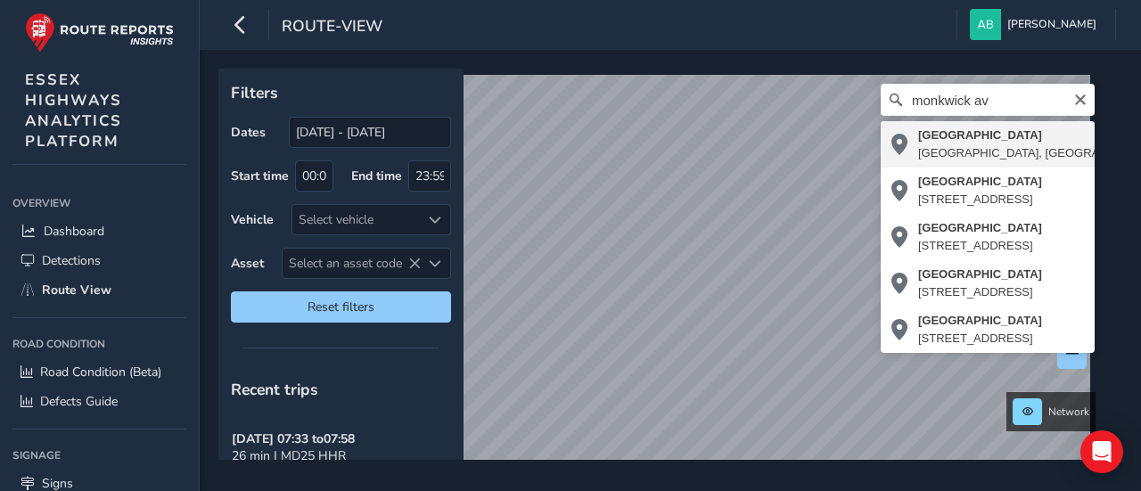
type input "[STREET_ADDRESS]"
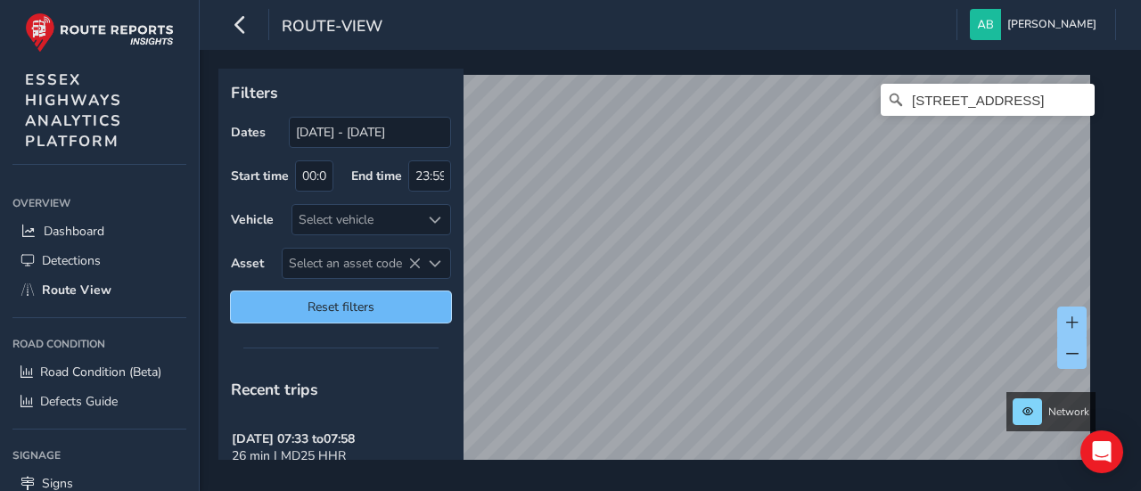
click at [378, 301] on span "Reset filters" at bounding box center [341, 307] width 194 height 17
click at [334, 299] on span "Reset filters" at bounding box center [341, 307] width 194 height 17
click at [408, 299] on span "Reset filters" at bounding box center [341, 307] width 194 height 17
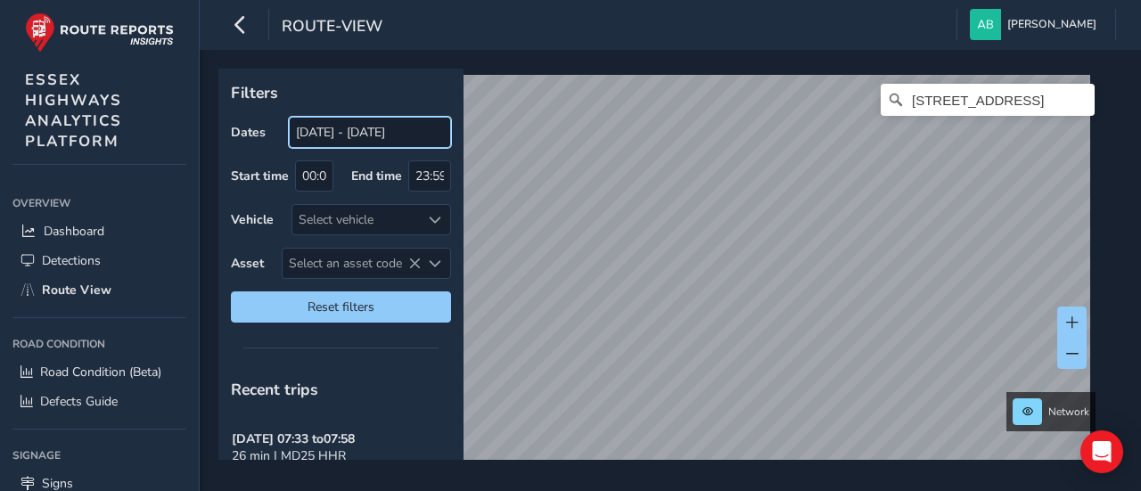
click at [339, 133] on input "[DATE] - [DATE]" at bounding box center [370, 132] width 162 height 31
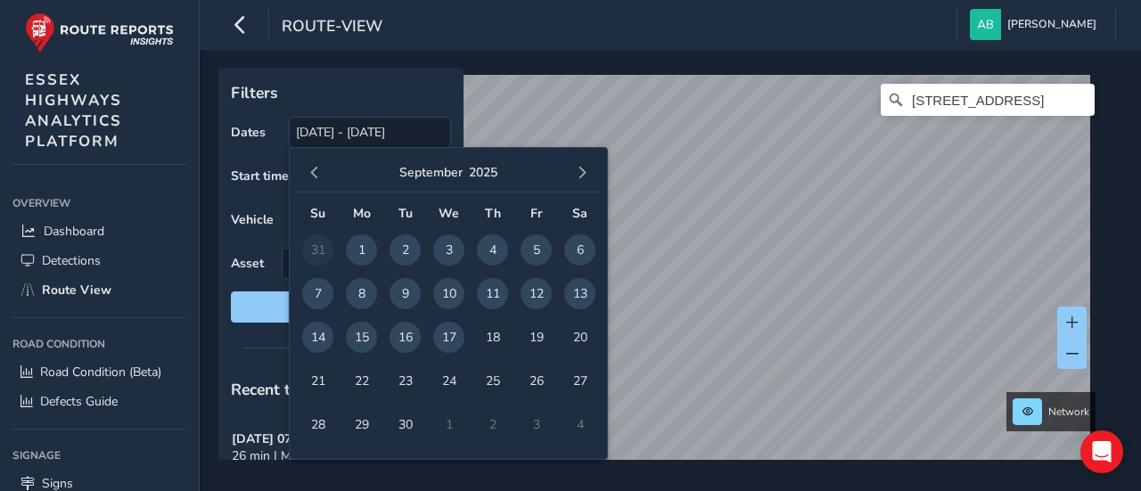
click at [360, 292] on span "8" at bounding box center [361, 293] width 31 height 31
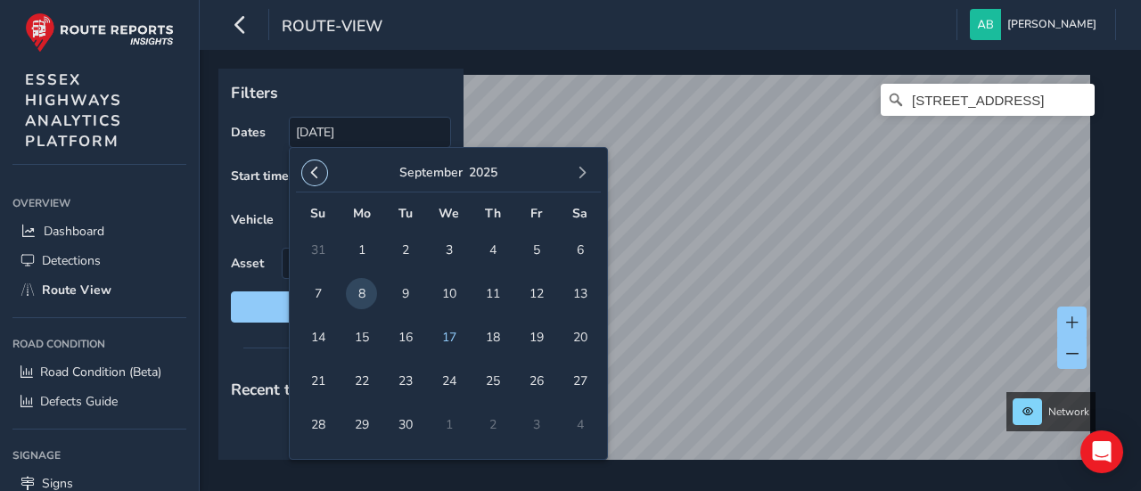
click at [310, 169] on span "button" at bounding box center [315, 173] width 12 height 12
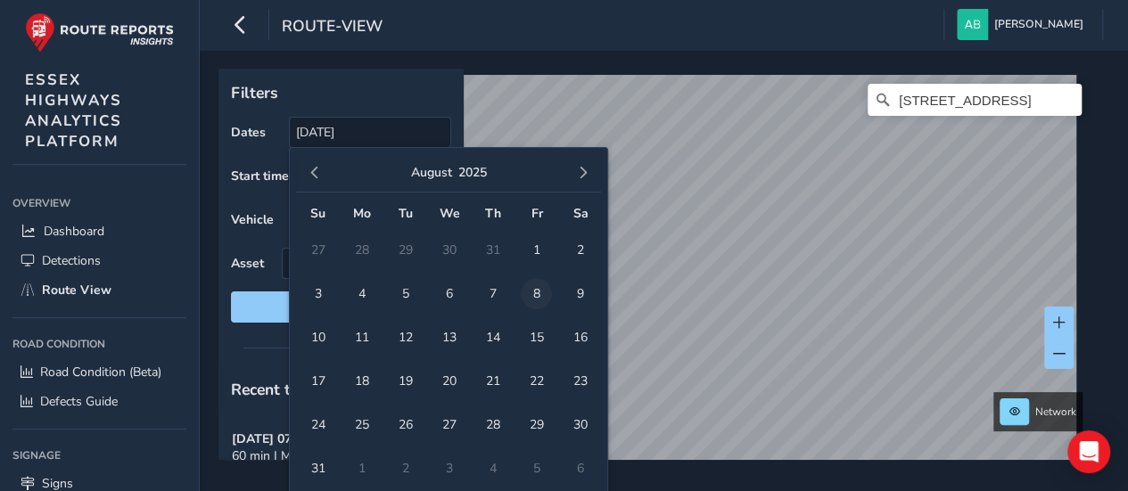
click at [539, 293] on span "8" at bounding box center [536, 293] width 31 height 31
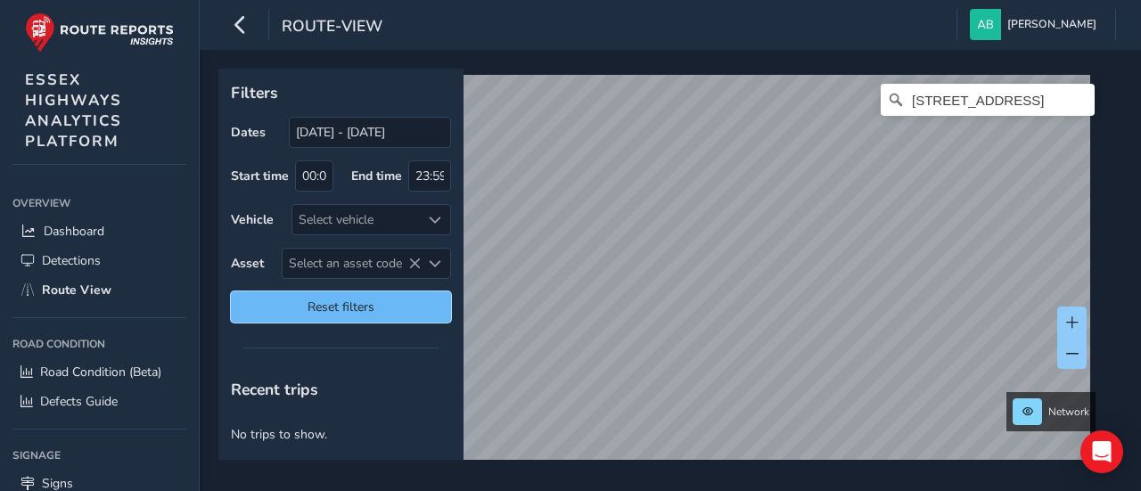
click at [348, 294] on button "Reset filters" at bounding box center [341, 307] width 220 height 31
click at [317, 309] on span "Reset filters" at bounding box center [341, 307] width 194 height 17
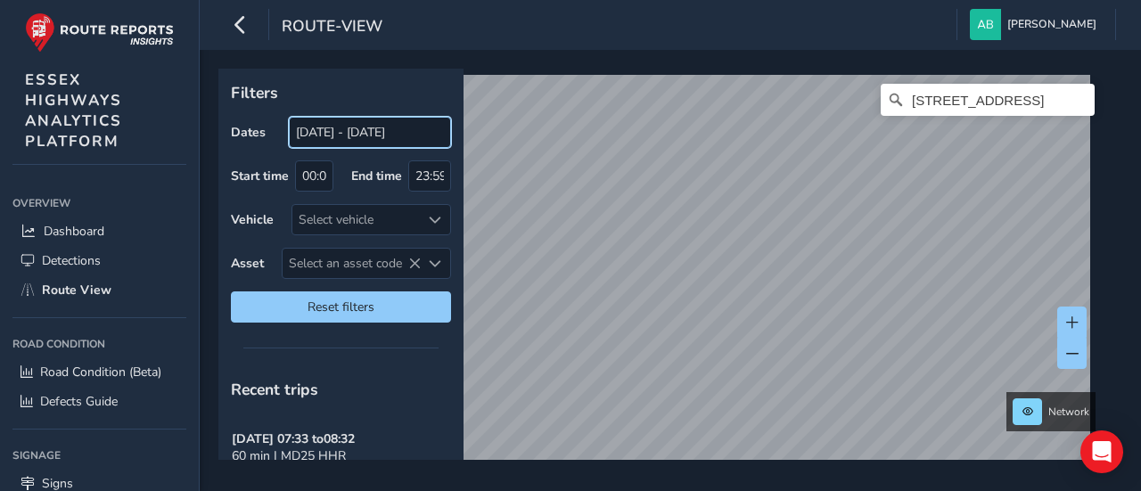
click at [343, 135] on input "[DATE] - [DATE]" at bounding box center [370, 132] width 162 height 31
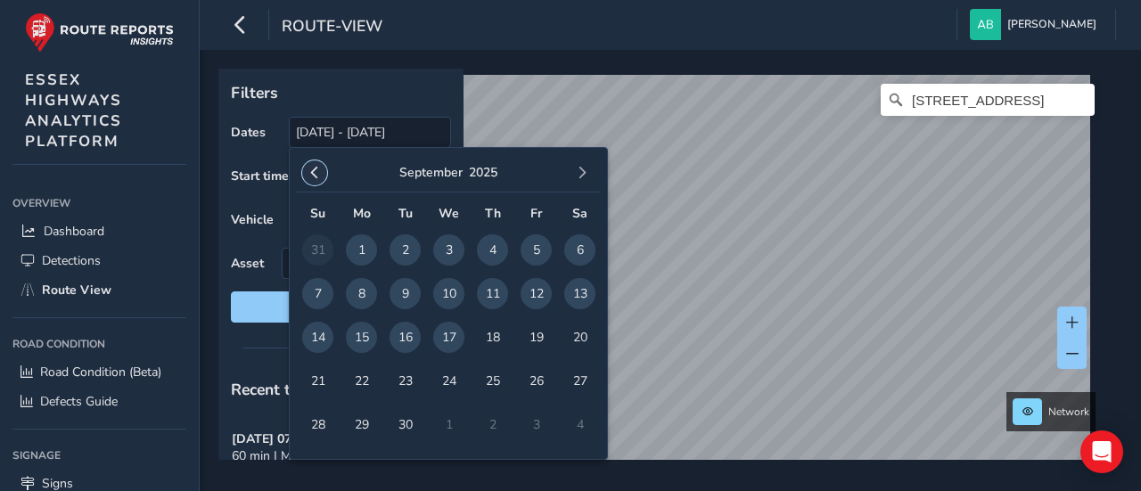
click at [315, 171] on span "button" at bounding box center [315, 173] width 12 height 12
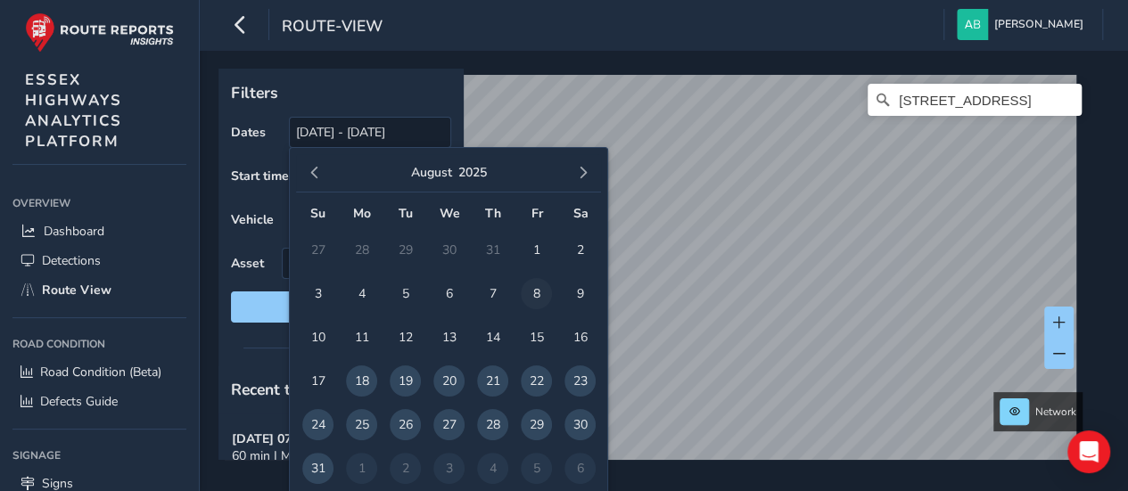
click at [533, 292] on span "8" at bounding box center [536, 293] width 31 height 31
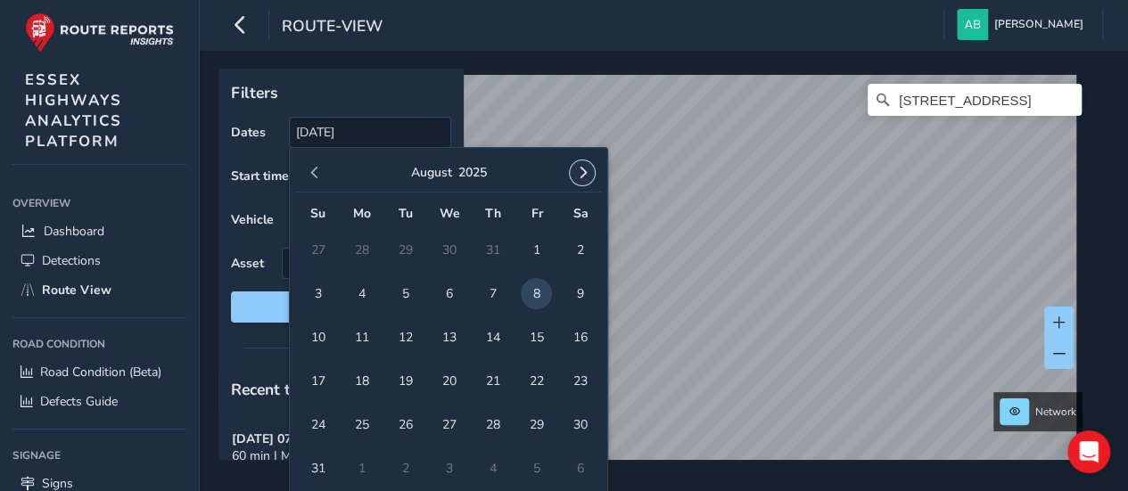
click at [585, 170] on span "button" at bounding box center [582, 173] width 12 height 12
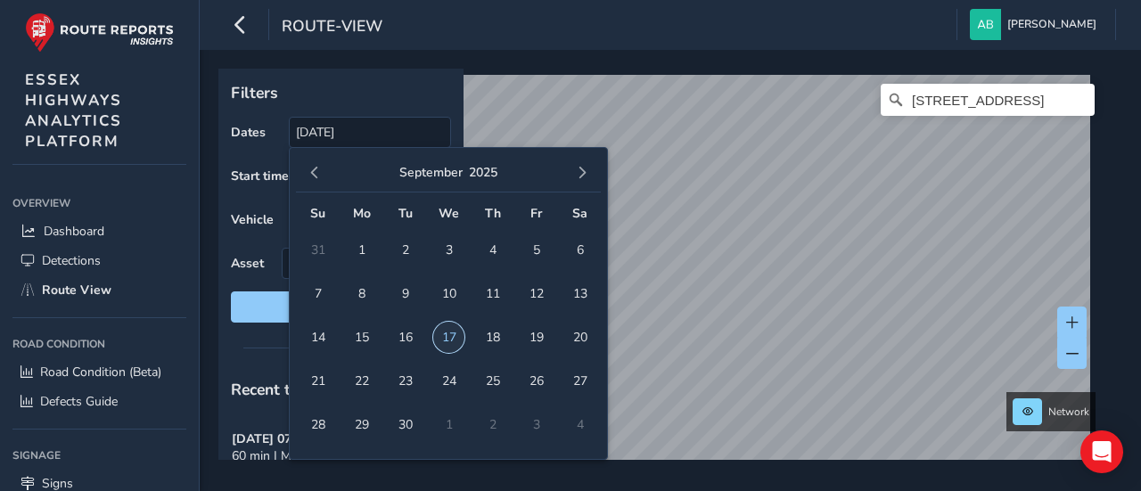
click at [447, 338] on span "17" at bounding box center [448, 337] width 31 height 31
type input "[DATE] - [DATE]"
